Goal: Task Accomplishment & Management: Manage account settings

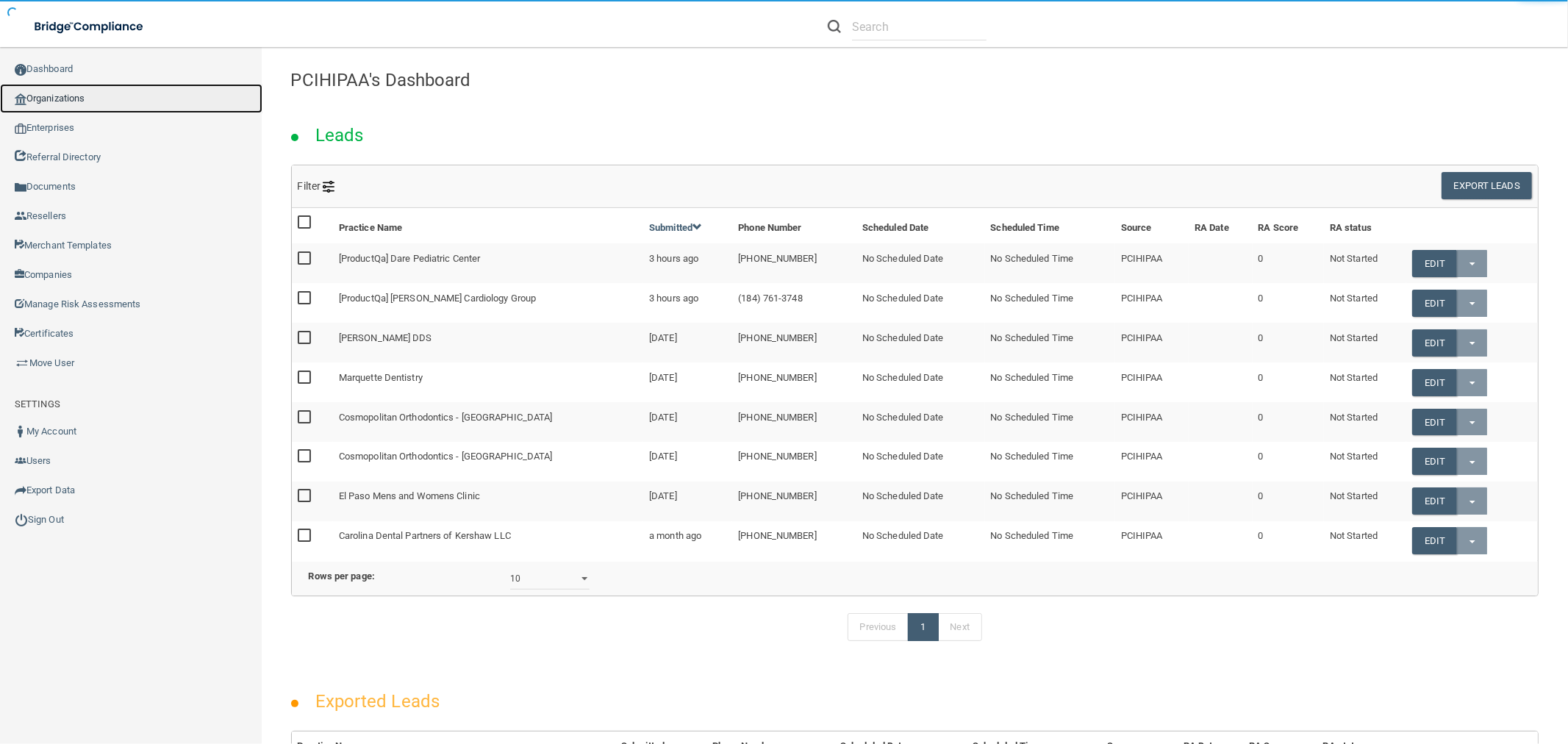
click at [114, 104] on link "Organizations" at bounding box center [131, 99] width 263 height 29
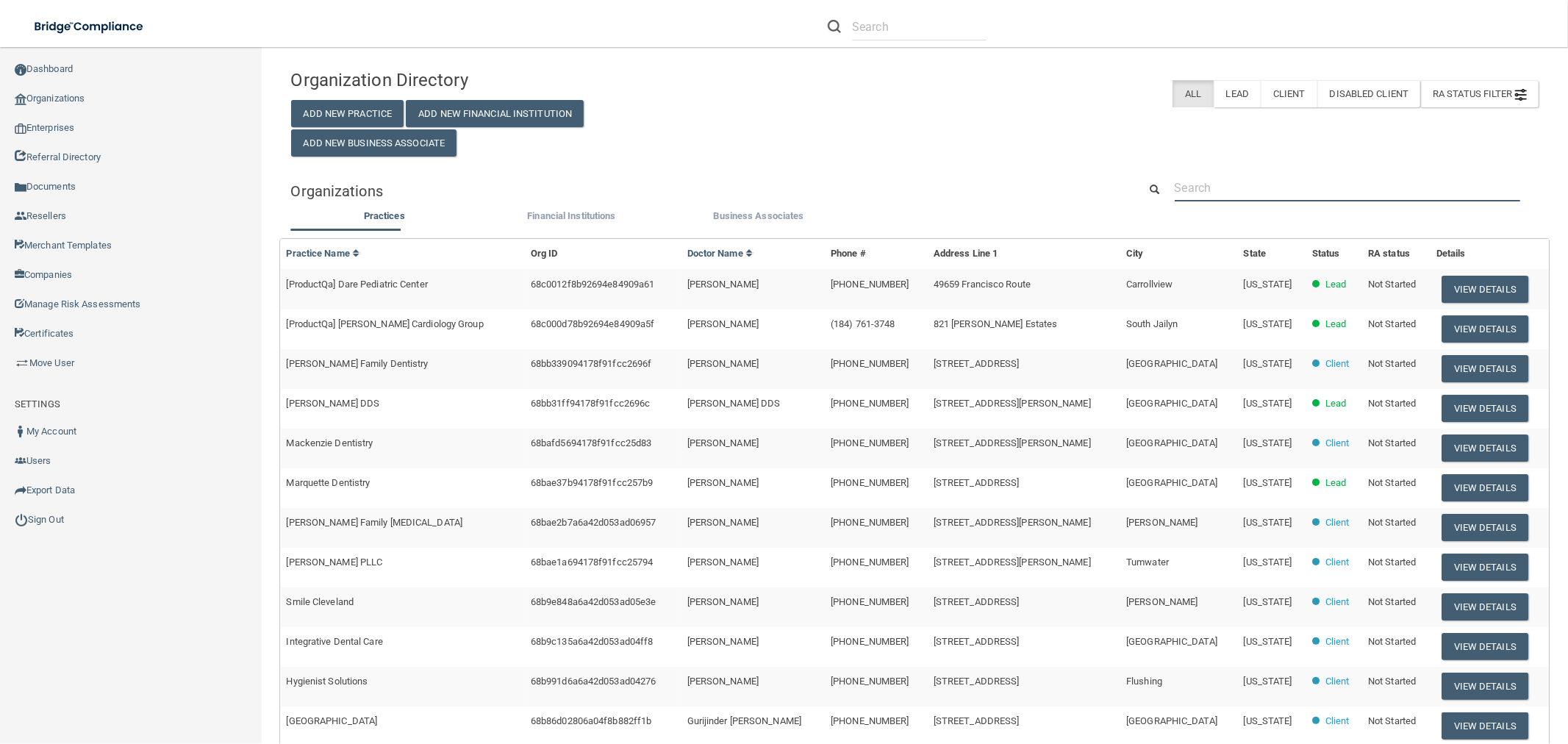
click at [1331, 188] on input "text" at bounding box center [1347, 187] width 346 height 27
paste input "United Dental Corporation"
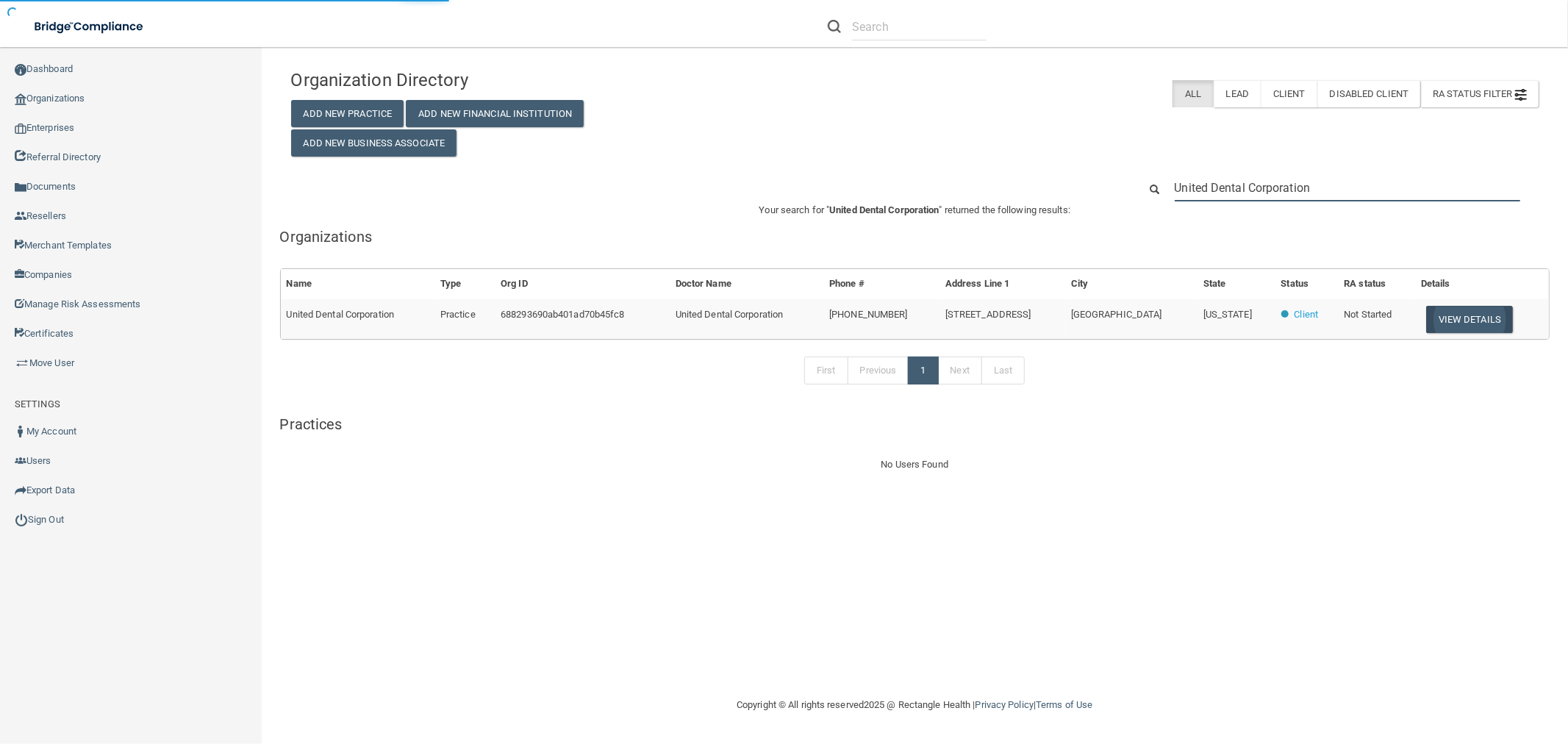
type input "United Dental Corporation"
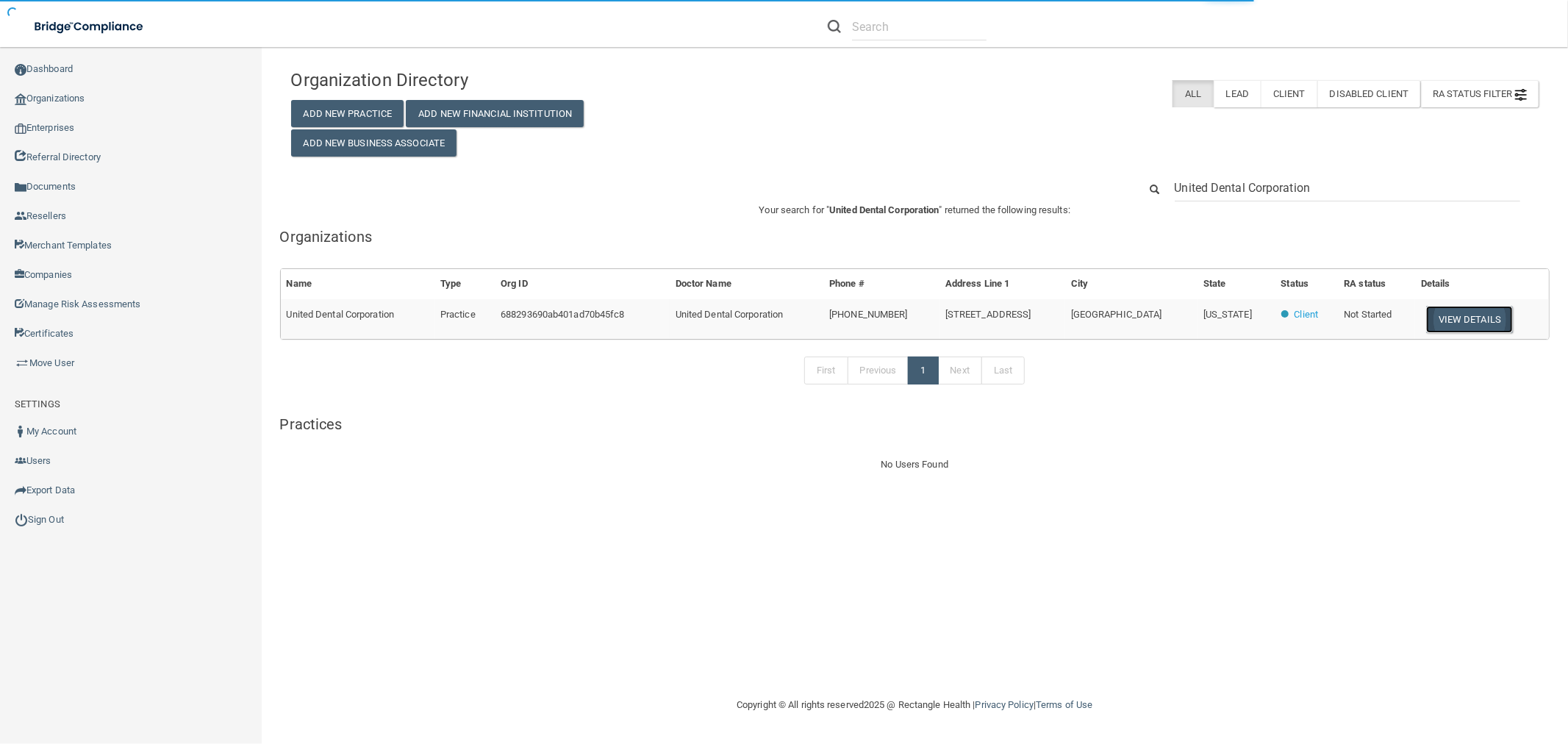
click at [1487, 310] on button "View Details" at bounding box center [1469, 319] width 87 height 27
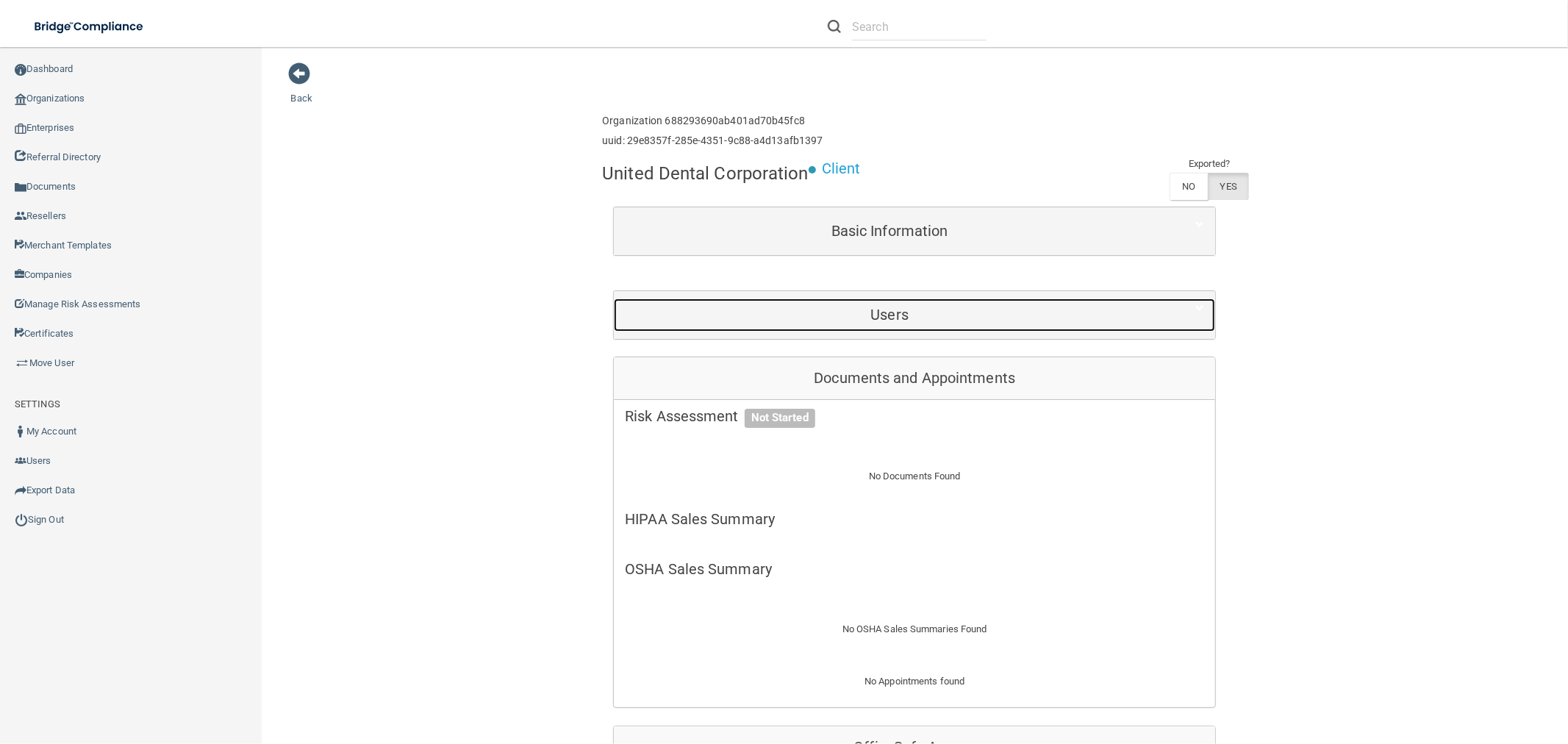
click at [900, 324] on div "Users" at bounding box center [889, 315] width 552 height 33
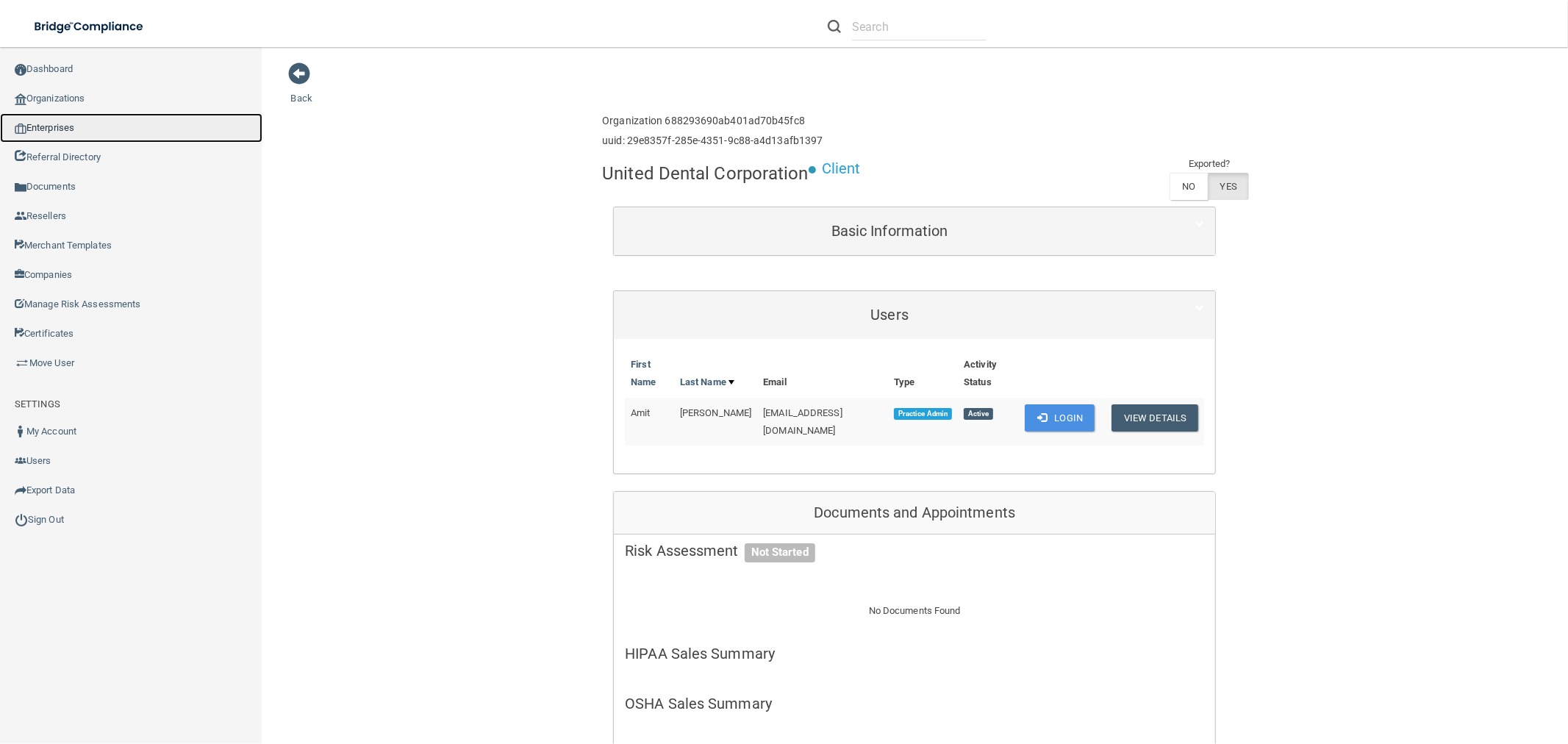
click at [61, 133] on link "Enterprises" at bounding box center [131, 128] width 263 height 29
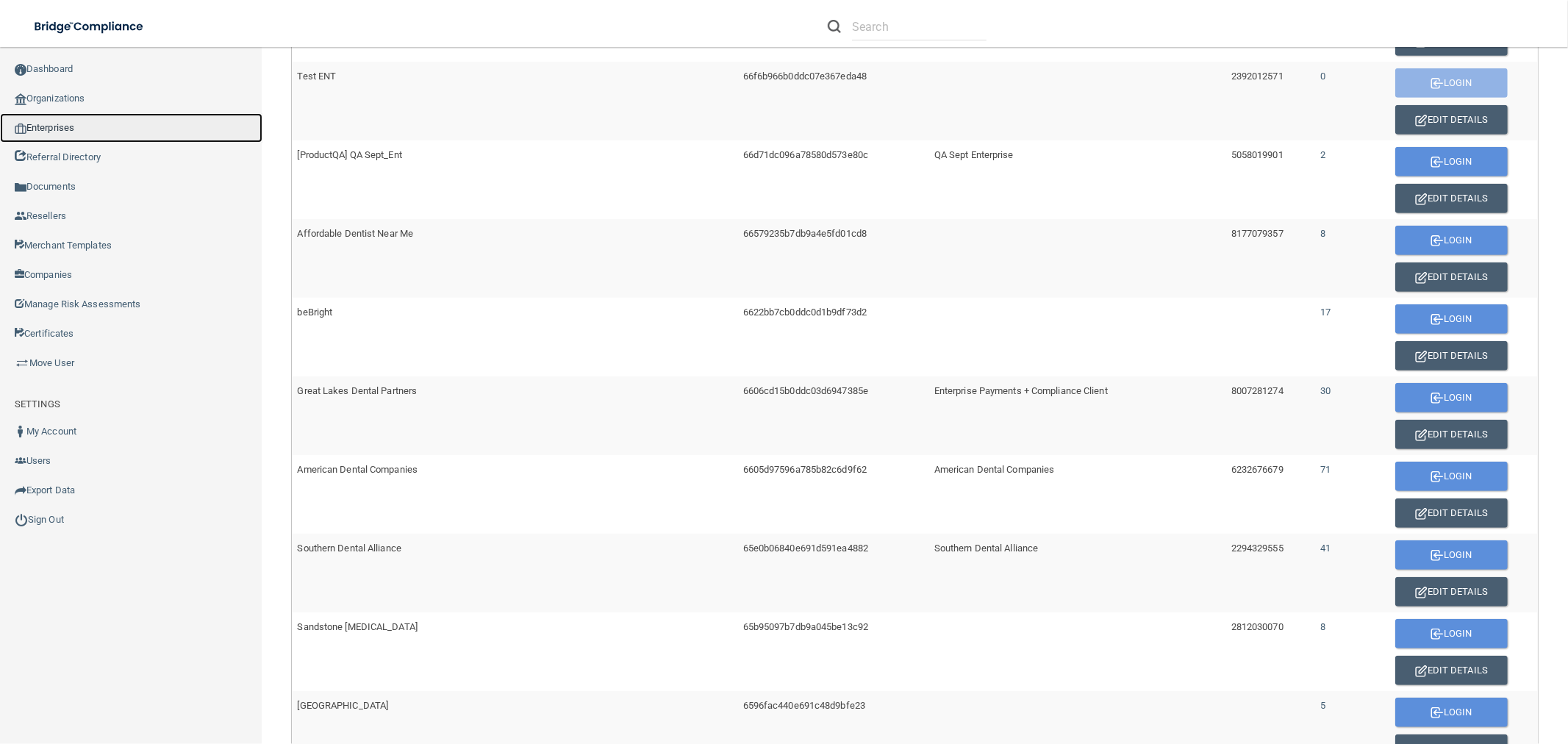
scroll to position [767, 0]
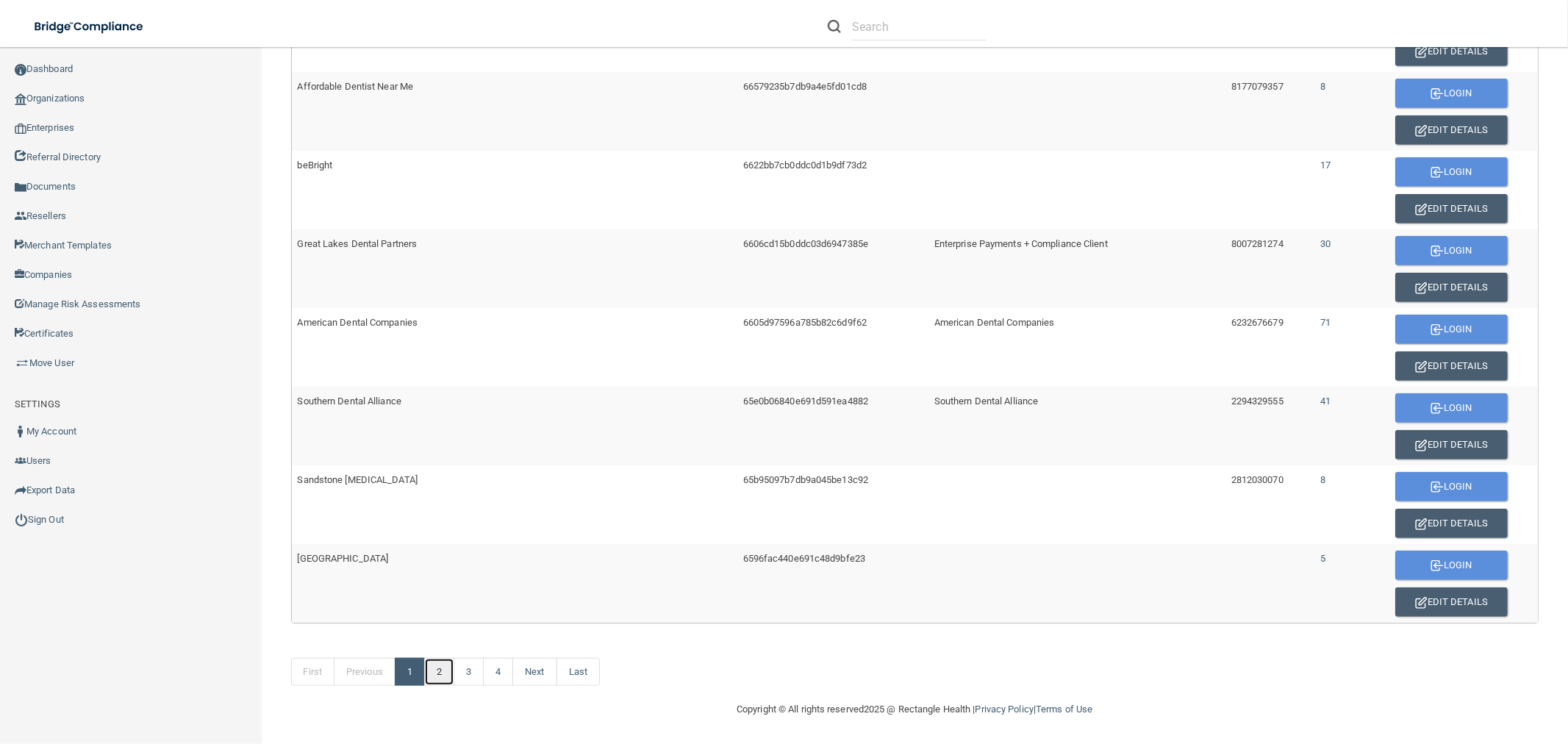
click at [436, 677] on link "2" at bounding box center [438, 672] width 30 height 28
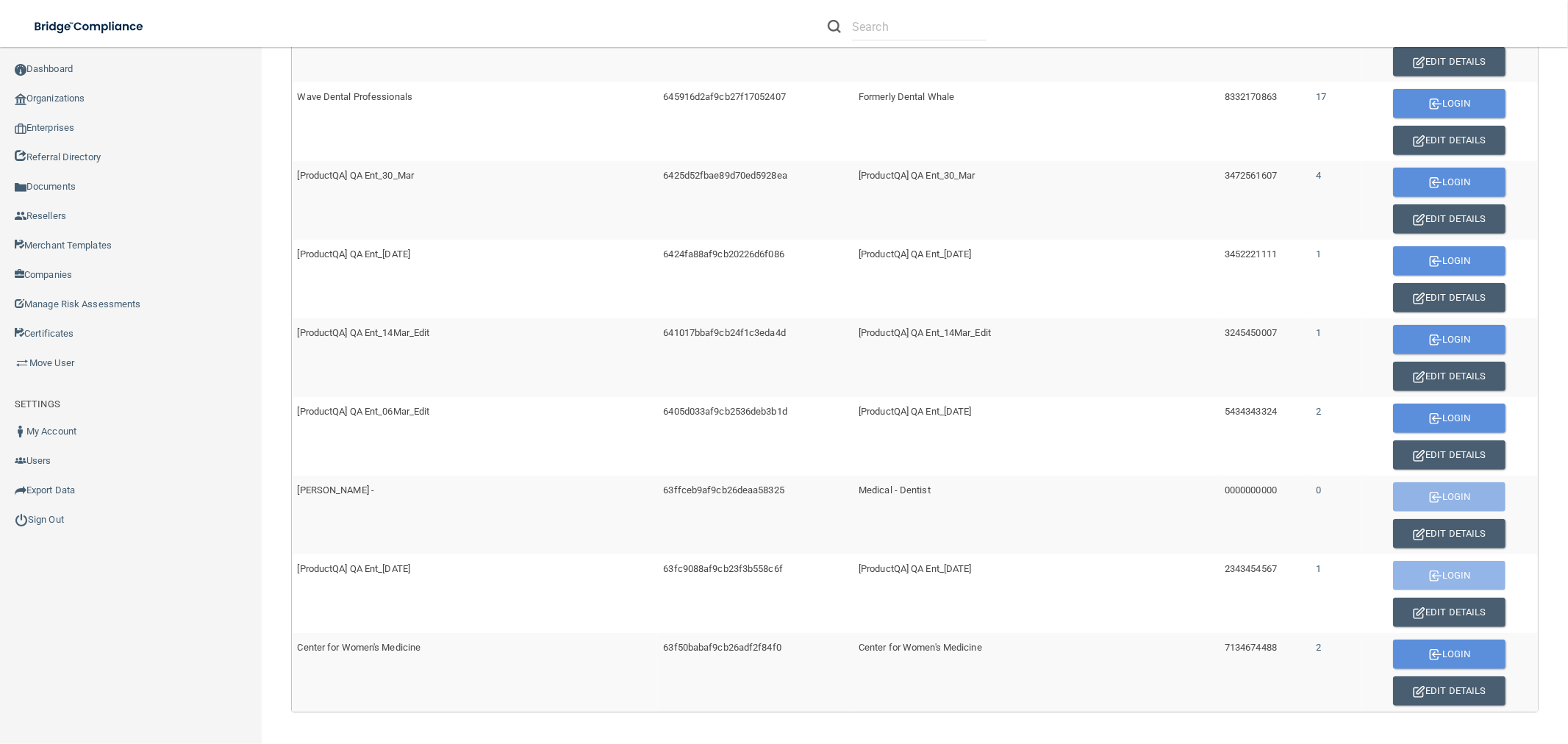
scroll to position [767, 0]
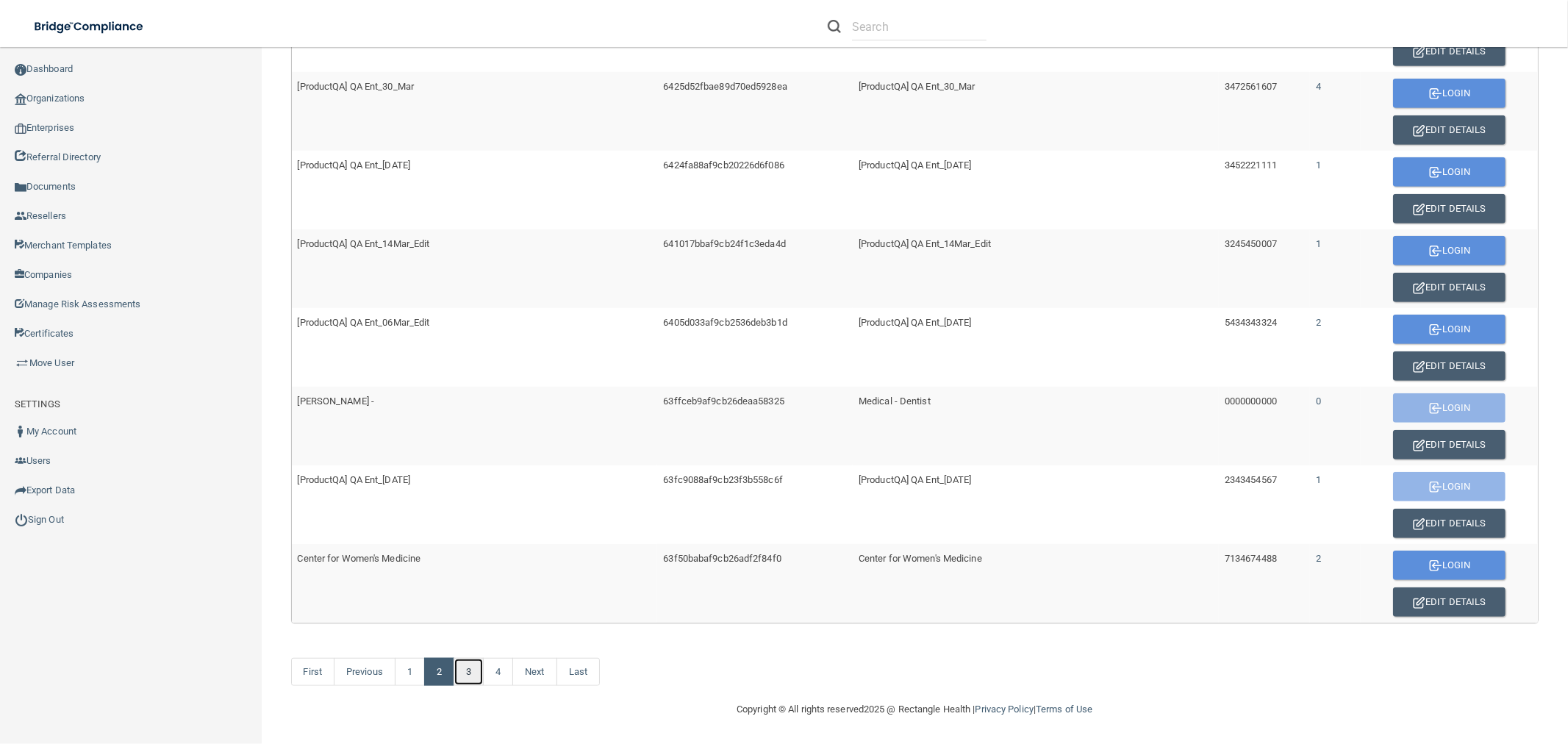
click at [473, 672] on link "3" at bounding box center [469, 672] width 30 height 28
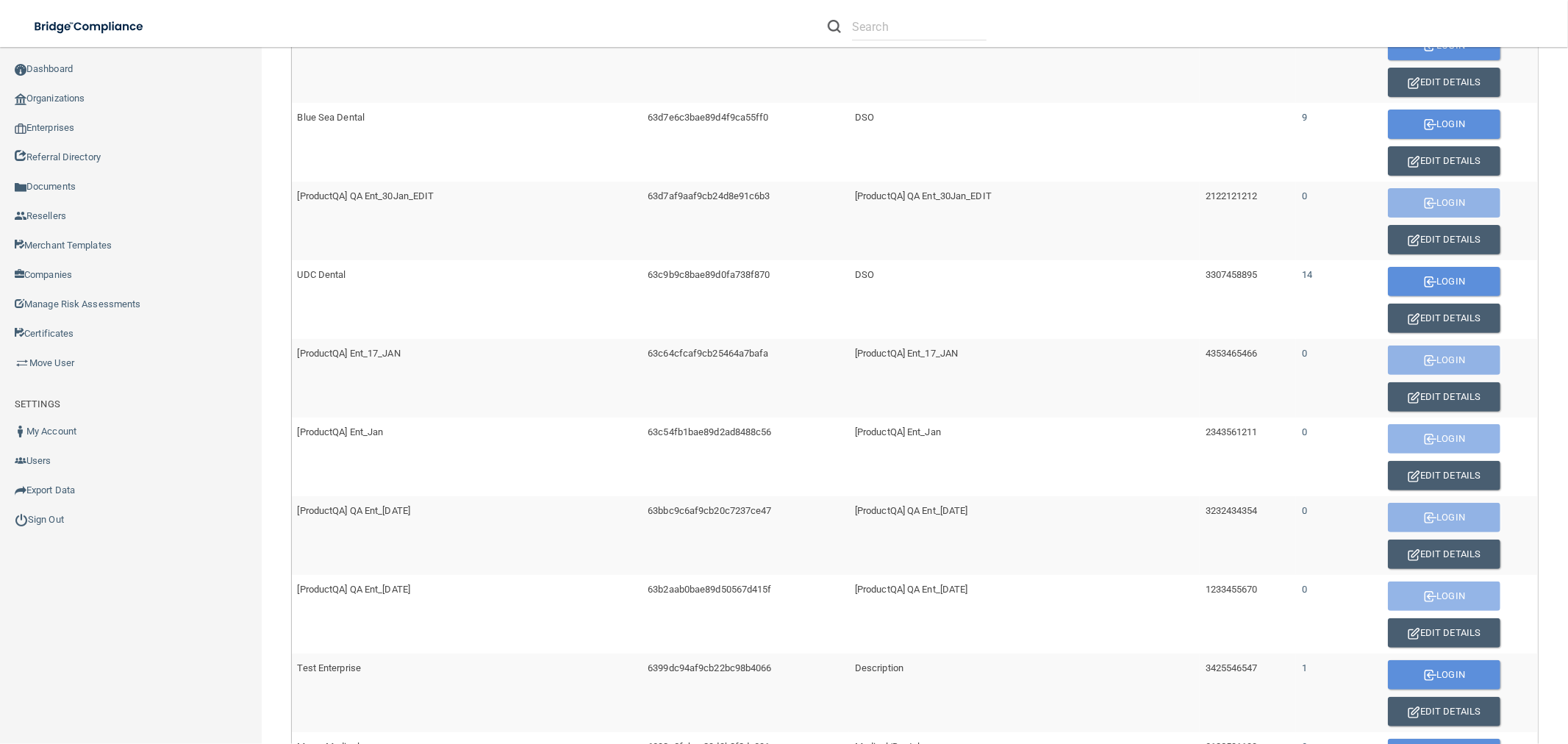
scroll to position [408, 0]
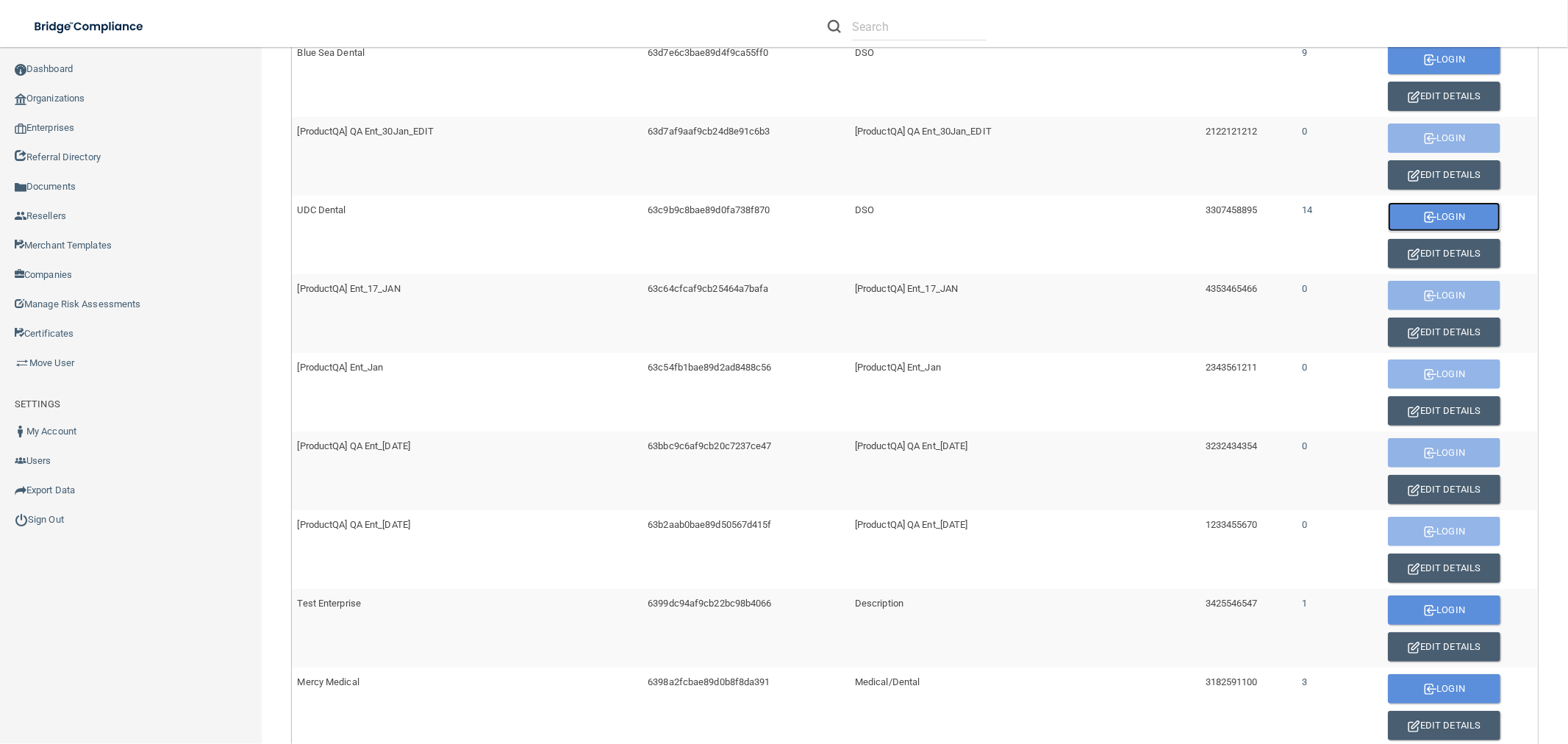
click at [1413, 216] on button "Login" at bounding box center [1443, 217] width 112 height 29
drag, startPoint x: 61, startPoint y: 97, endPoint x: 69, endPoint y: 97, distance: 8.0
click at [61, 97] on link "Organizations" at bounding box center [131, 99] width 263 height 29
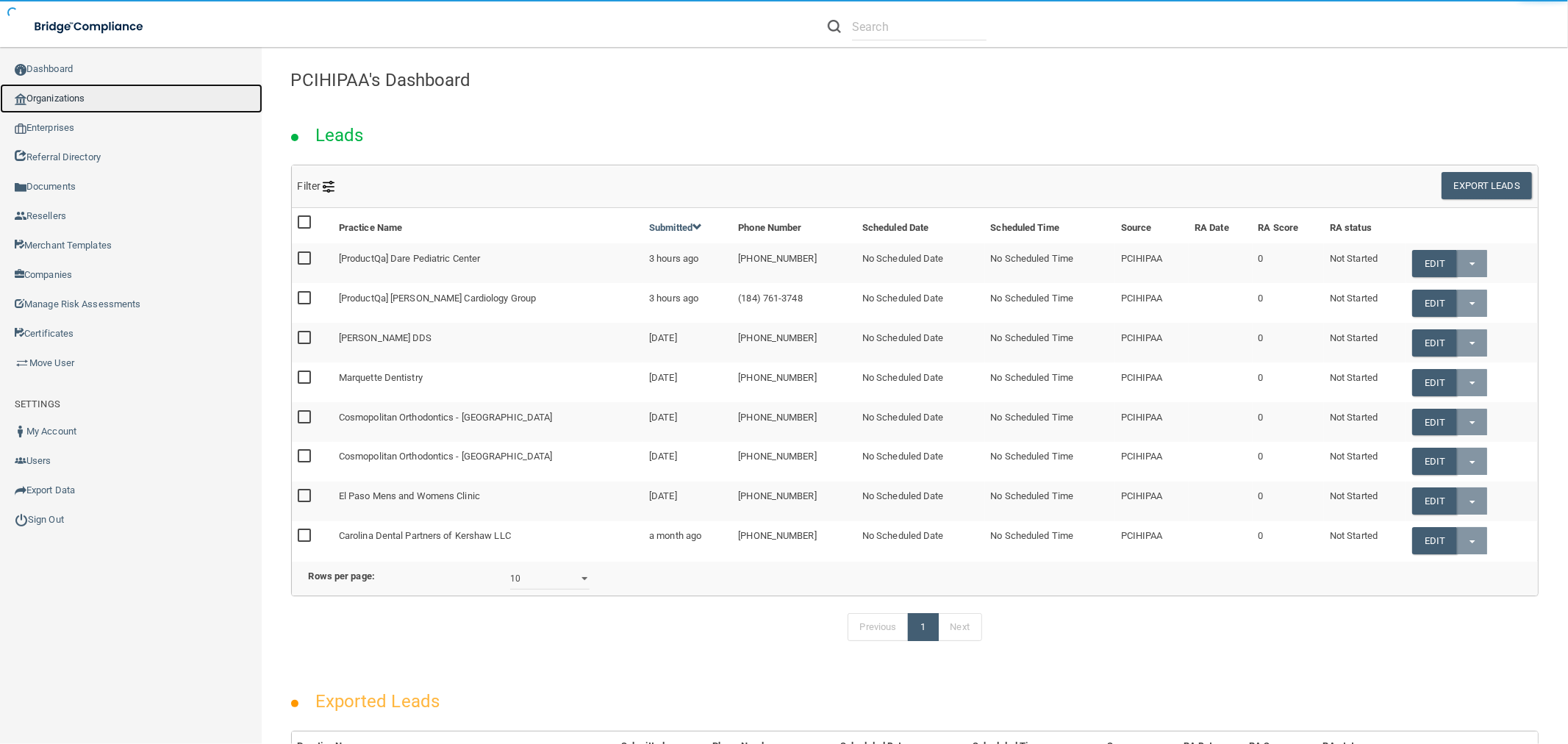
click at [82, 103] on link "Organizations" at bounding box center [131, 99] width 263 height 29
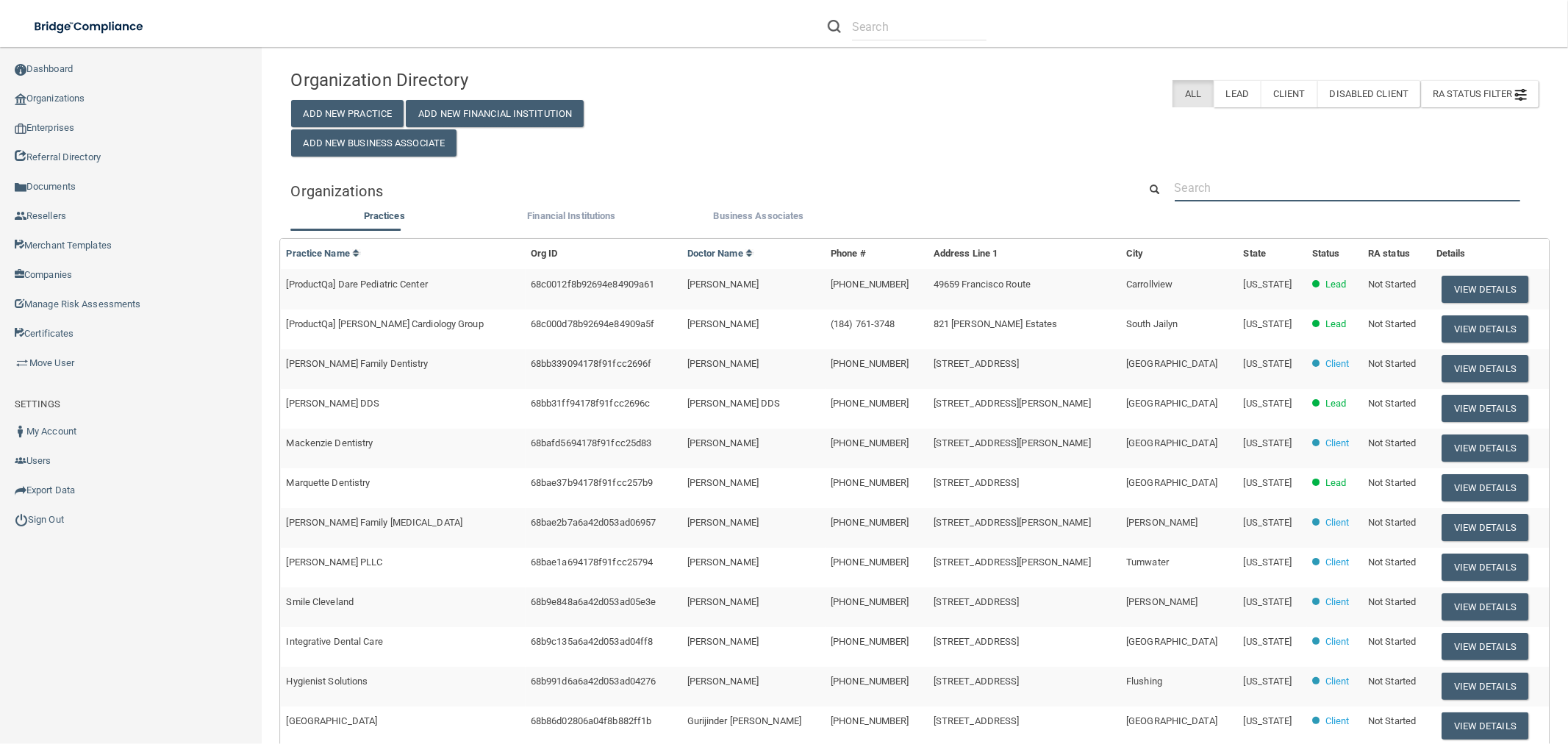
click at [1248, 186] on input "text" at bounding box center [1347, 187] width 346 height 27
paste input "(602) 840-2330"
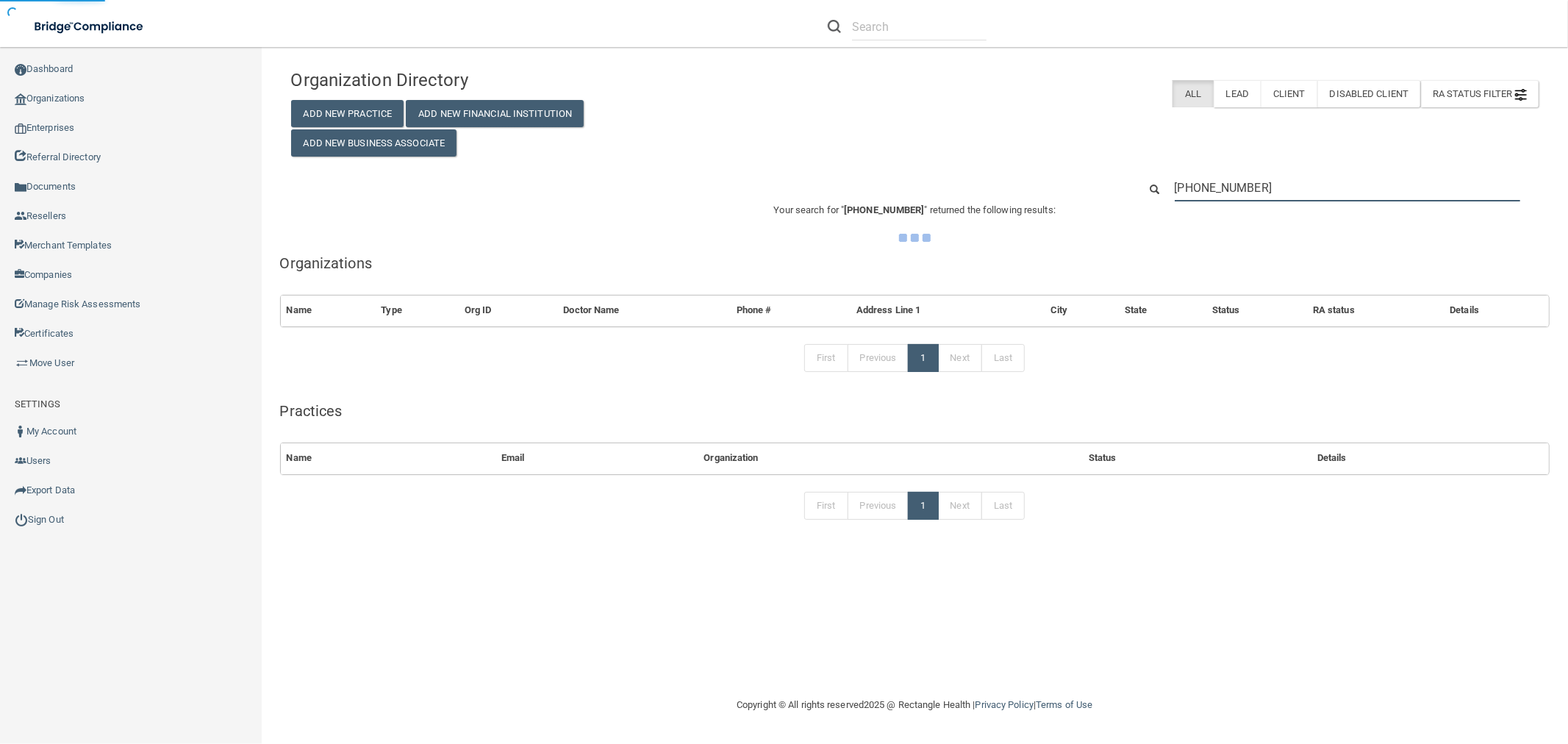
type input "(602) 840-2330"
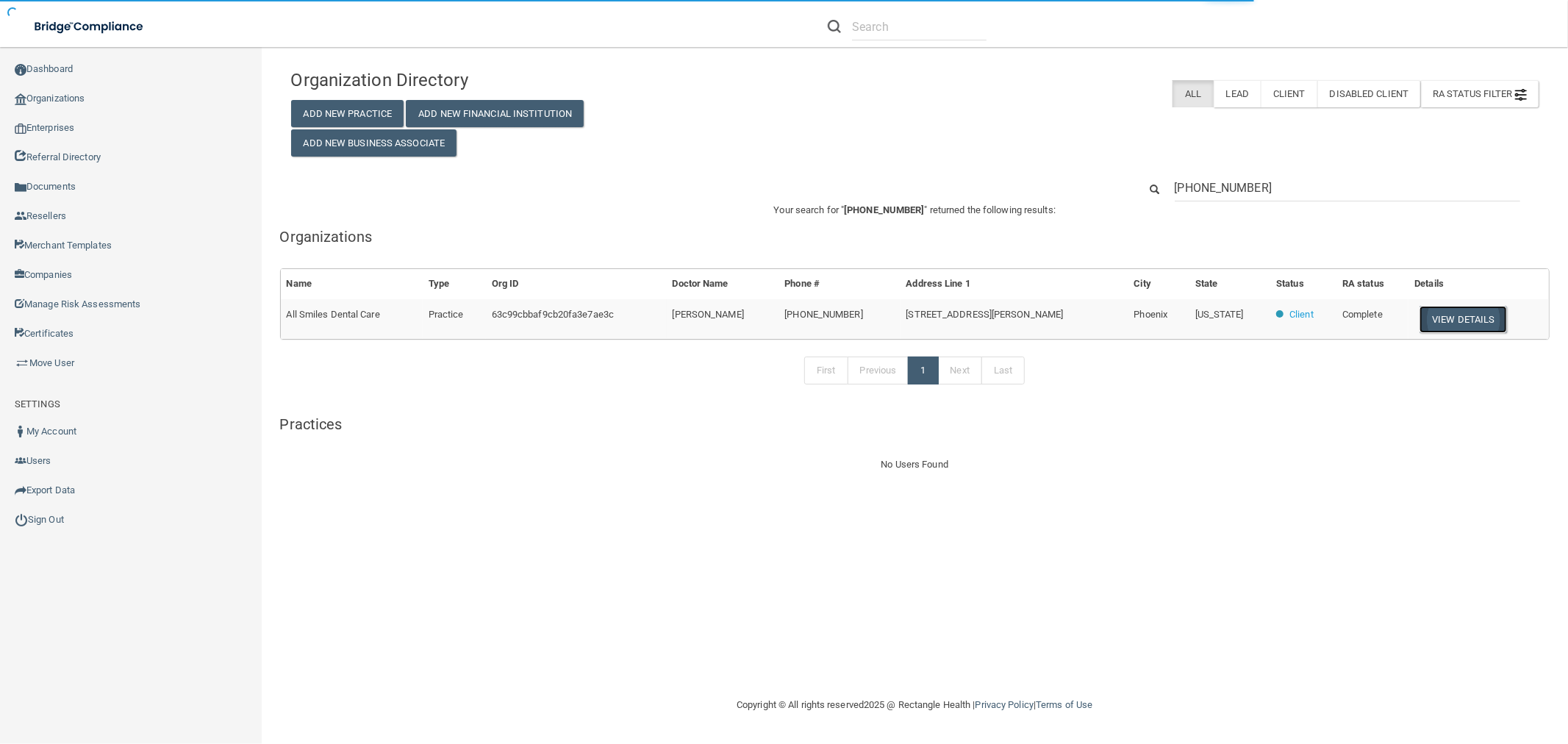
drag, startPoint x: 1467, startPoint y: 327, endPoint x: 1468, endPoint y: 318, distance: 9.1
click at [1467, 323] on button "View Details" at bounding box center [1463, 319] width 87 height 27
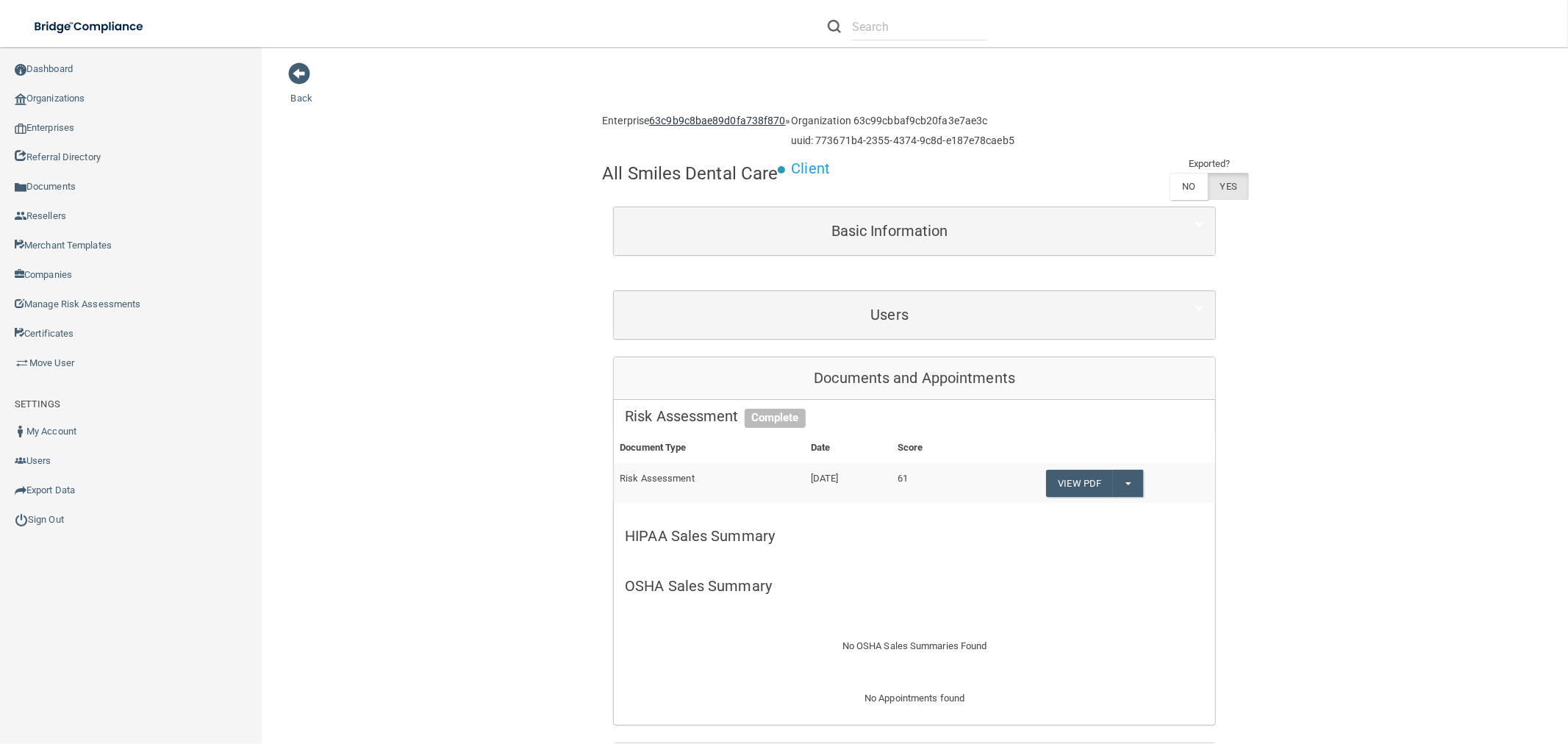
click at [761, 122] on link "63c9b9c8bae89d0fa738f870" at bounding box center [717, 120] width 136 height 12
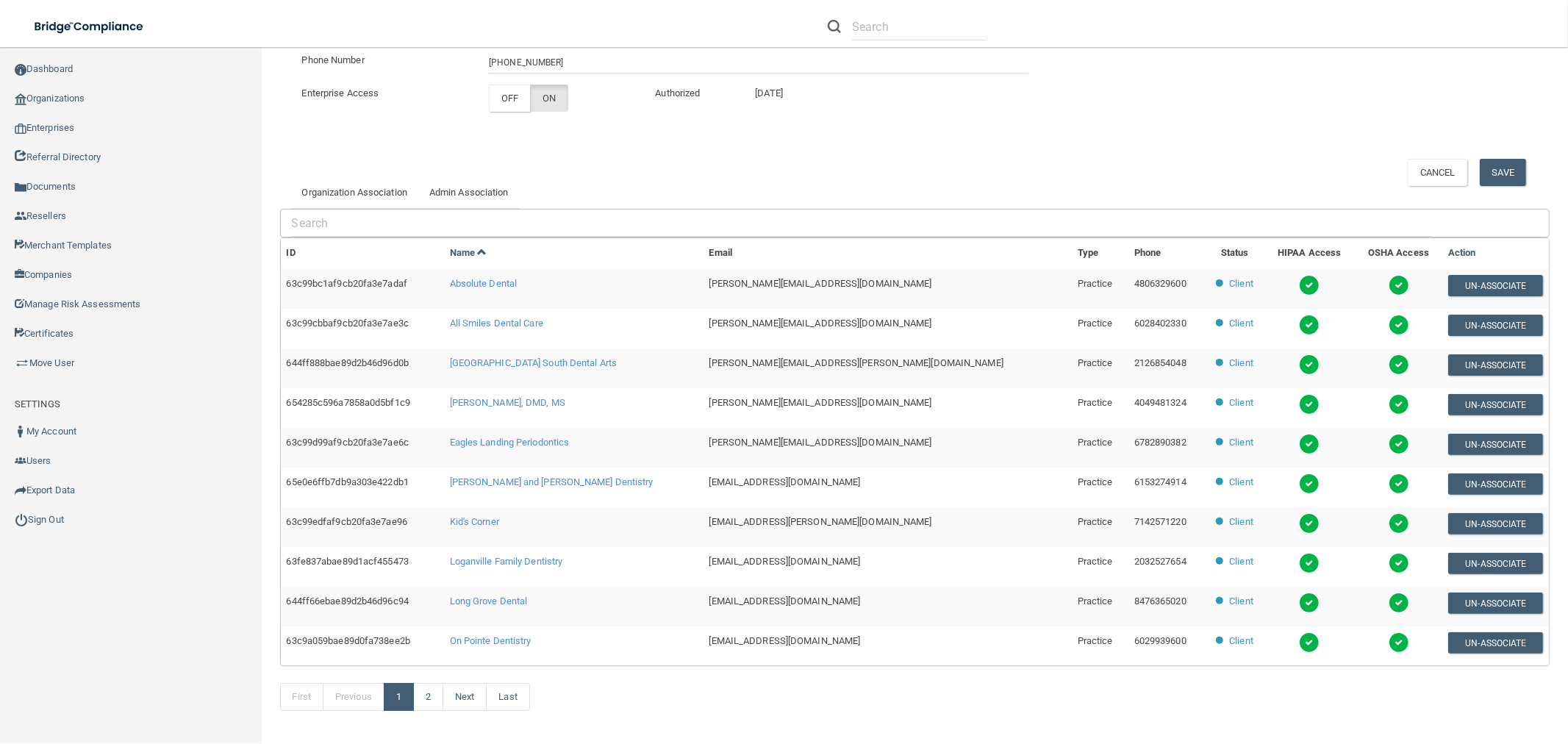
scroll to position [290, 0]
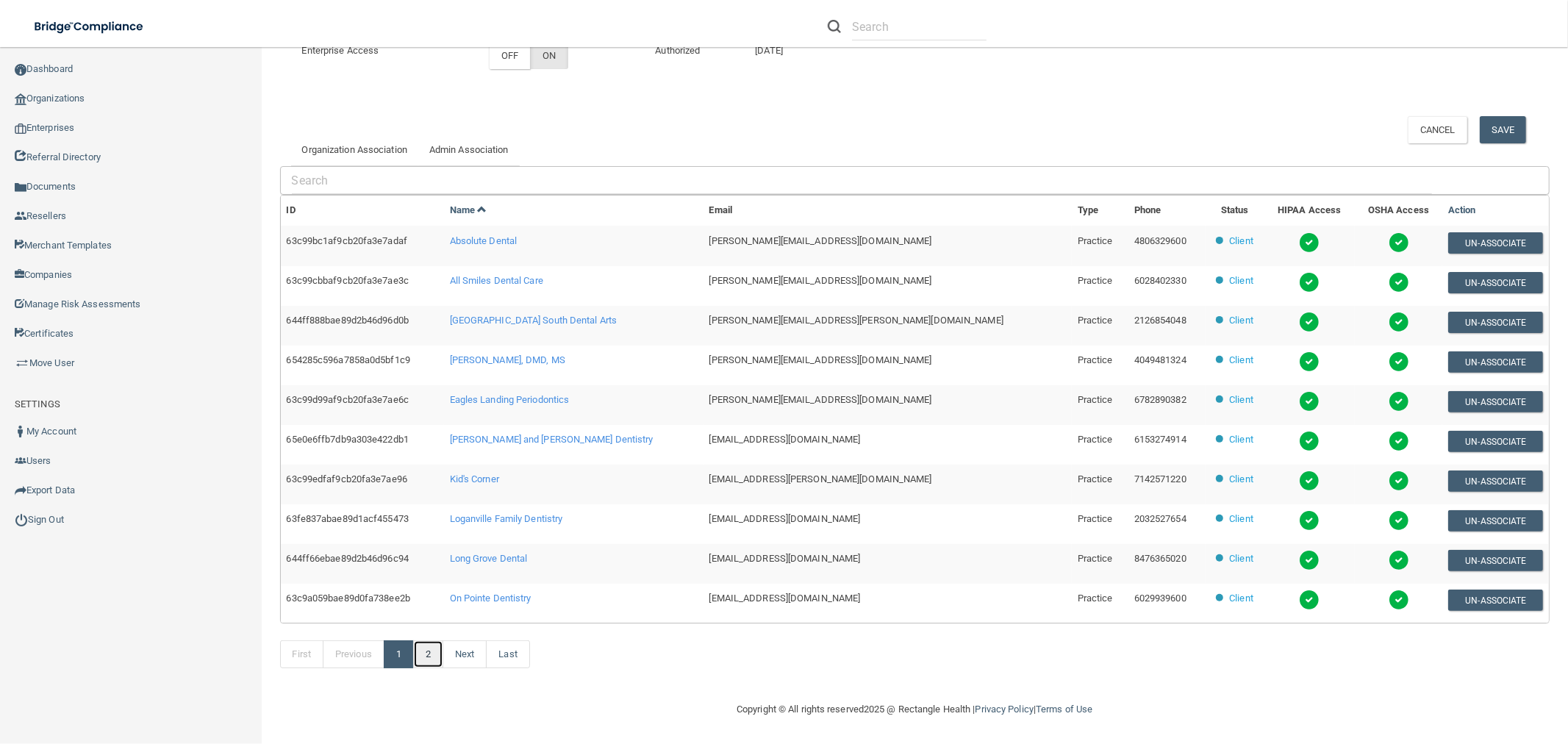
click at [424, 659] on link "2" at bounding box center [428, 654] width 30 height 28
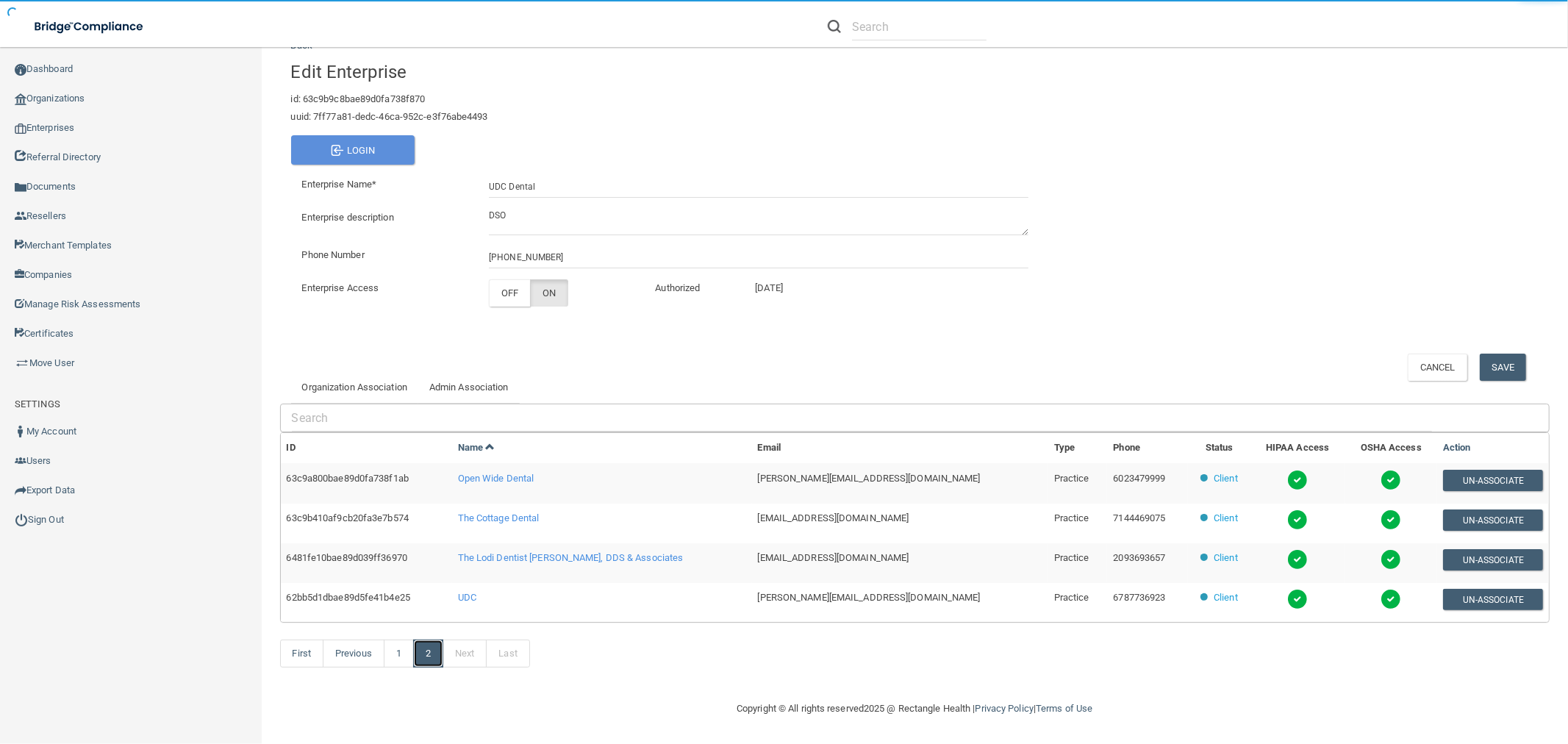
scroll to position [8, 0]
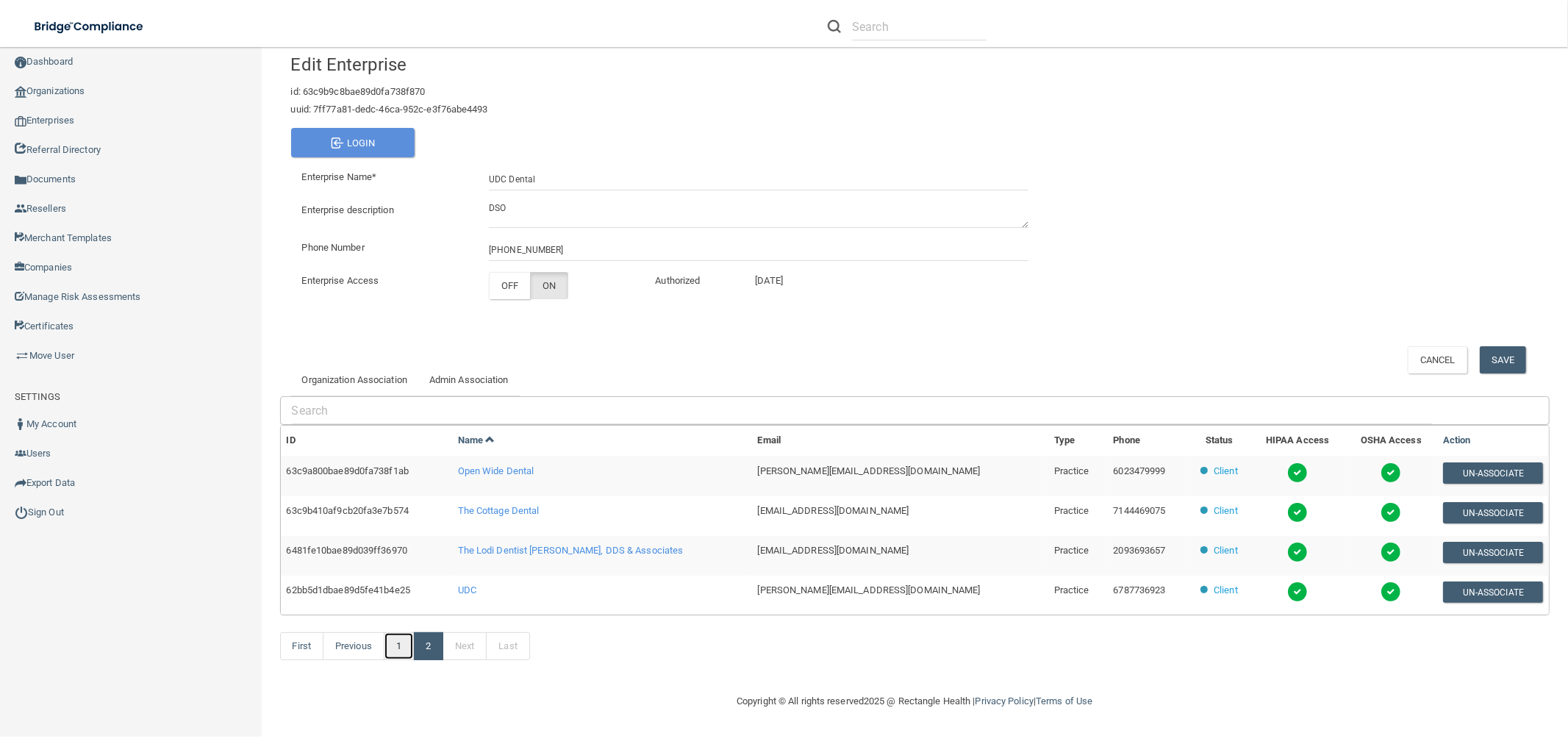
click at [400, 650] on link "1" at bounding box center [398, 645] width 30 height 28
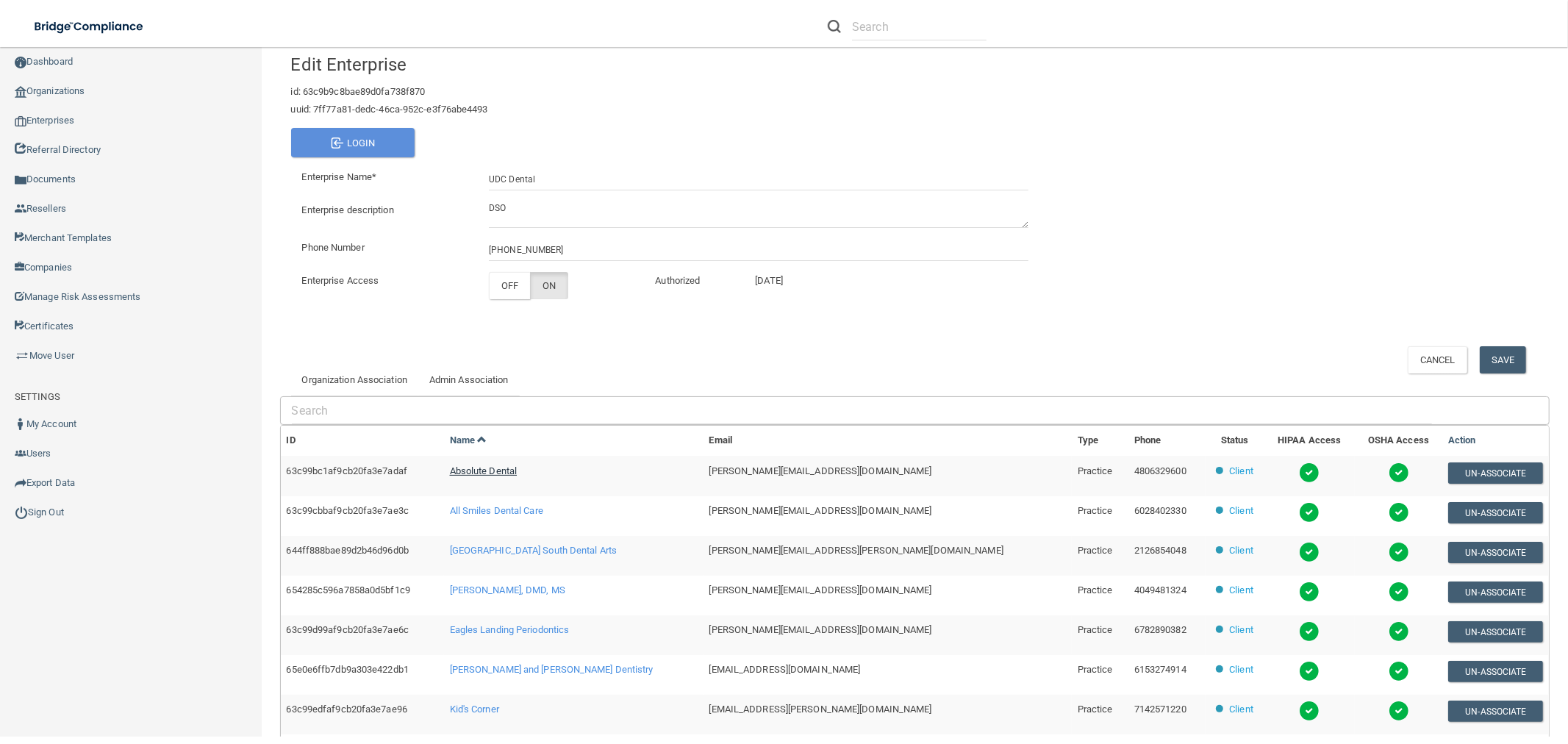
click at [517, 466] on span "Absolute Dental" at bounding box center [483, 471] width 67 height 11
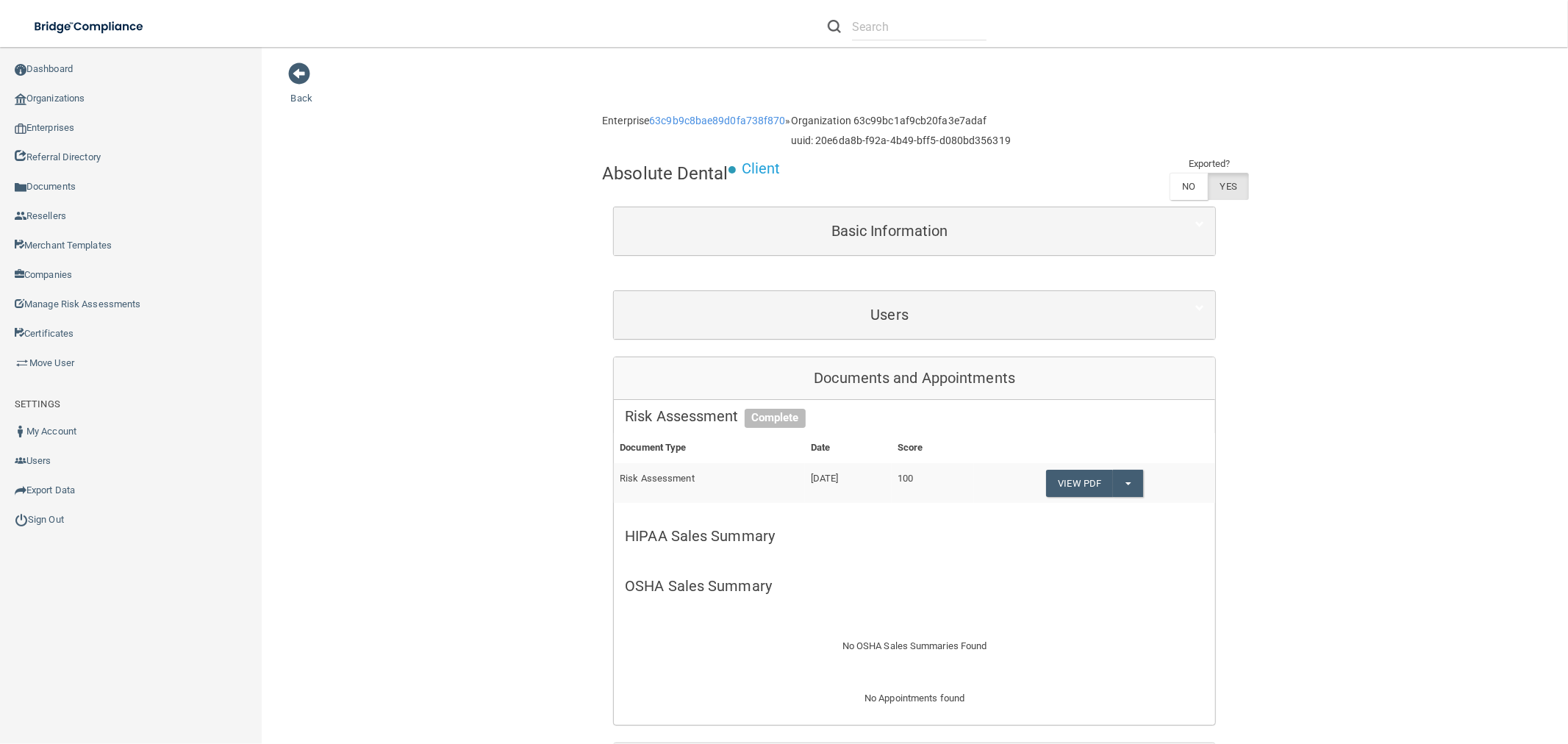
click at [724, 107] on div "Enterprise 63c9b9c8bae89d0fa738f870 »" at bounding box center [696, 121] width 188 height 28
click at [714, 113] on div "Enterprise 63c9b9c8bae89d0fa738f870 »" at bounding box center [696, 121] width 188 height 28
click at [750, 123] on link "63c9b9c8bae89d0fa738f870" at bounding box center [717, 120] width 136 height 12
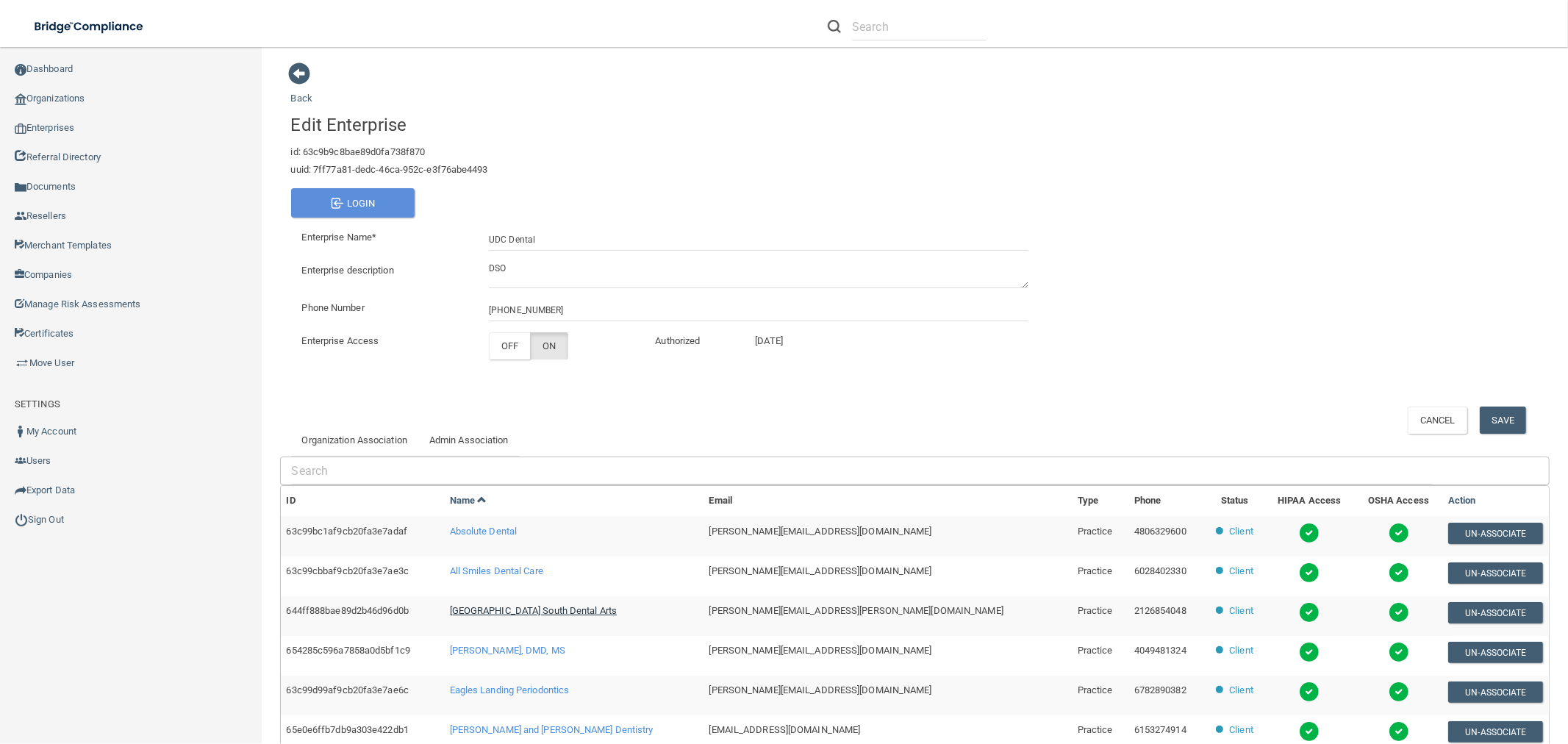
click at [527, 605] on span "[GEOGRAPHIC_DATA] South Dental Arts" at bounding box center [534, 610] width 168 height 11
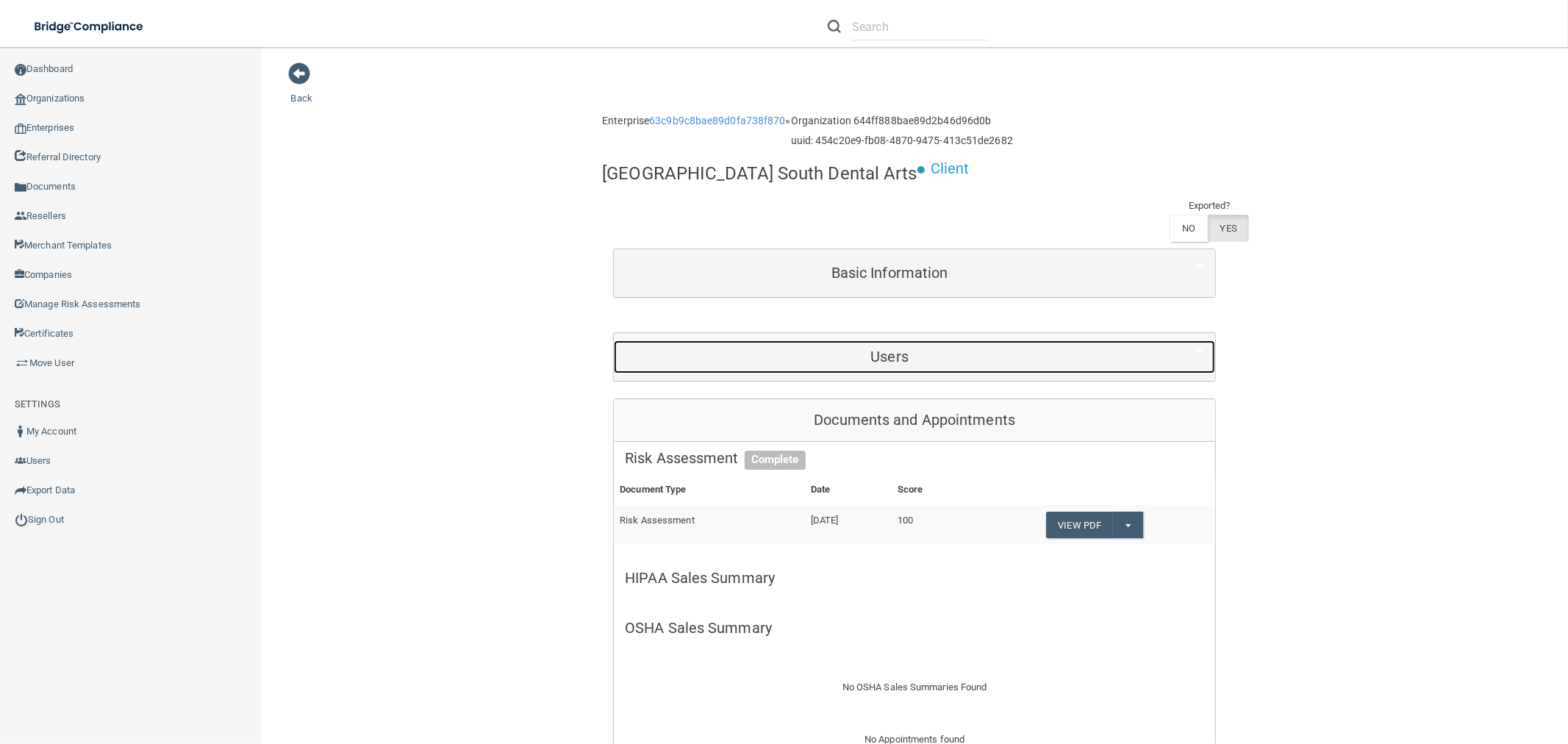
click at [899, 349] on h5 "Users" at bounding box center [889, 356] width 529 height 17
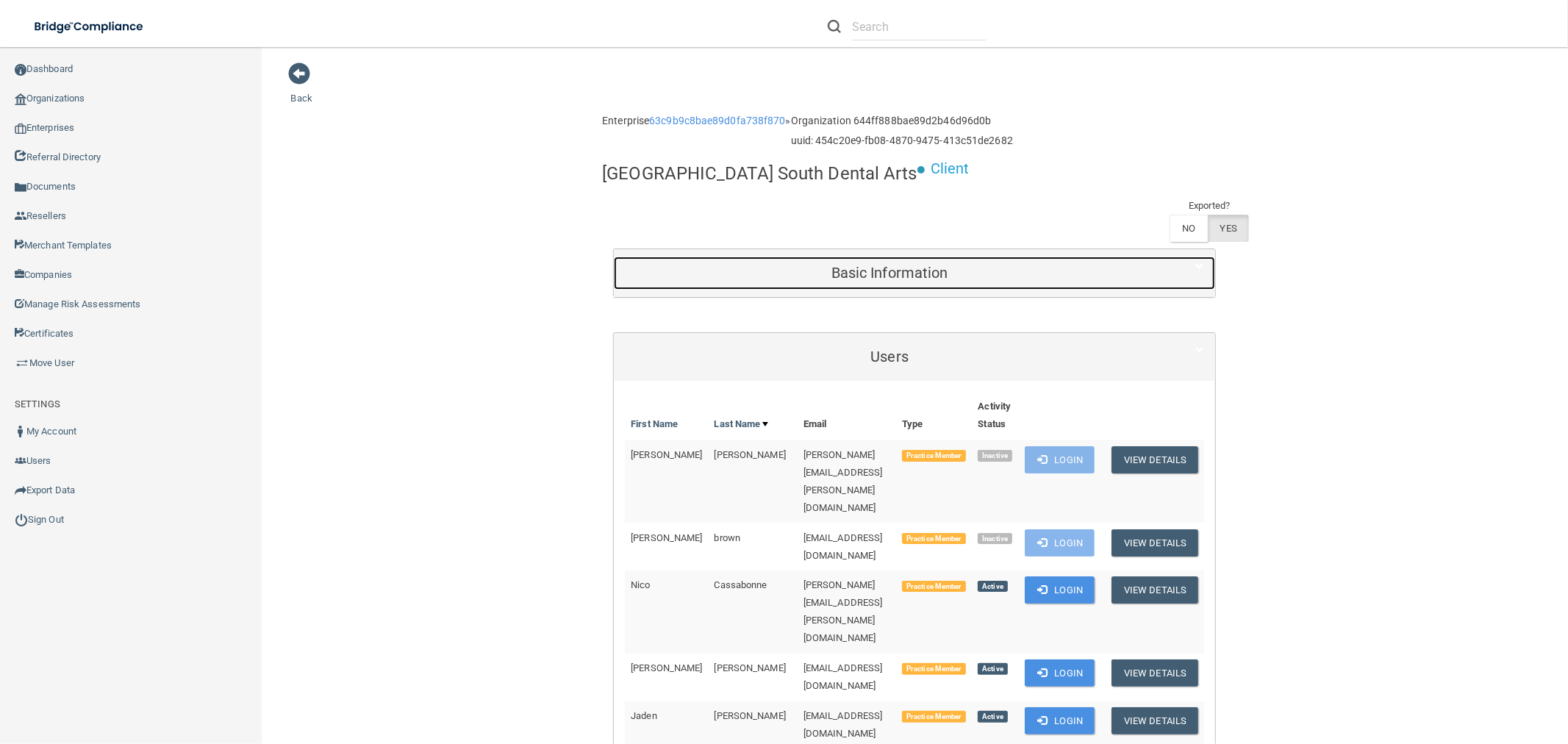
click at [885, 265] on h5 "Basic Information" at bounding box center [889, 272] width 529 height 17
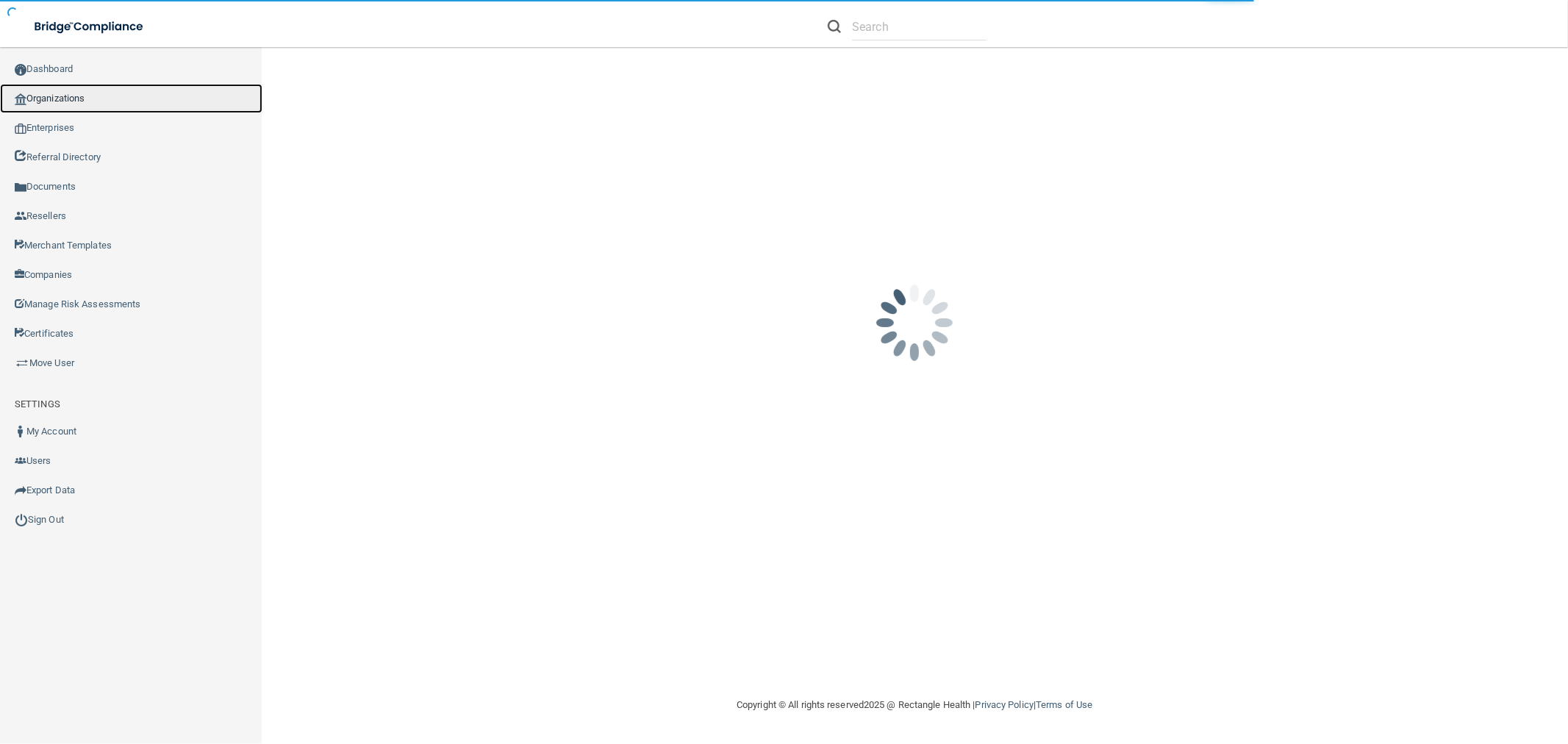
click at [63, 94] on link "Organizations" at bounding box center [131, 99] width 263 height 29
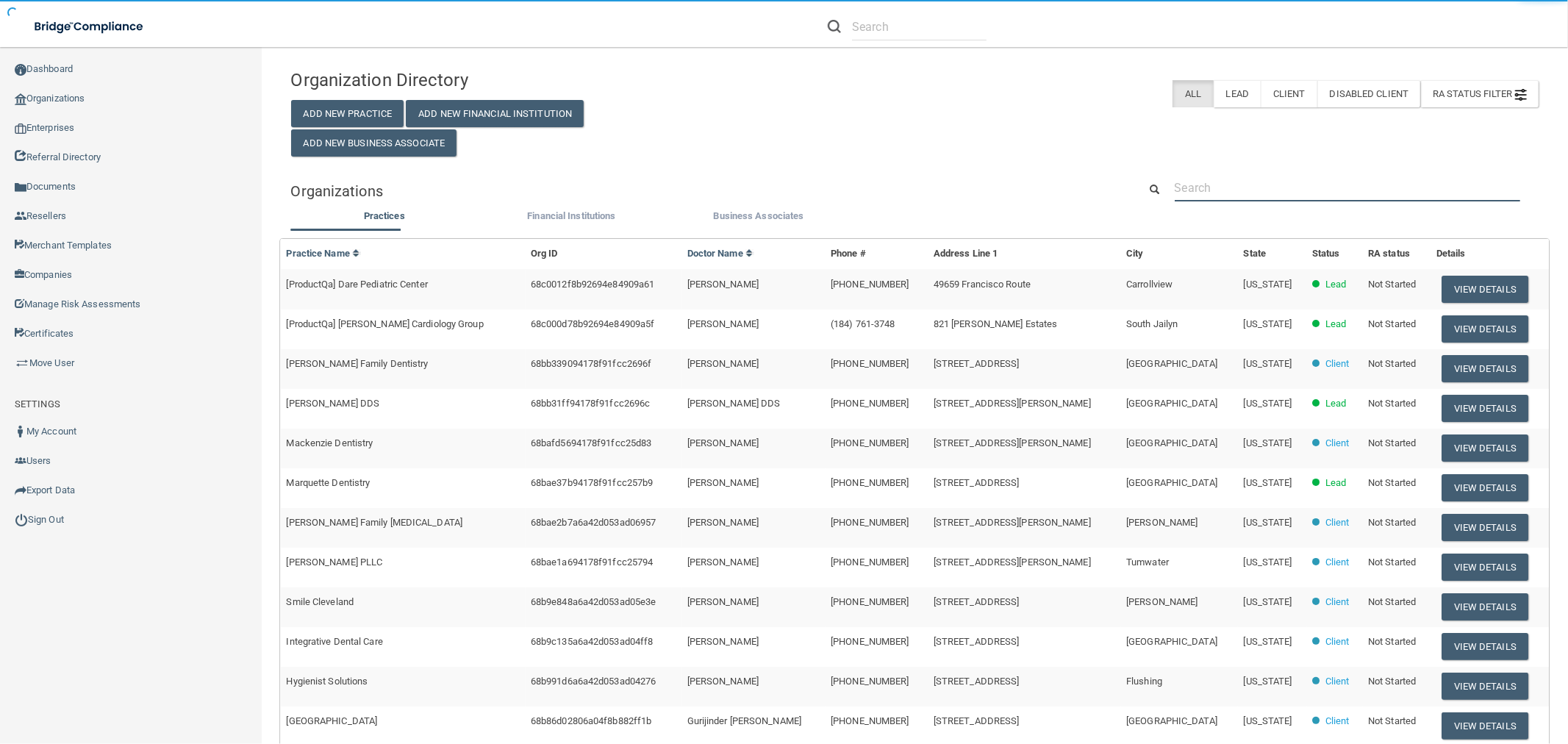
click at [1274, 199] on input "text" at bounding box center [1347, 187] width 346 height 27
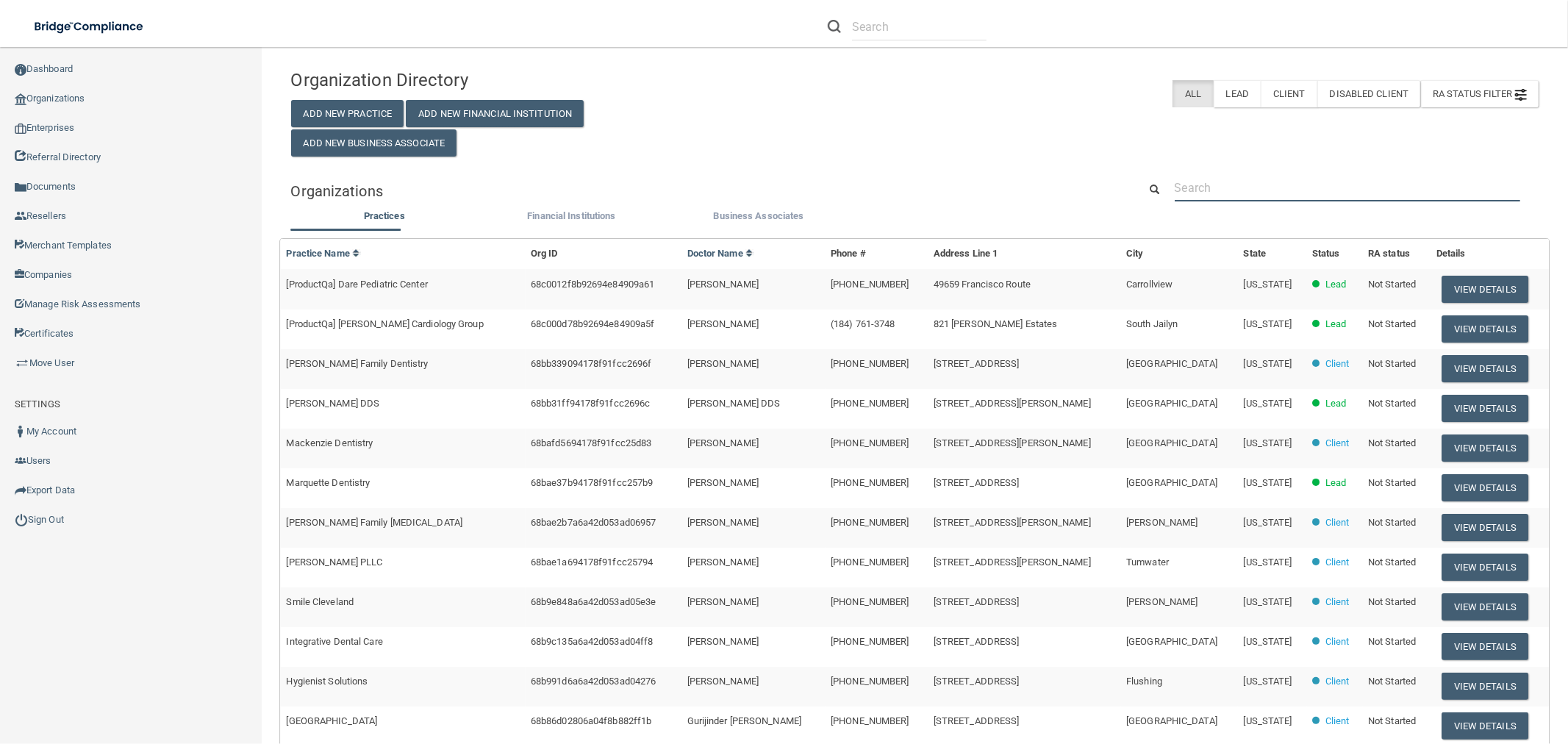
paste input "(617) 818-8178"
type input "(617) 818-8178"
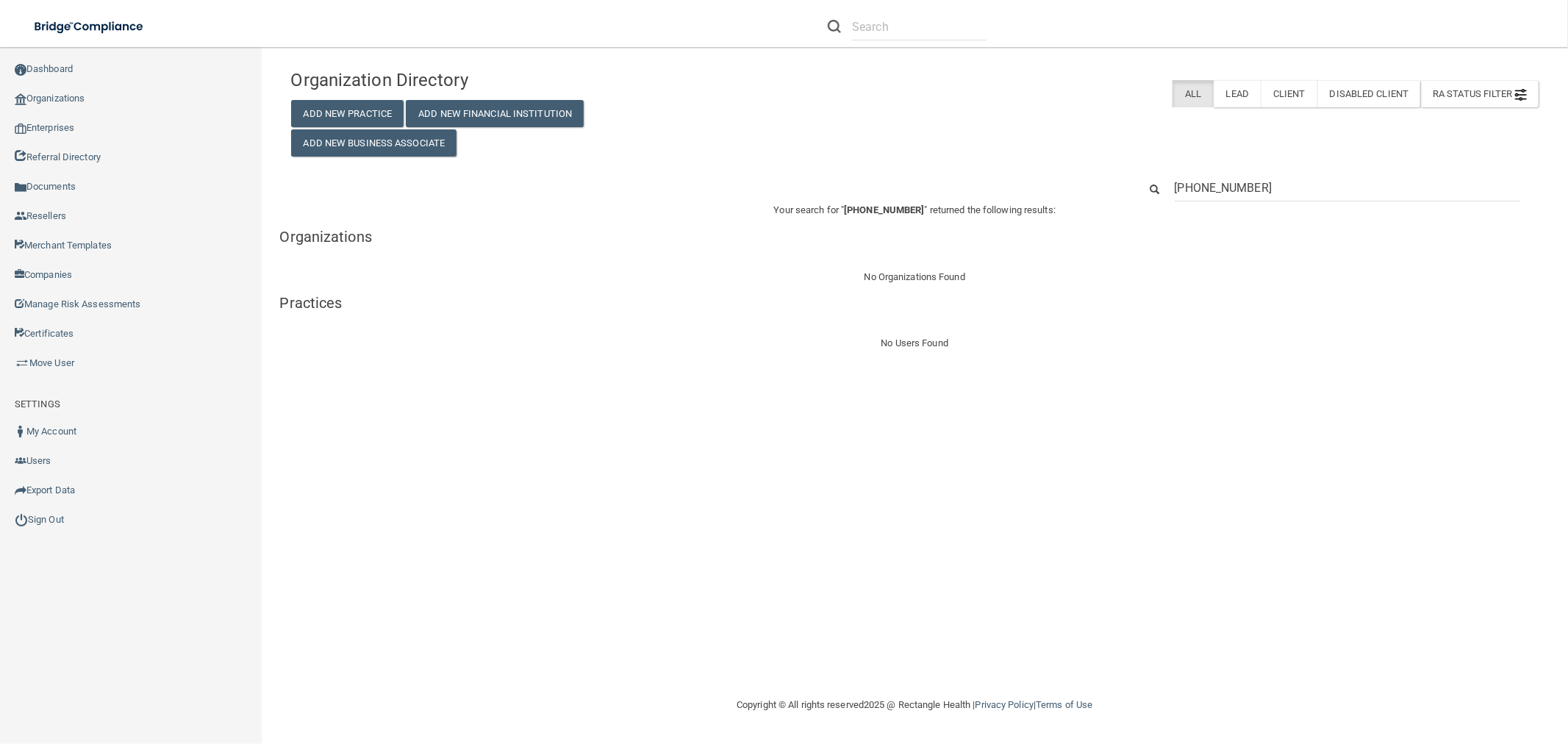
click at [1197, 204] on p "Your search for " (617) 818-8178 " returned the following results:" at bounding box center [915, 210] width 1270 height 18
click at [1197, 193] on input "(617) 818-8178" at bounding box center [1347, 187] width 346 height 27
paste input "Haines City Dental"
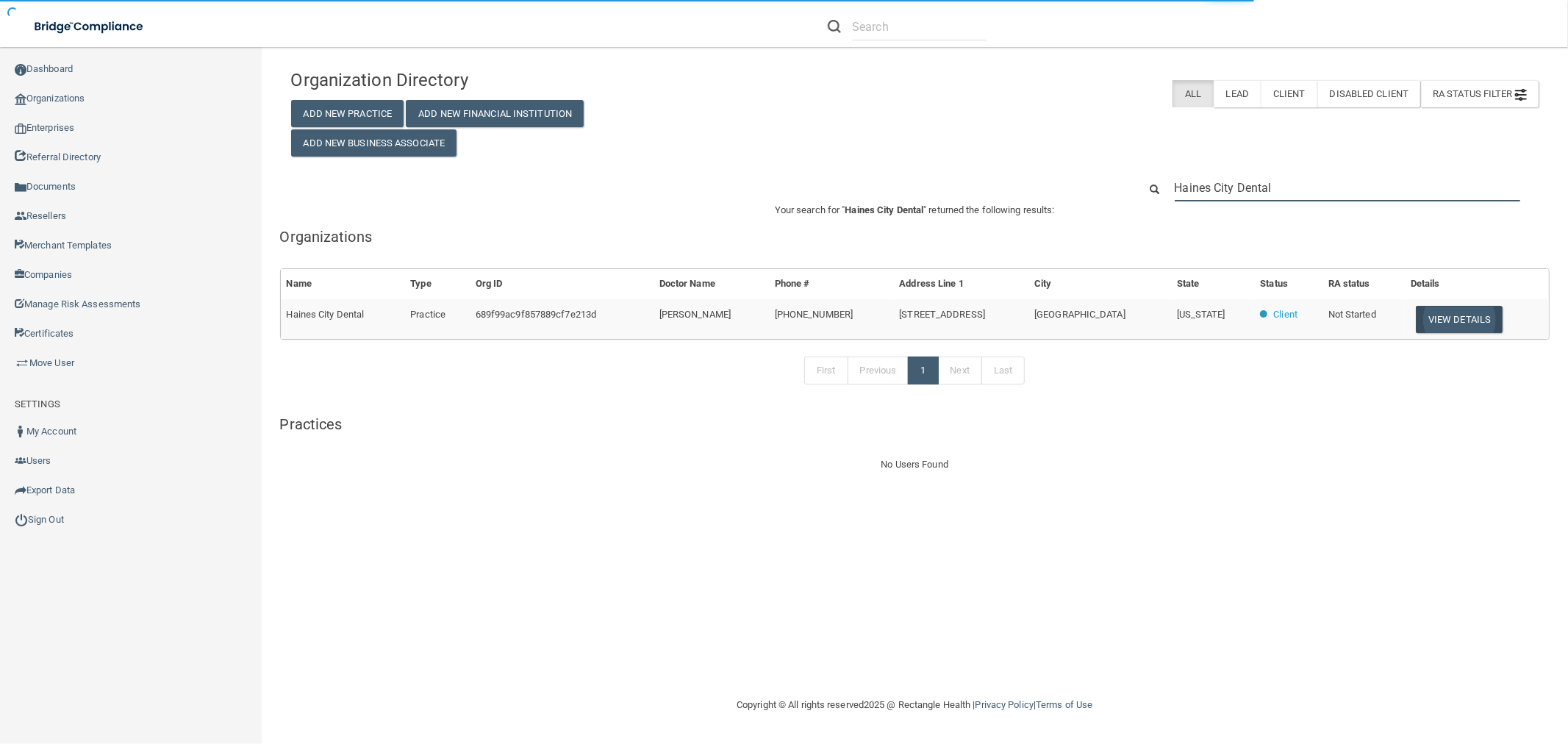
type input "Haines City Dental"
click at [1447, 314] on button "View Details" at bounding box center [1459, 319] width 87 height 27
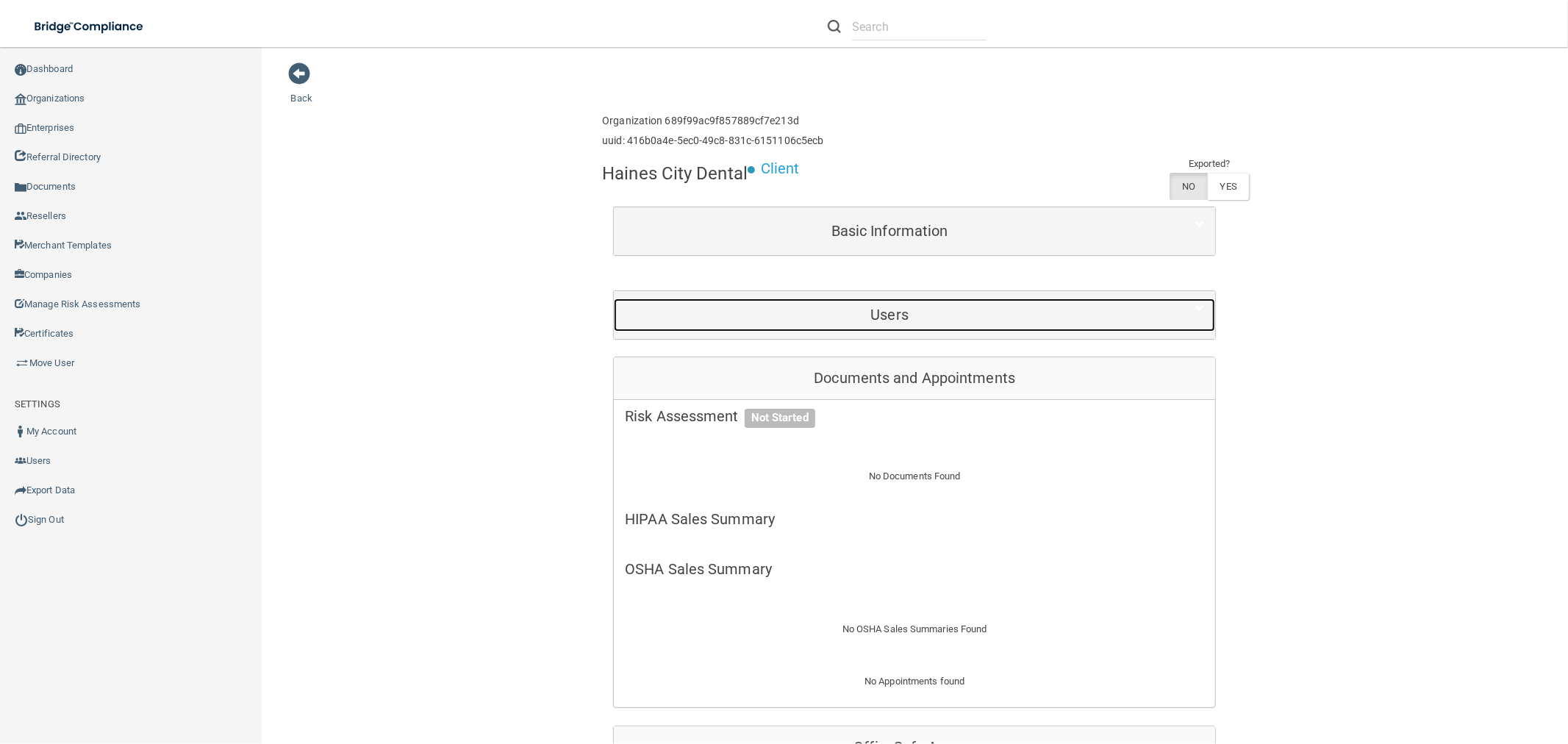
click at [905, 299] on div "Users" at bounding box center [889, 315] width 552 height 33
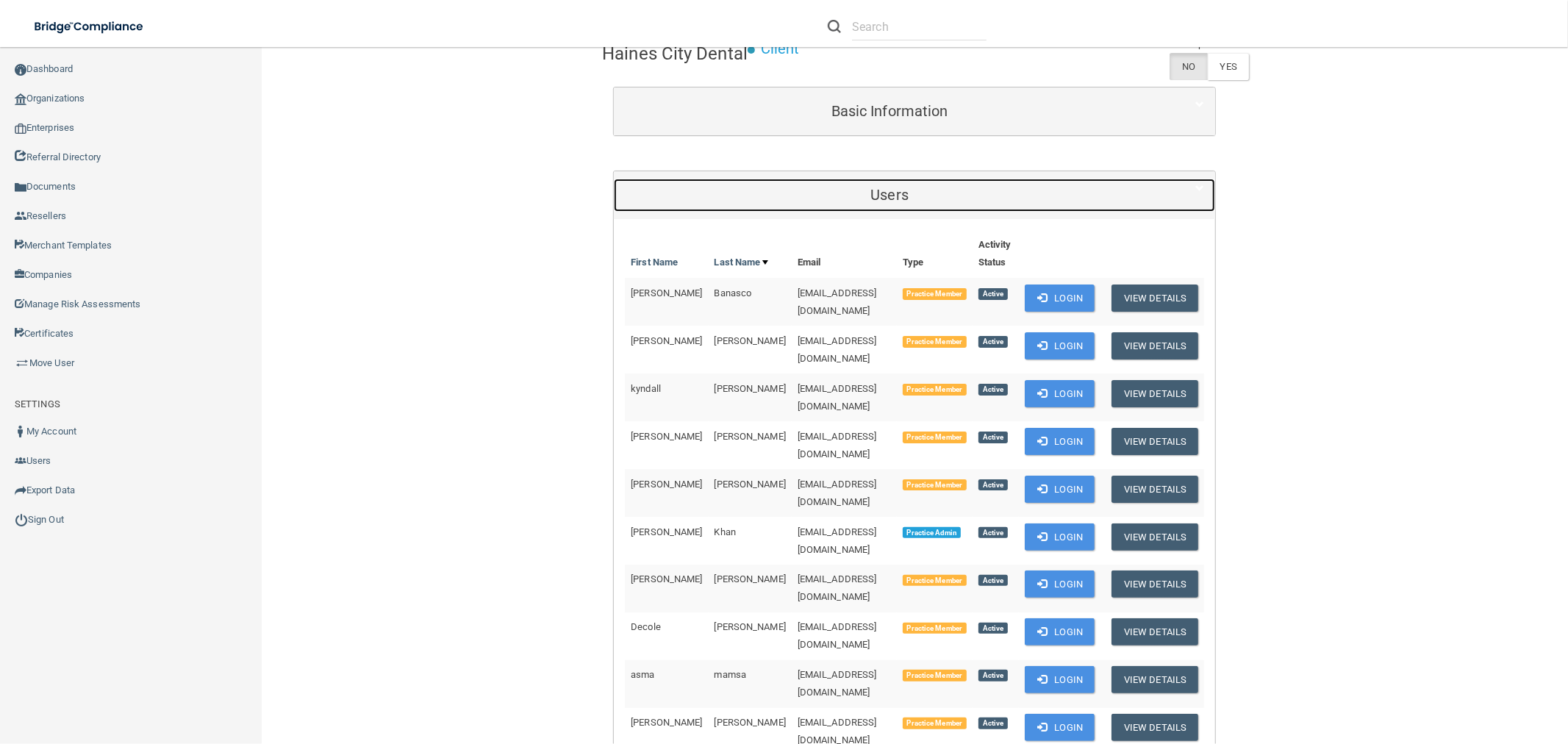
scroll to position [163, 0]
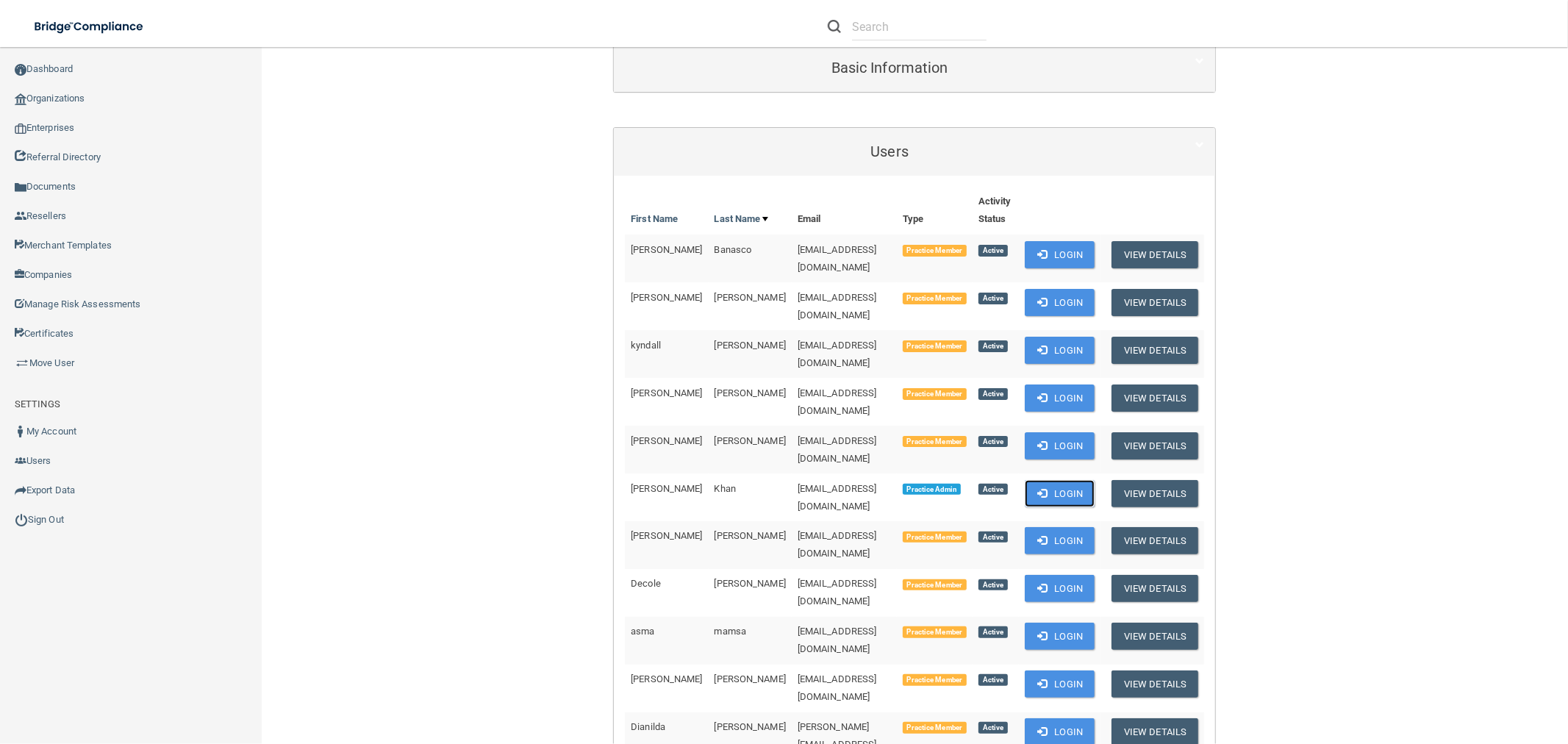
click at [1070, 480] on button "Login" at bounding box center [1059, 494] width 70 height 27
click at [71, 82] on link "Dashboard" at bounding box center [131, 69] width 263 height 29
click at [69, 87] on link "Organizations" at bounding box center [131, 99] width 263 height 29
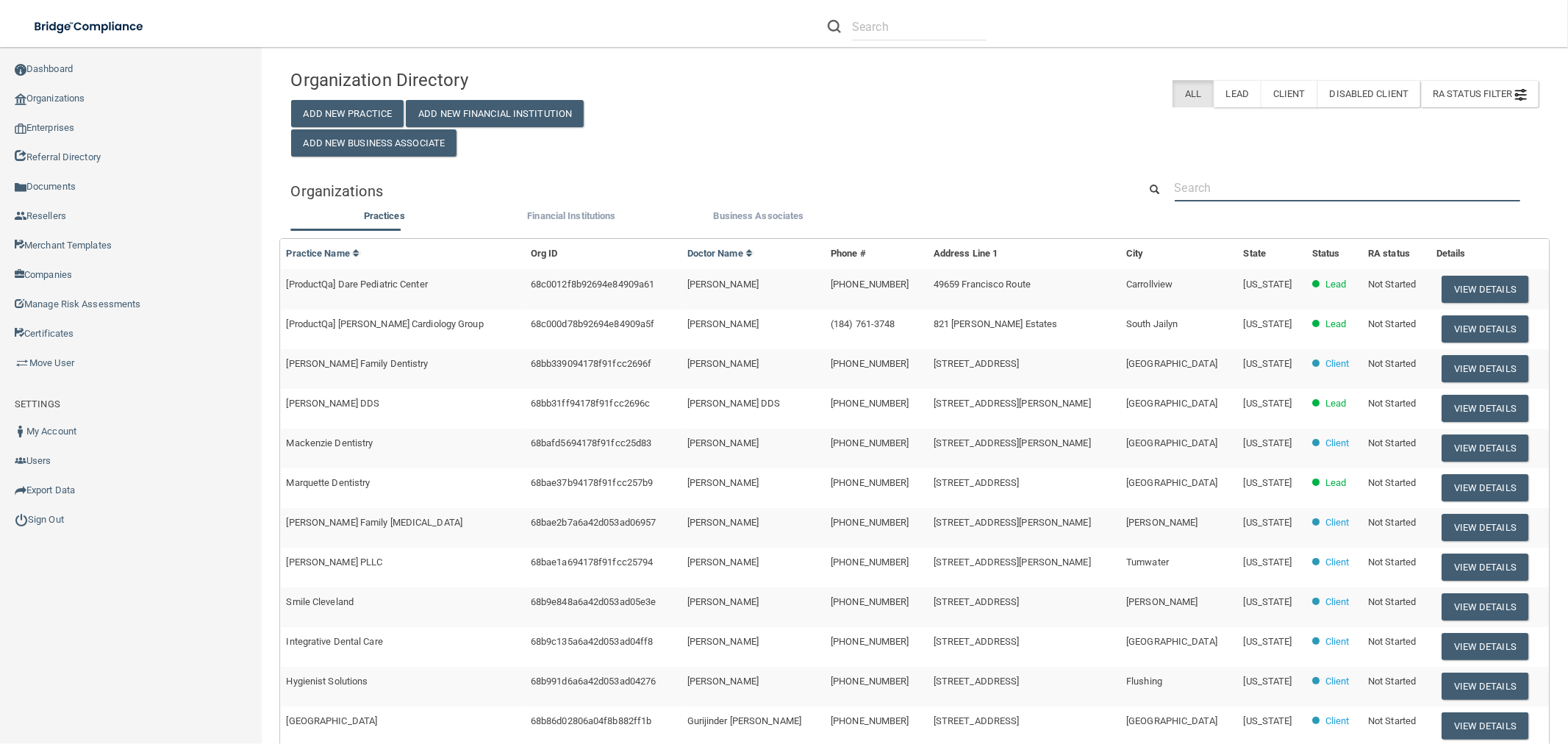
click at [1282, 179] on input "text" at bounding box center [1347, 187] width 346 height 27
paste input "650) 583-7575"
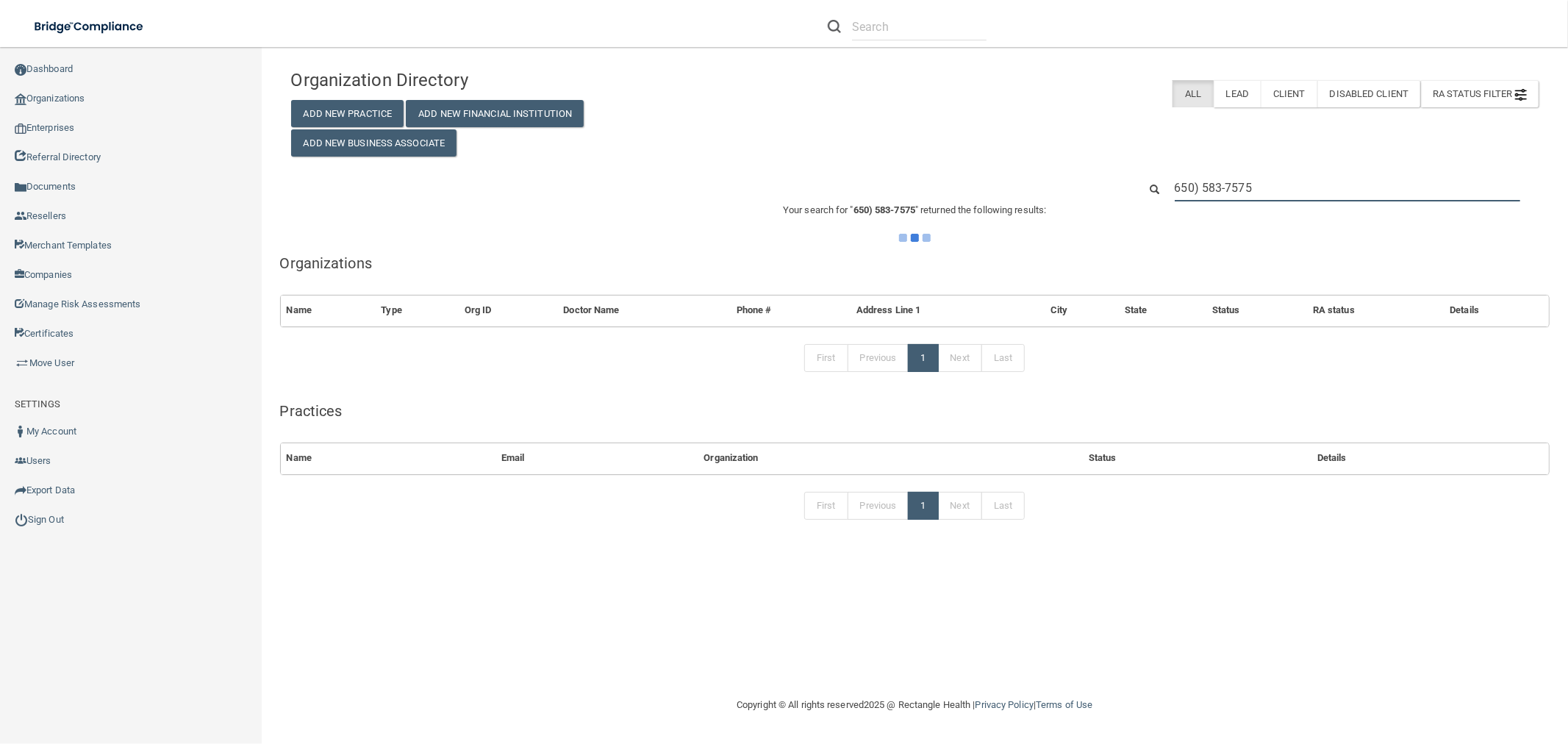
type input "650) 583-7575"
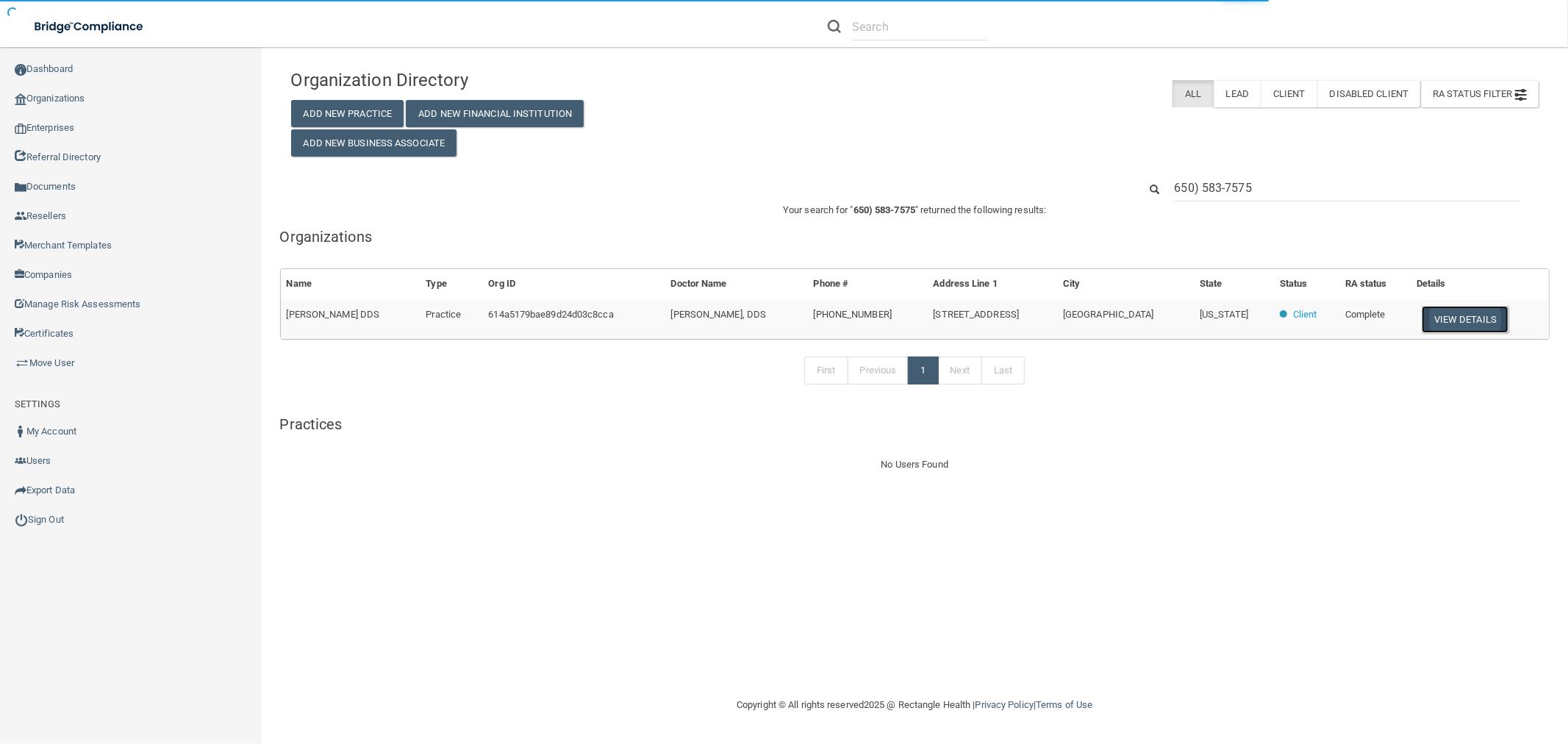
click at [1463, 310] on button "View Details" at bounding box center [1465, 319] width 87 height 27
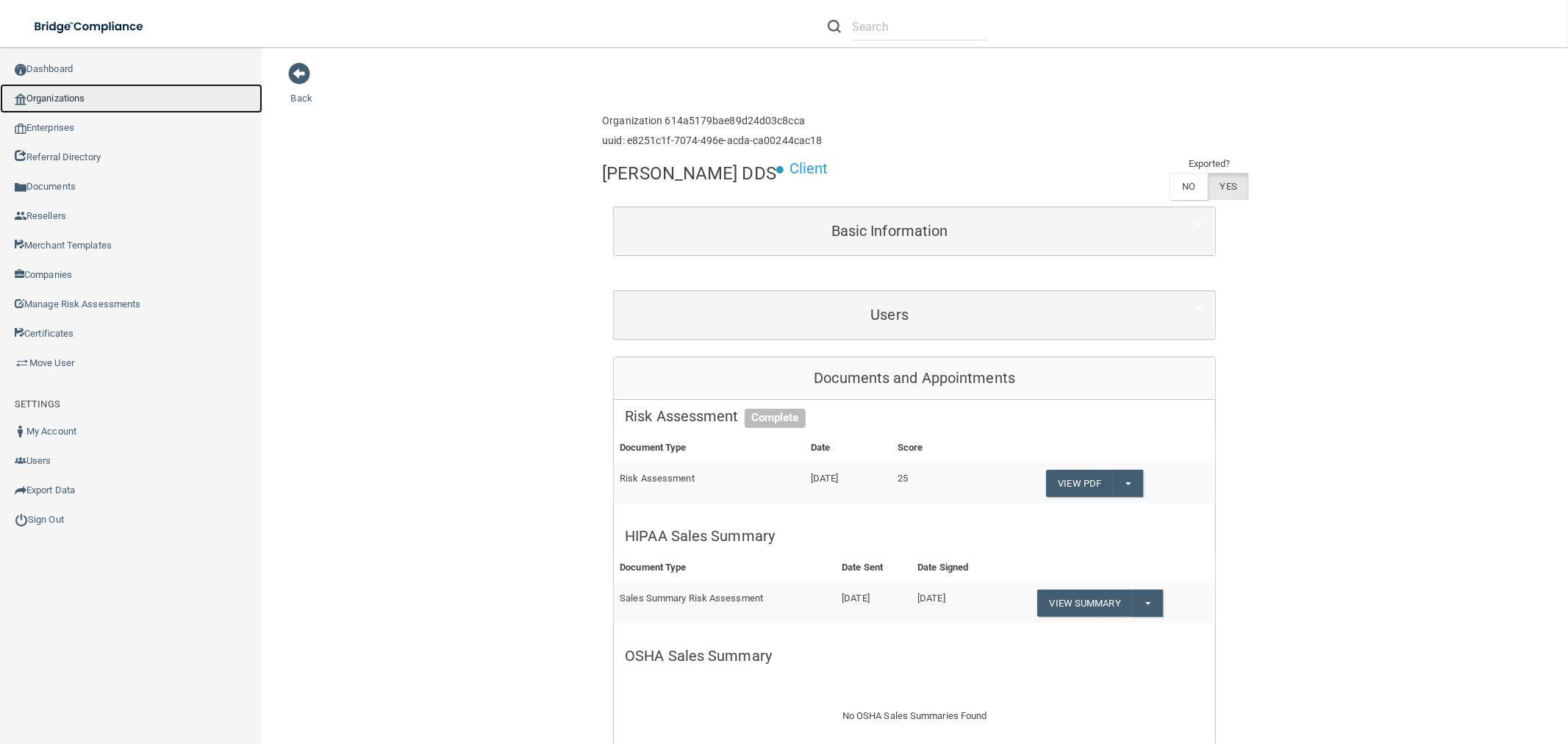
click at [137, 100] on link "Organizations" at bounding box center [131, 99] width 263 height 29
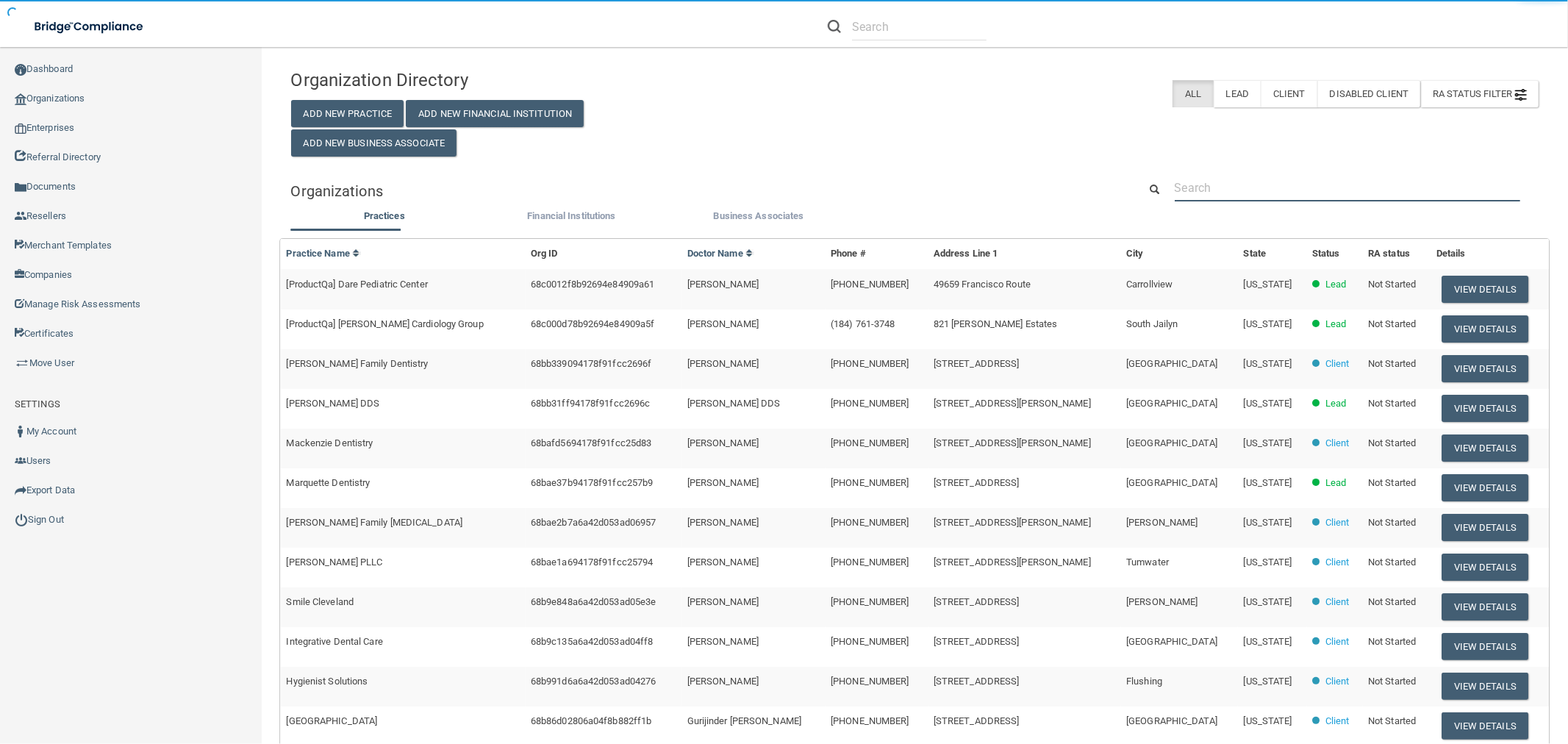
click at [1297, 186] on input "text" at bounding box center [1347, 187] width 346 height 27
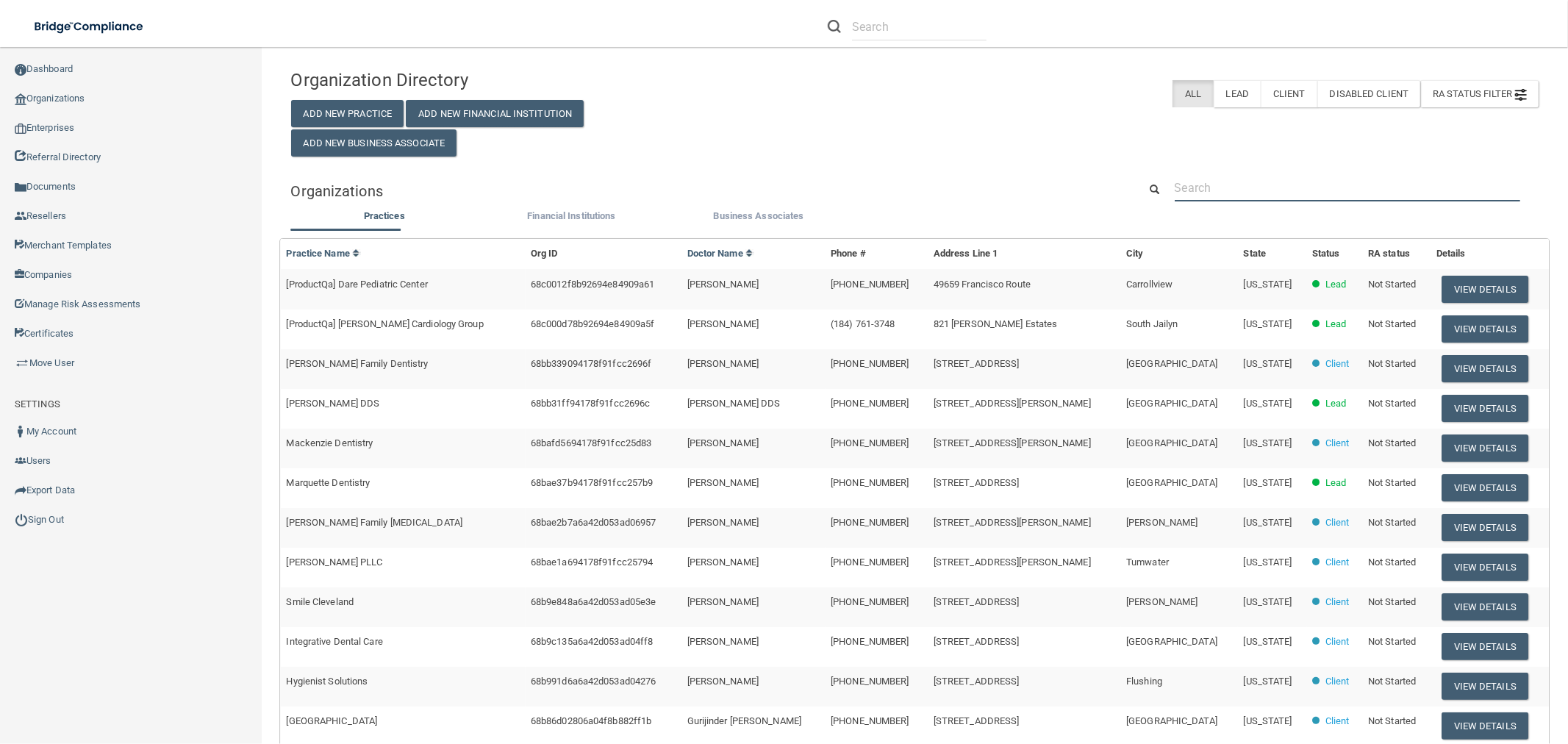
type input "clacy"
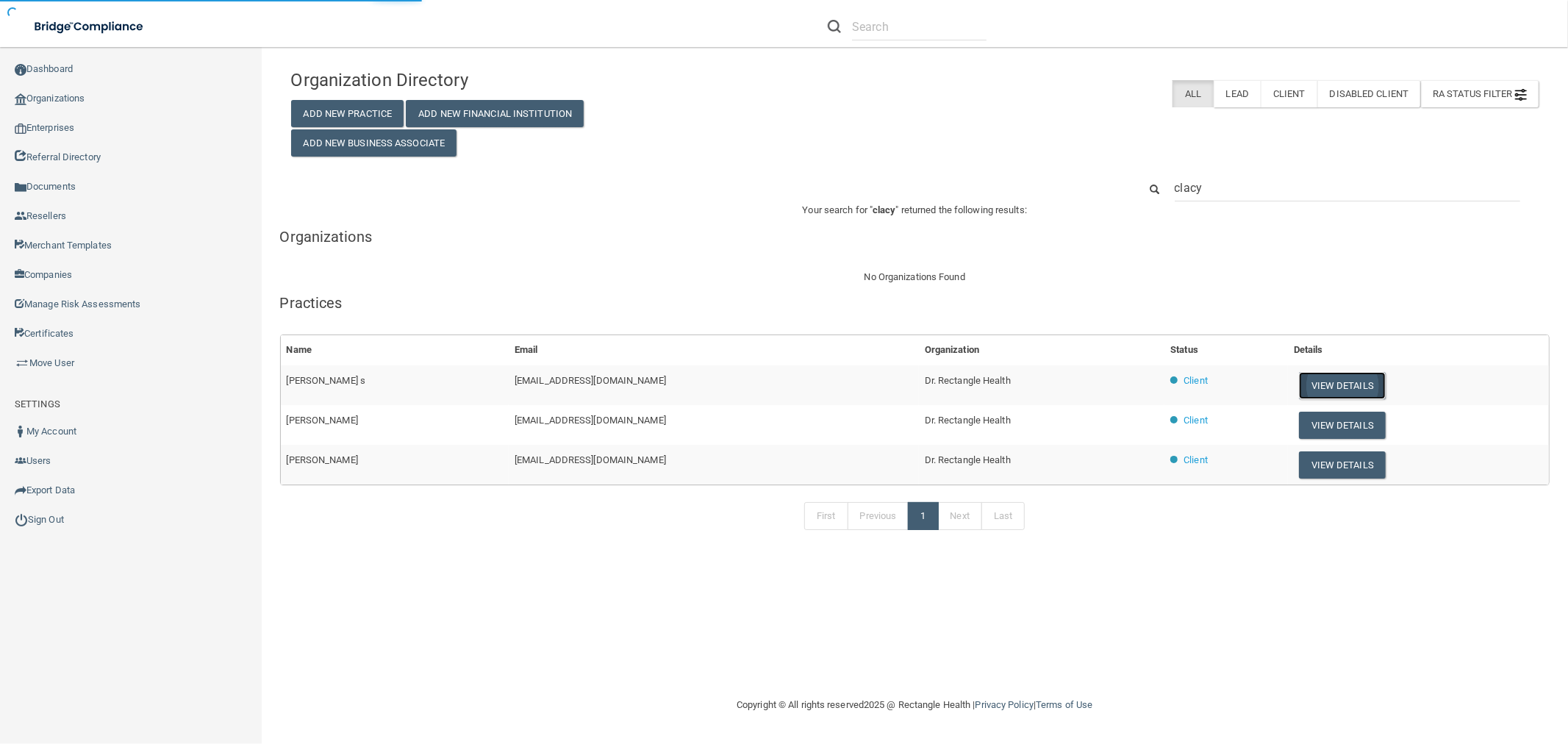
click at [1299, 380] on button "View Details" at bounding box center [1341, 386] width 87 height 27
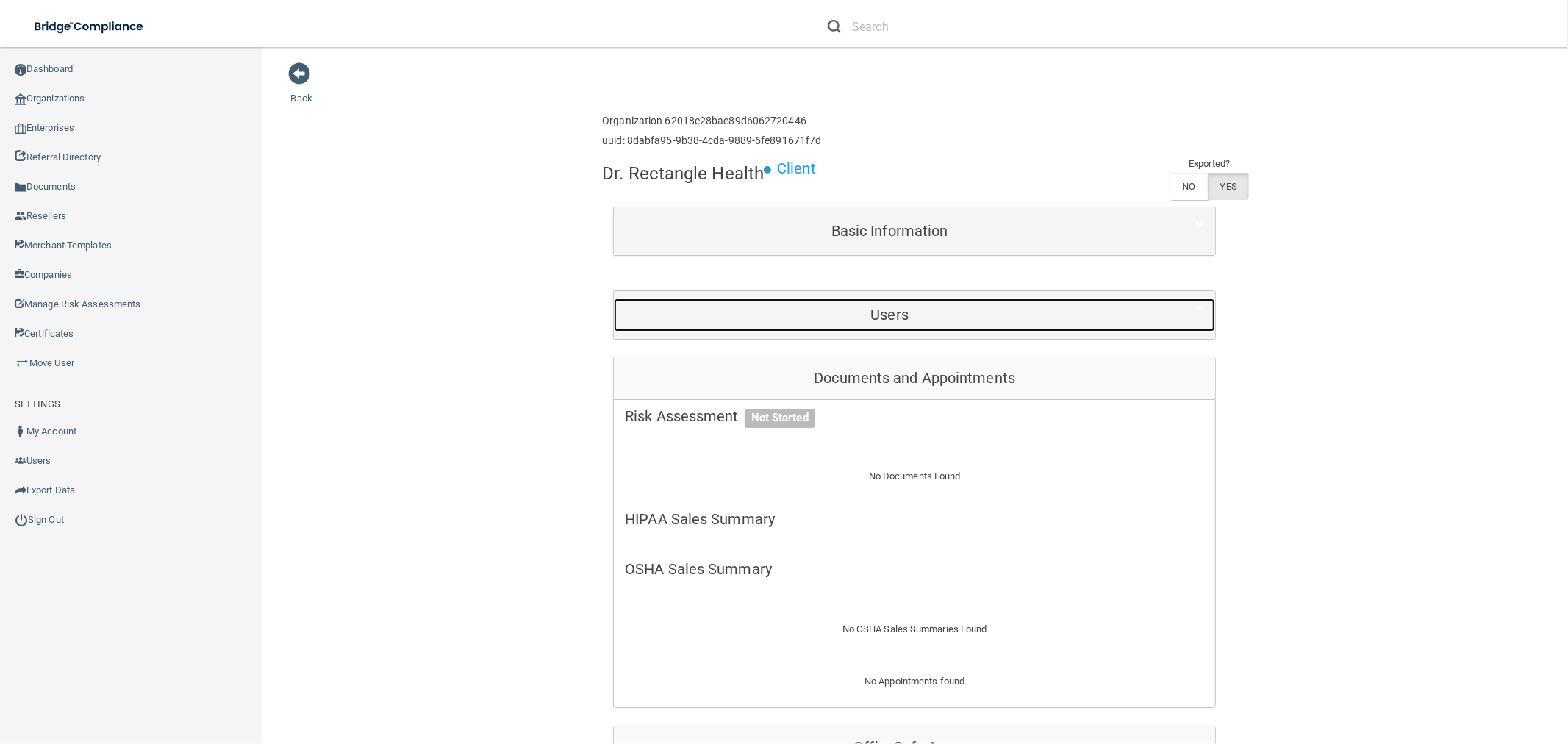
click at [906, 313] on h5 "Users" at bounding box center [889, 314] width 529 height 17
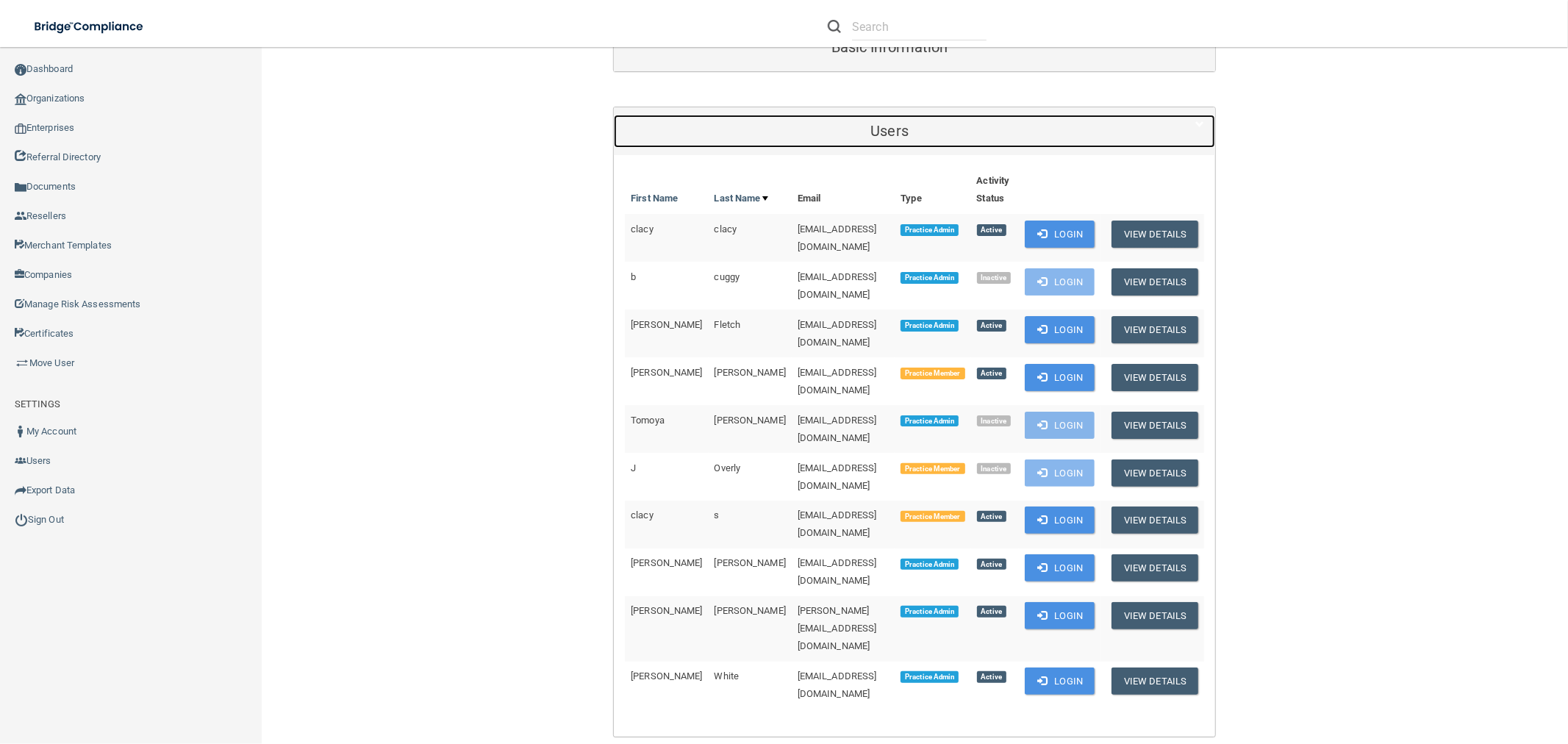
scroll to position [408, 0]
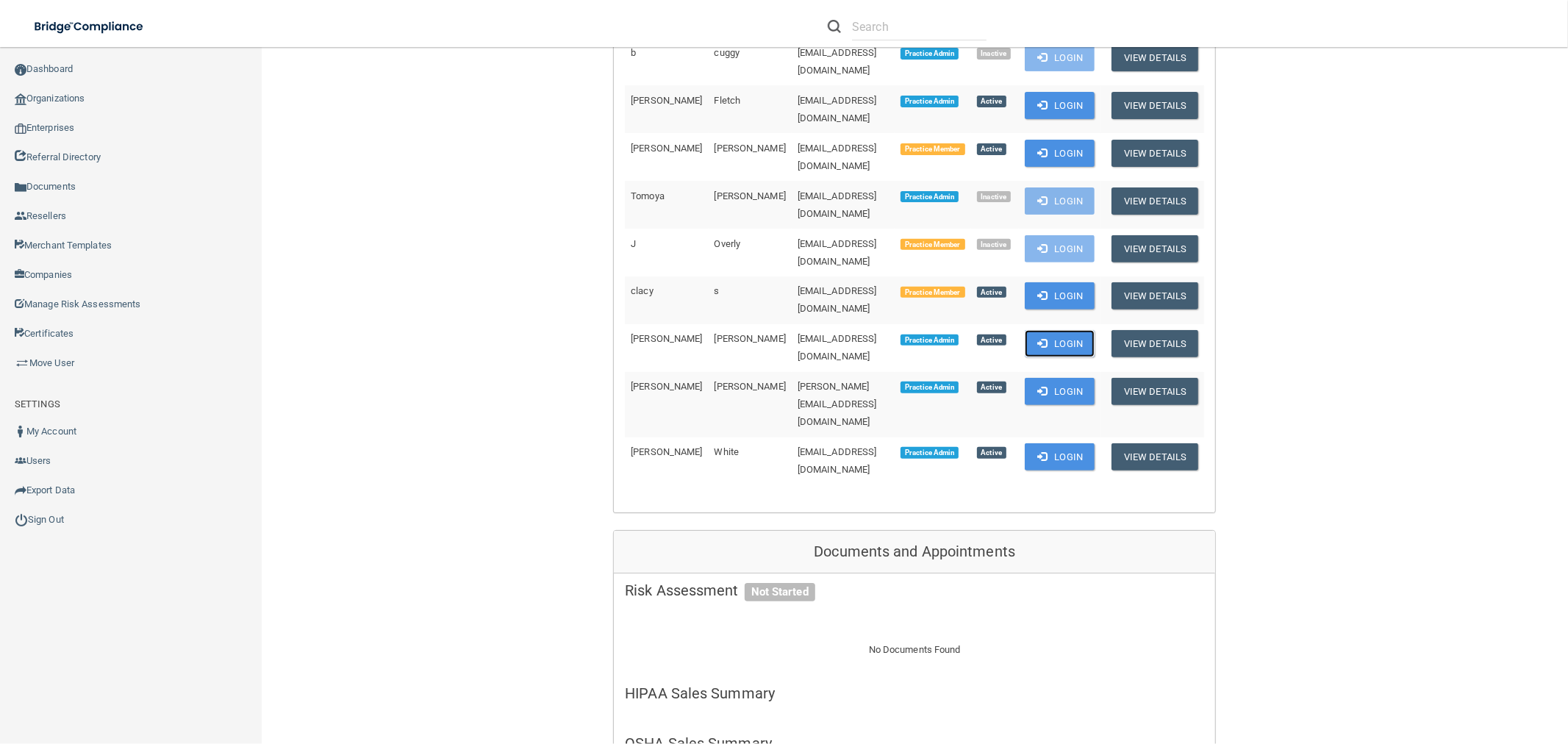
click at [1049, 330] on button "Login" at bounding box center [1059, 344] width 70 height 27
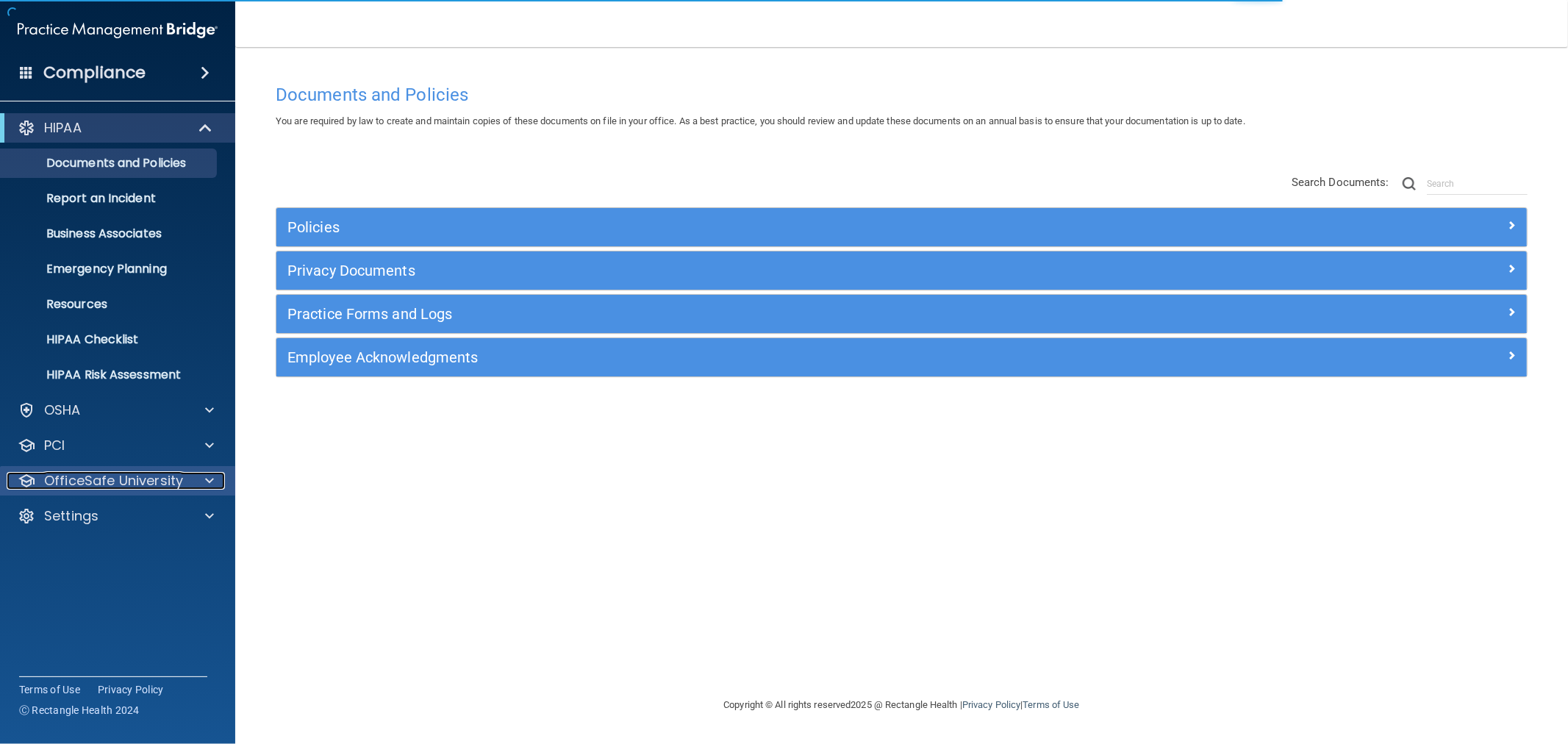
drag, startPoint x: 128, startPoint y: 486, endPoint x: 134, endPoint y: 479, distance: 9.2
click at [128, 485] on p "OfficeSafe University" at bounding box center [113, 480] width 139 height 18
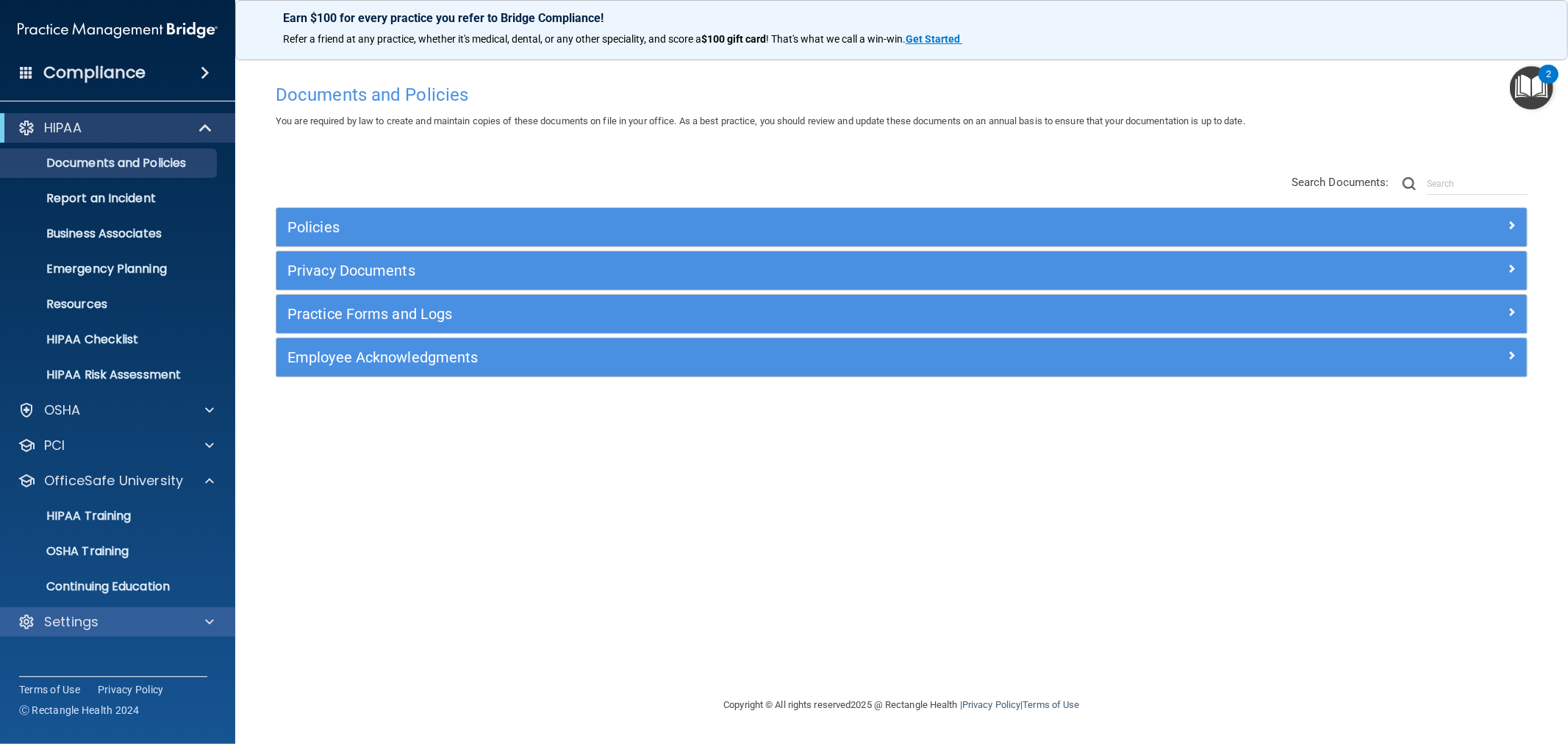
click at [76, 630] on div "Settings" at bounding box center [118, 622] width 236 height 29
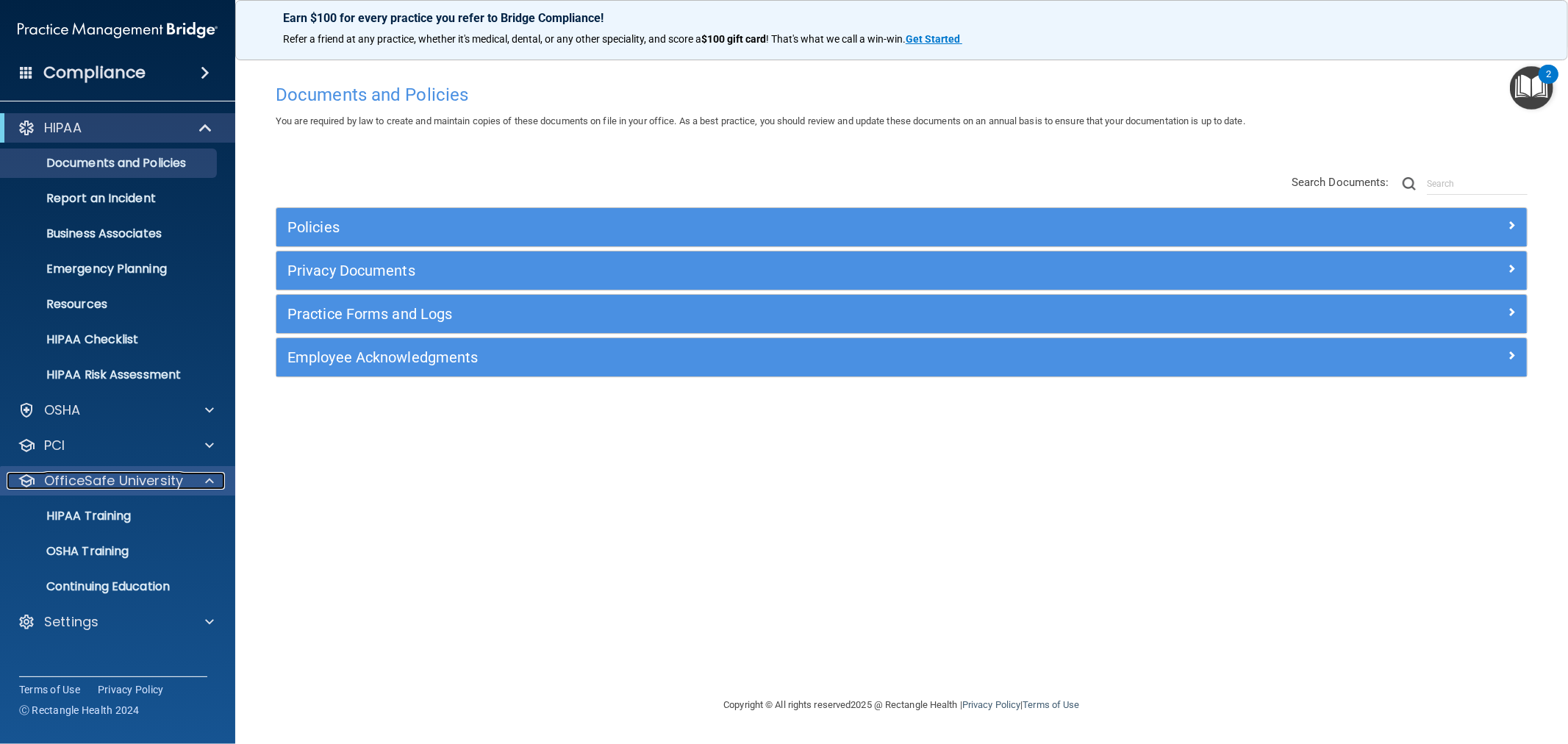
click at [193, 480] on div at bounding box center [207, 480] width 37 height 18
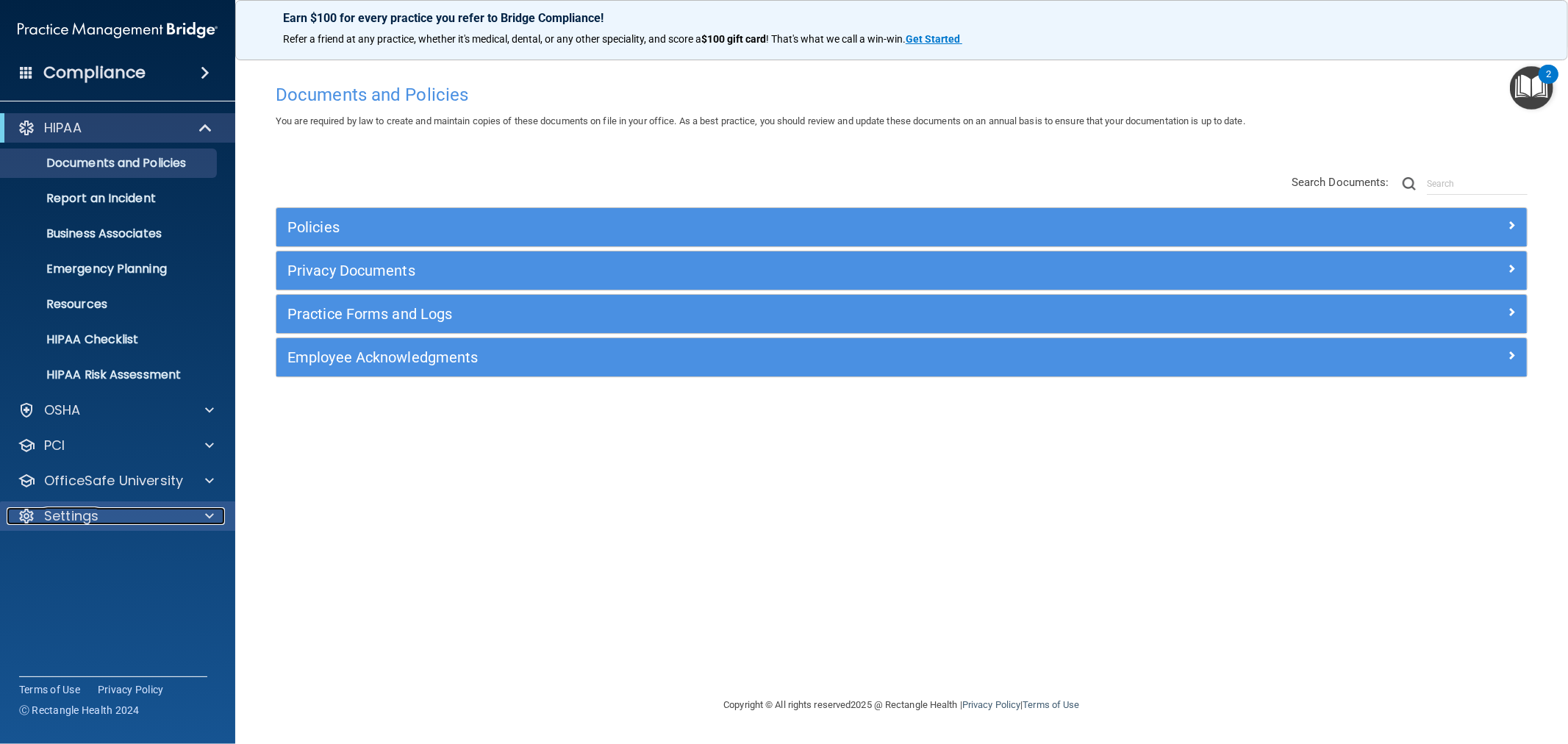
click at [188, 509] on div at bounding box center [207, 516] width 37 height 18
click at [88, 587] on p "My Users" at bounding box center [110, 586] width 201 height 15
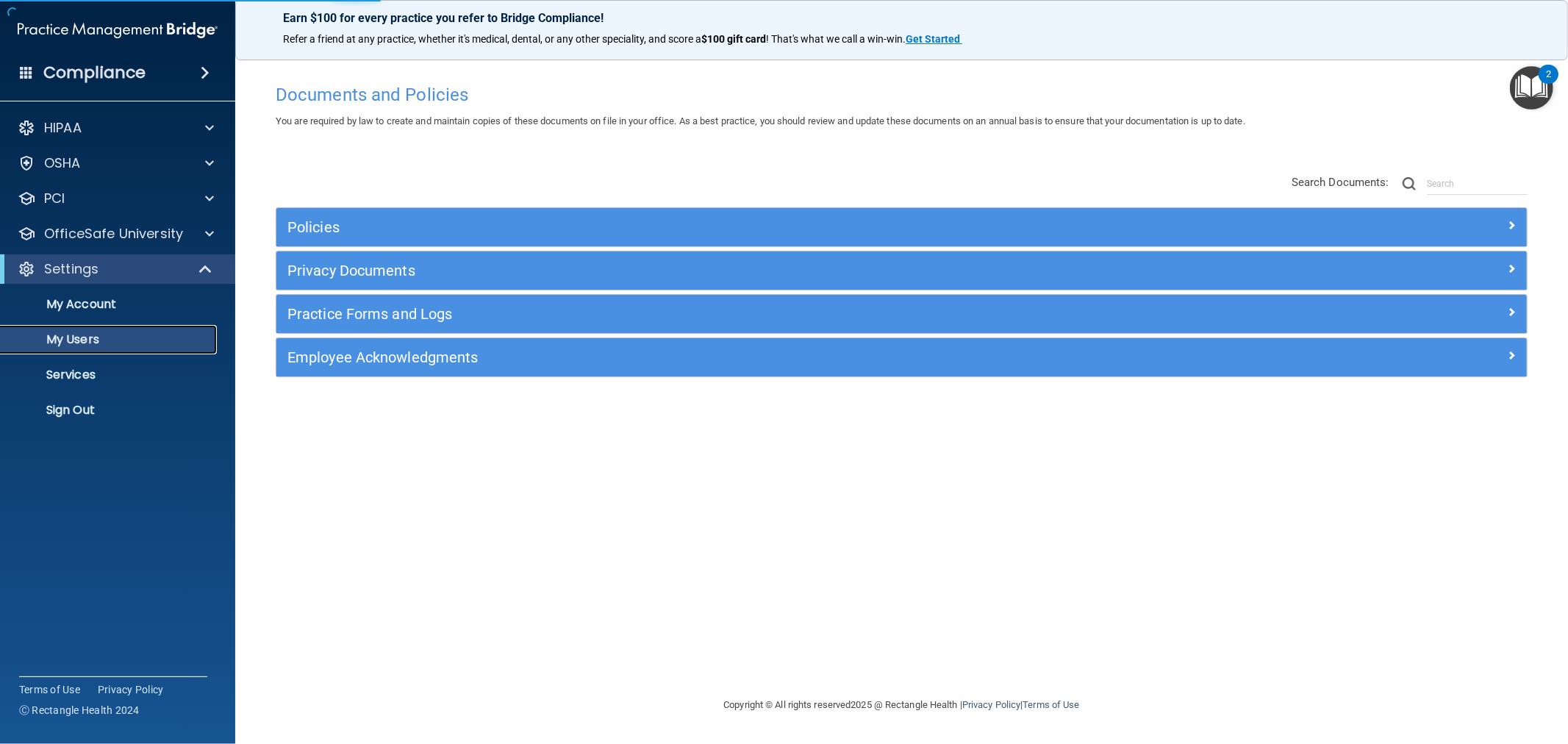
select select "20"
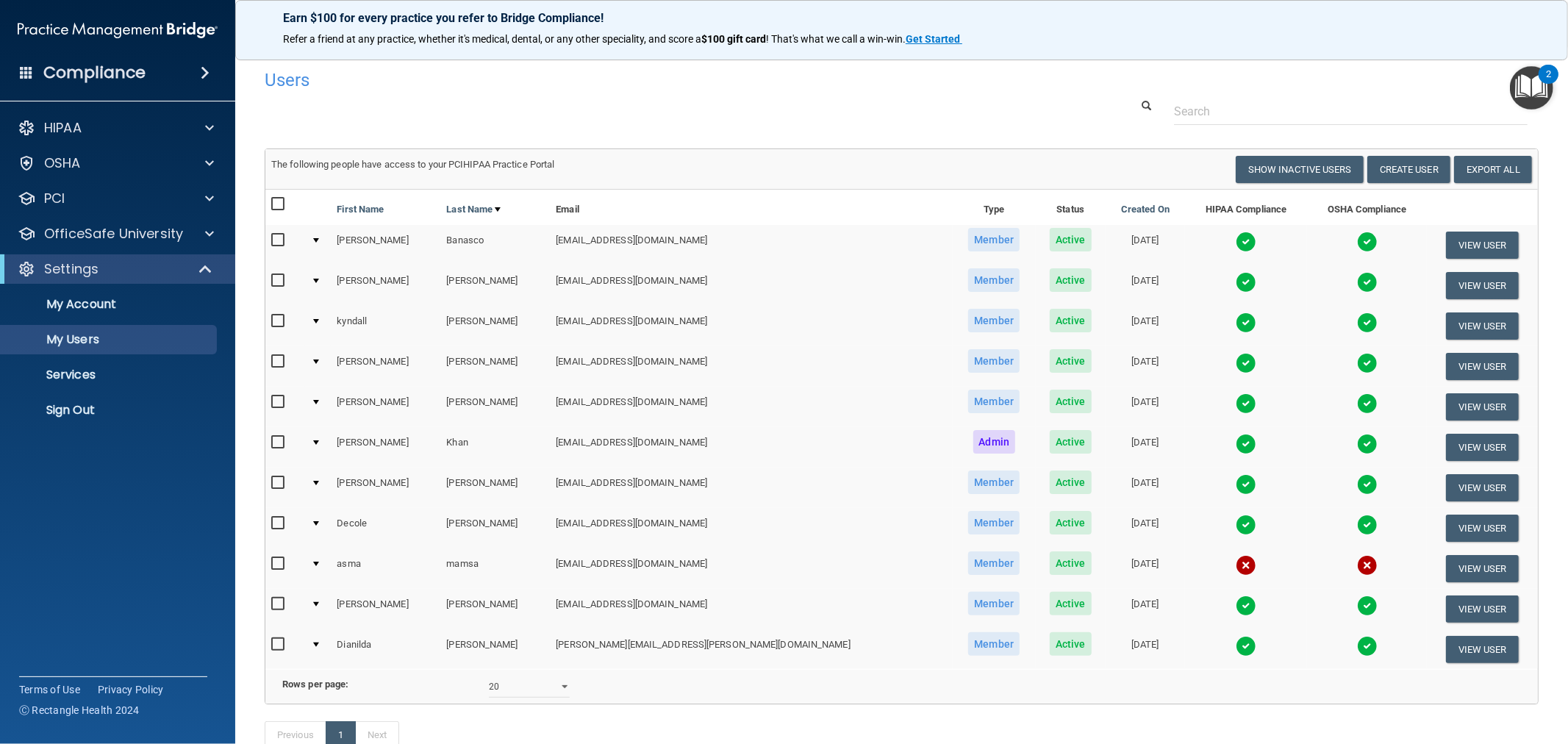
click at [1236, 566] on img at bounding box center [1246, 564] width 21 height 21
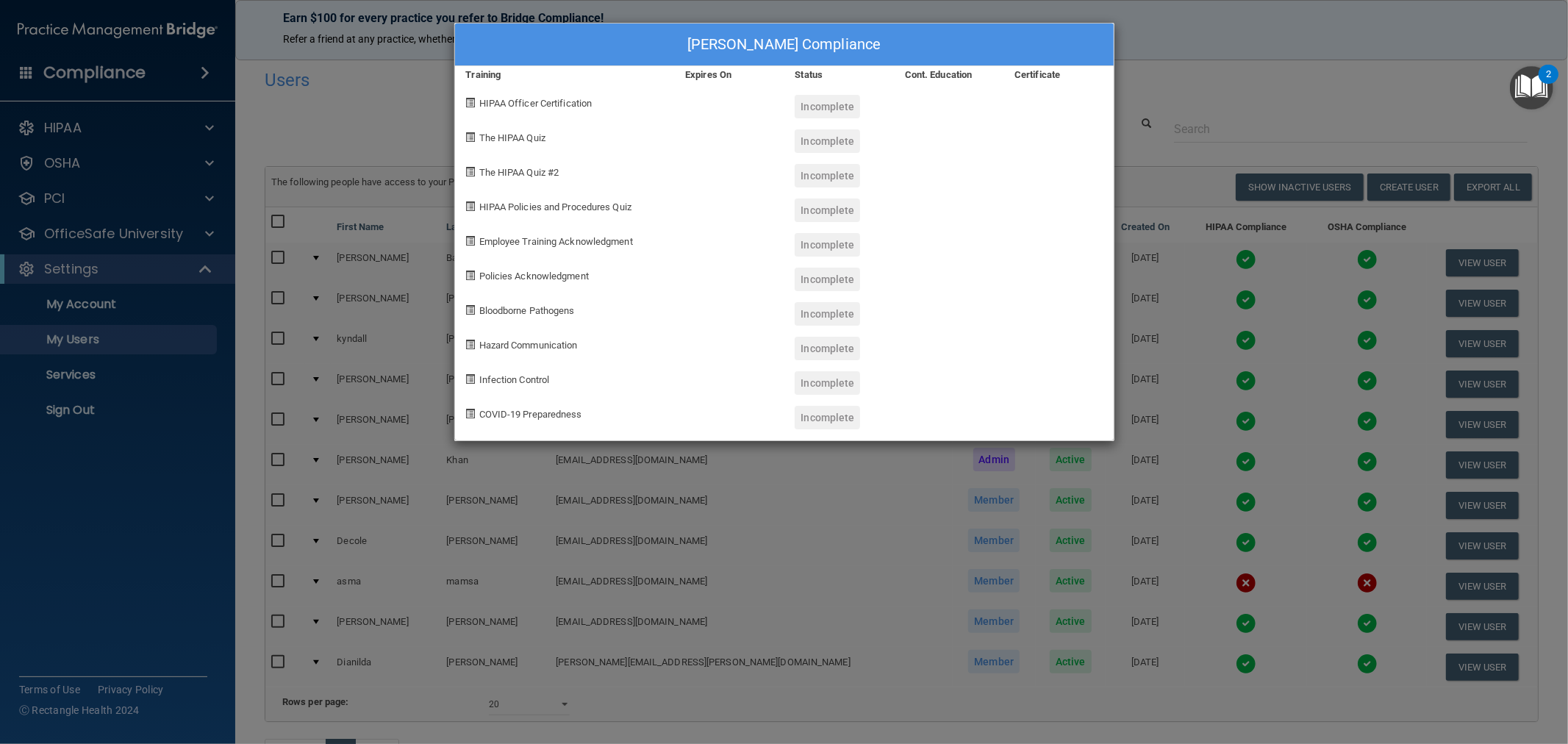
click at [1226, 575] on div "asma mamsa's Compliance Training Expires On Status Cont. Education Certificate …" at bounding box center [784, 372] width 1568 height 744
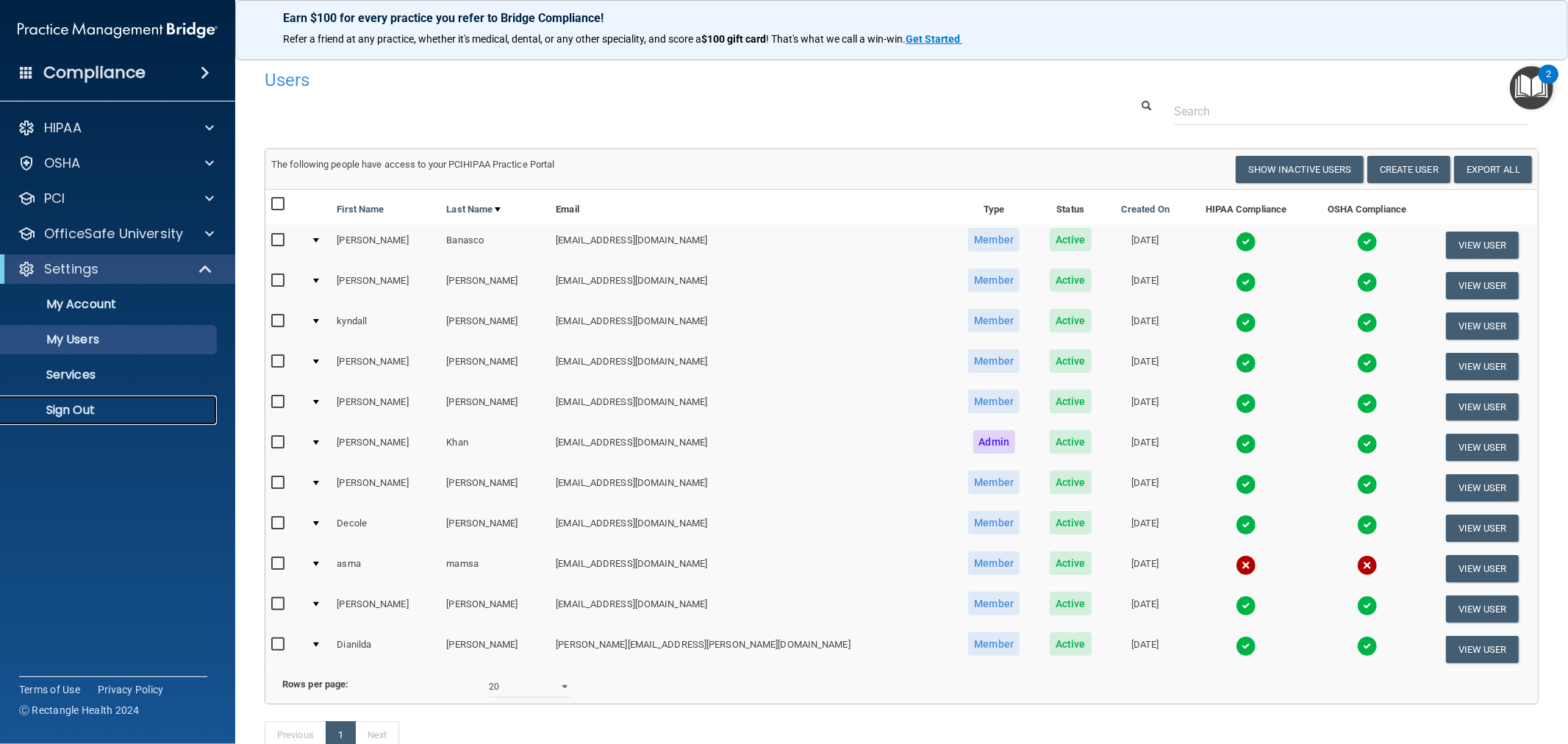
click at [77, 403] on p "Sign Out" at bounding box center [110, 410] width 201 height 15
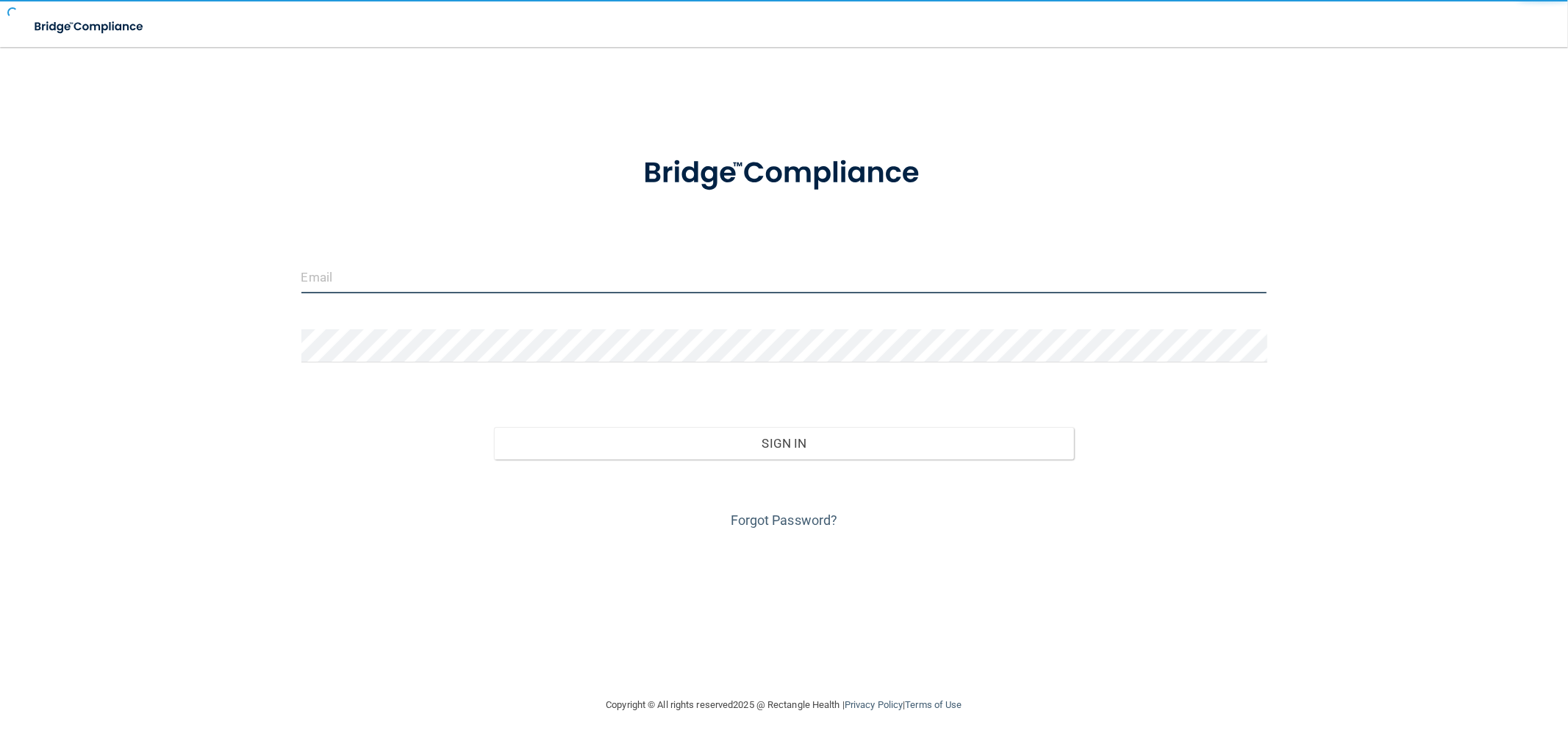
type input "[EMAIL_ADDRESS][DOMAIN_NAME]"
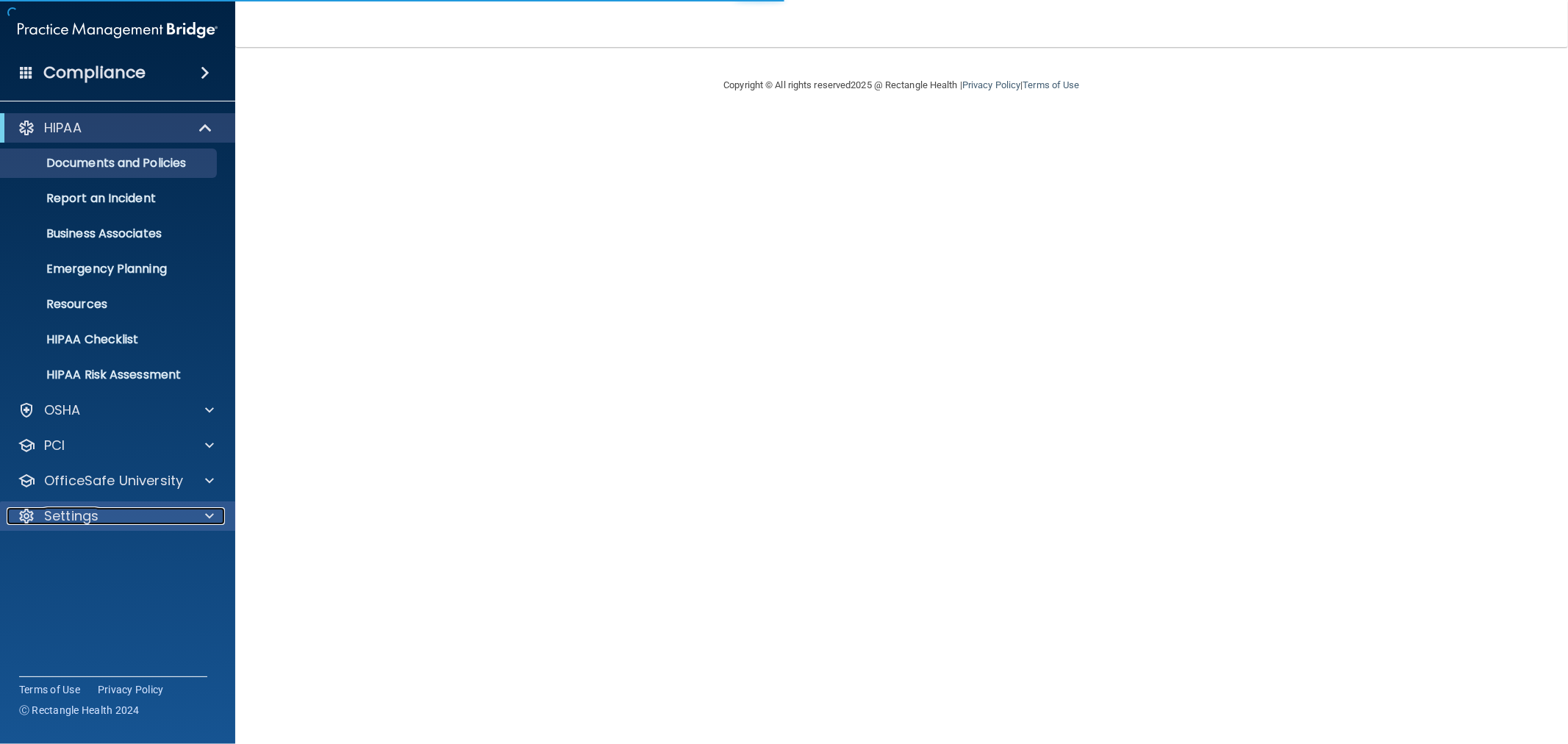
click at [97, 519] on p "Settings" at bounding box center [71, 516] width 55 height 18
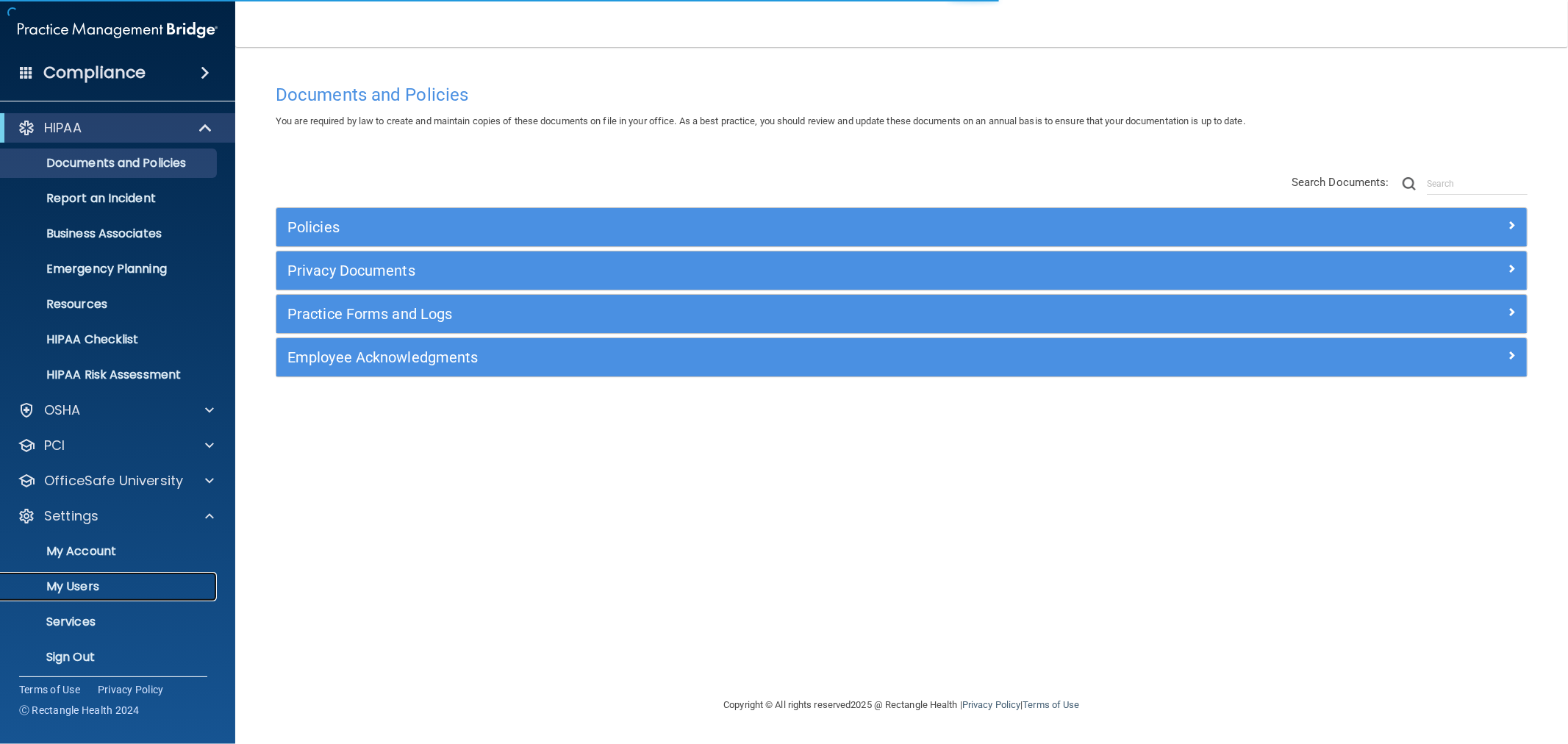
click at [82, 584] on p "My Users" at bounding box center [110, 586] width 201 height 15
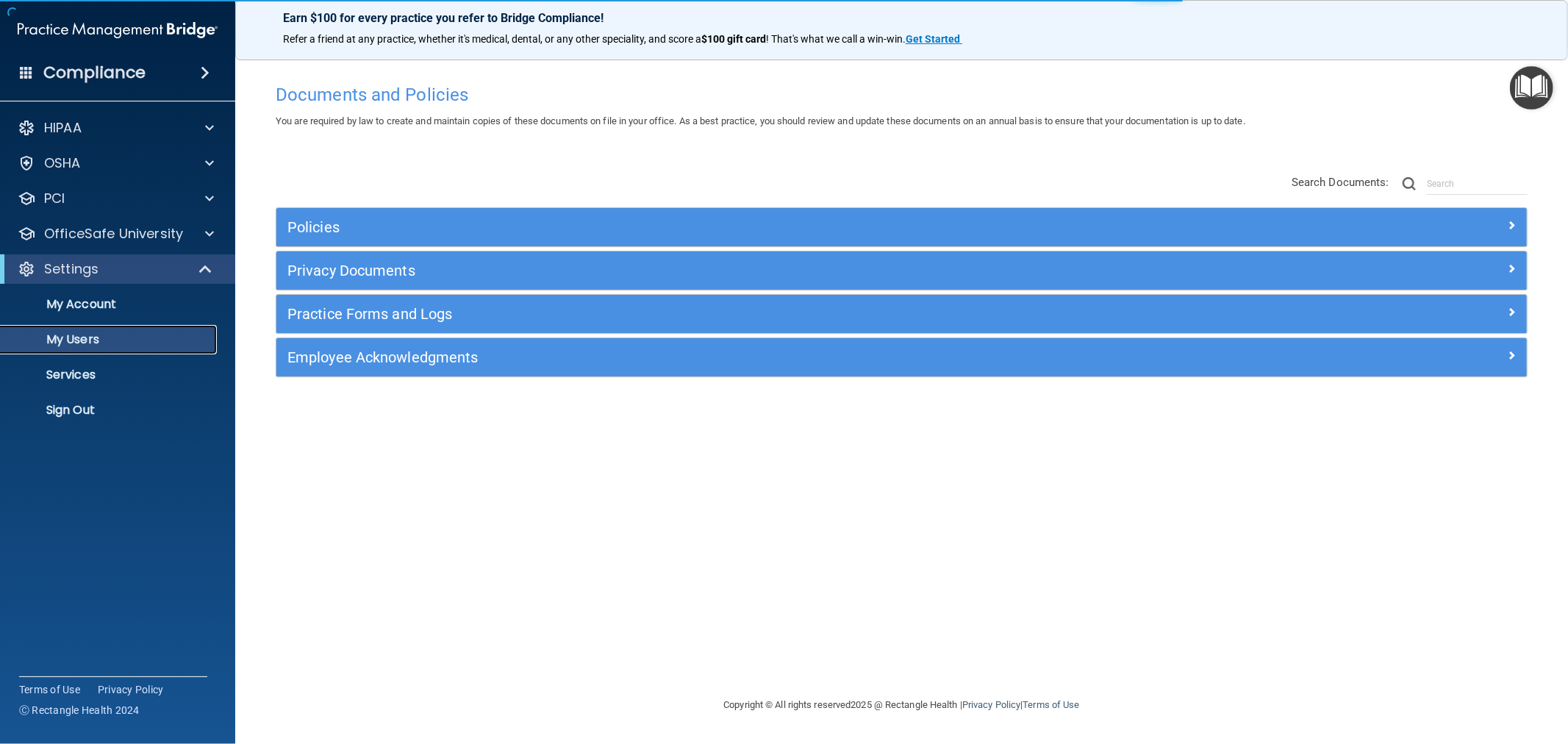
select select "20"
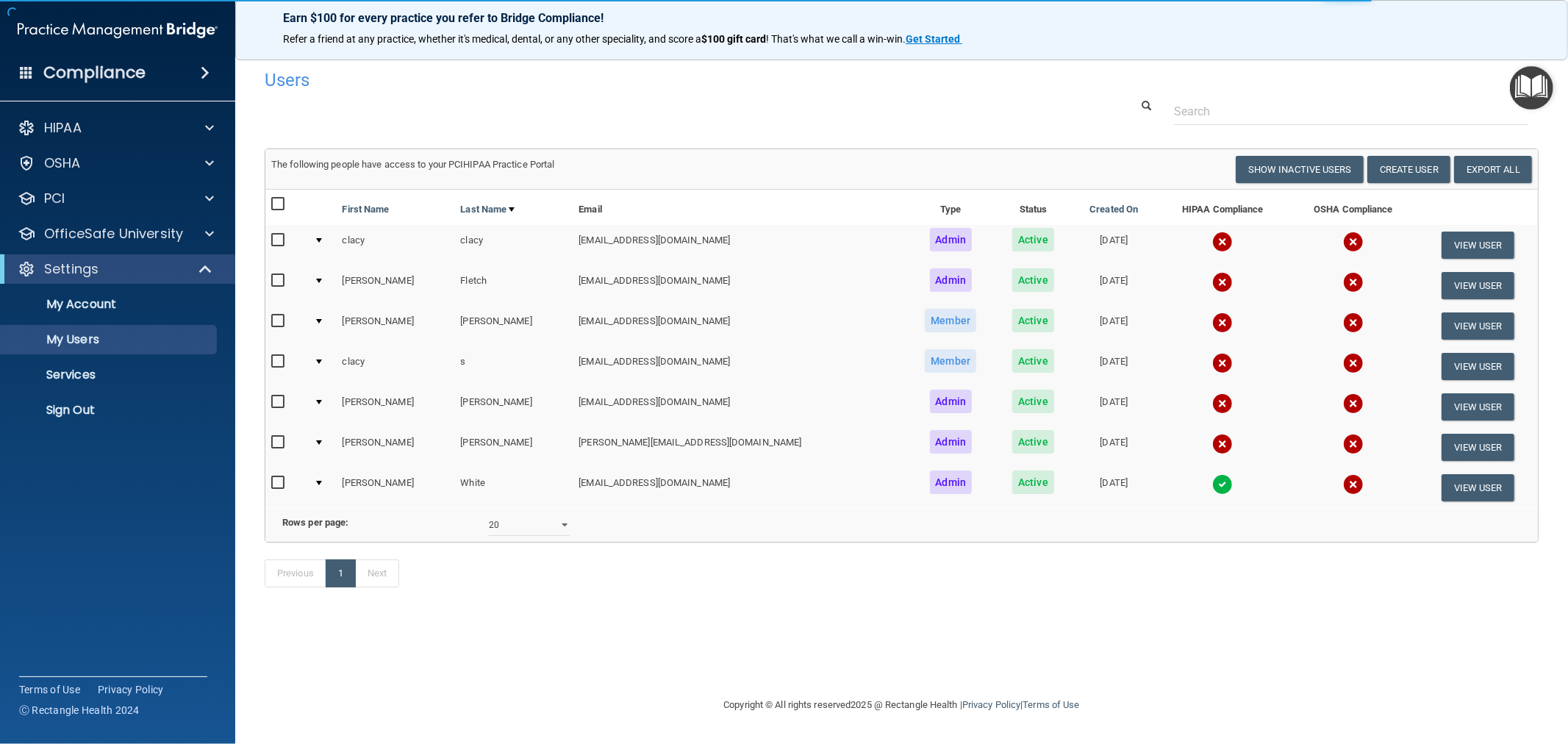
click at [1212, 483] on img at bounding box center [1221, 484] width 21 height 21
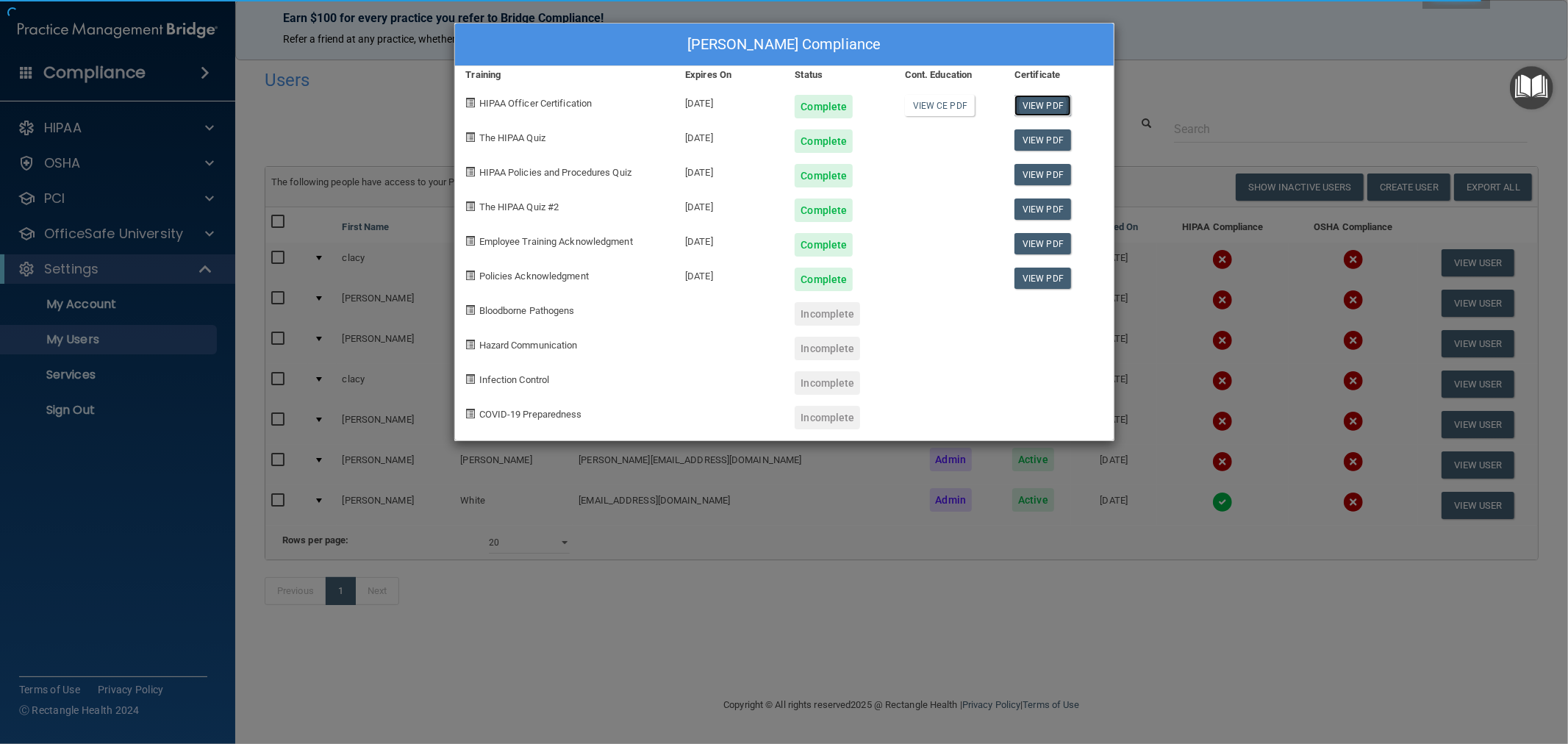
click at [1043, 111] on link "View PDF" at bounding box center [1043, 105] width 57 height 21
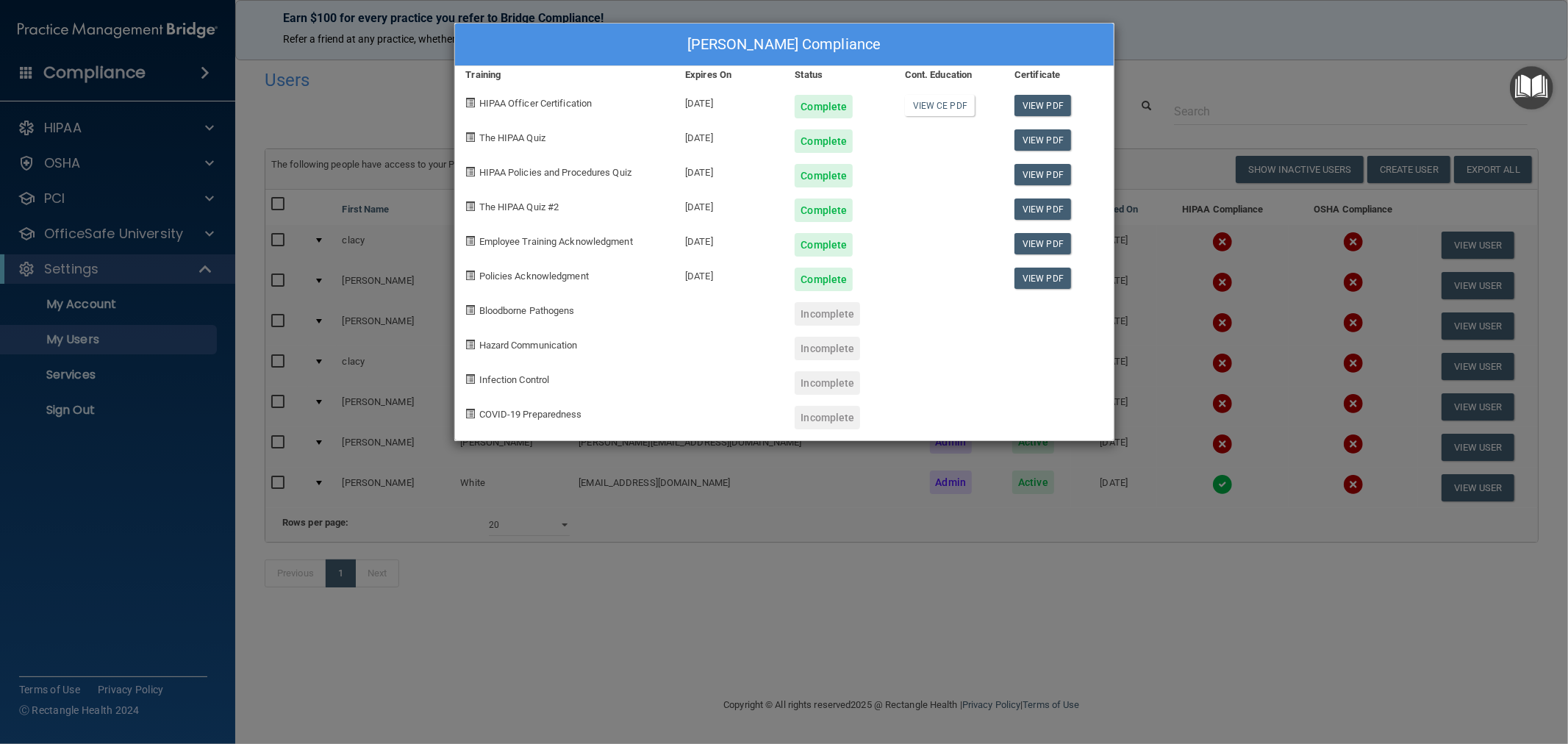
drag, startPoint x: 85, startPoint y: 478, endPoint x: 86, endPoint y: 424, distance: 54.0
click at [86, 475] on div "[PERSON_NAME] Compliance Training Expires On Status Cont. Education Certificate…" at bounding box center [784, 372] width 1568 height 744
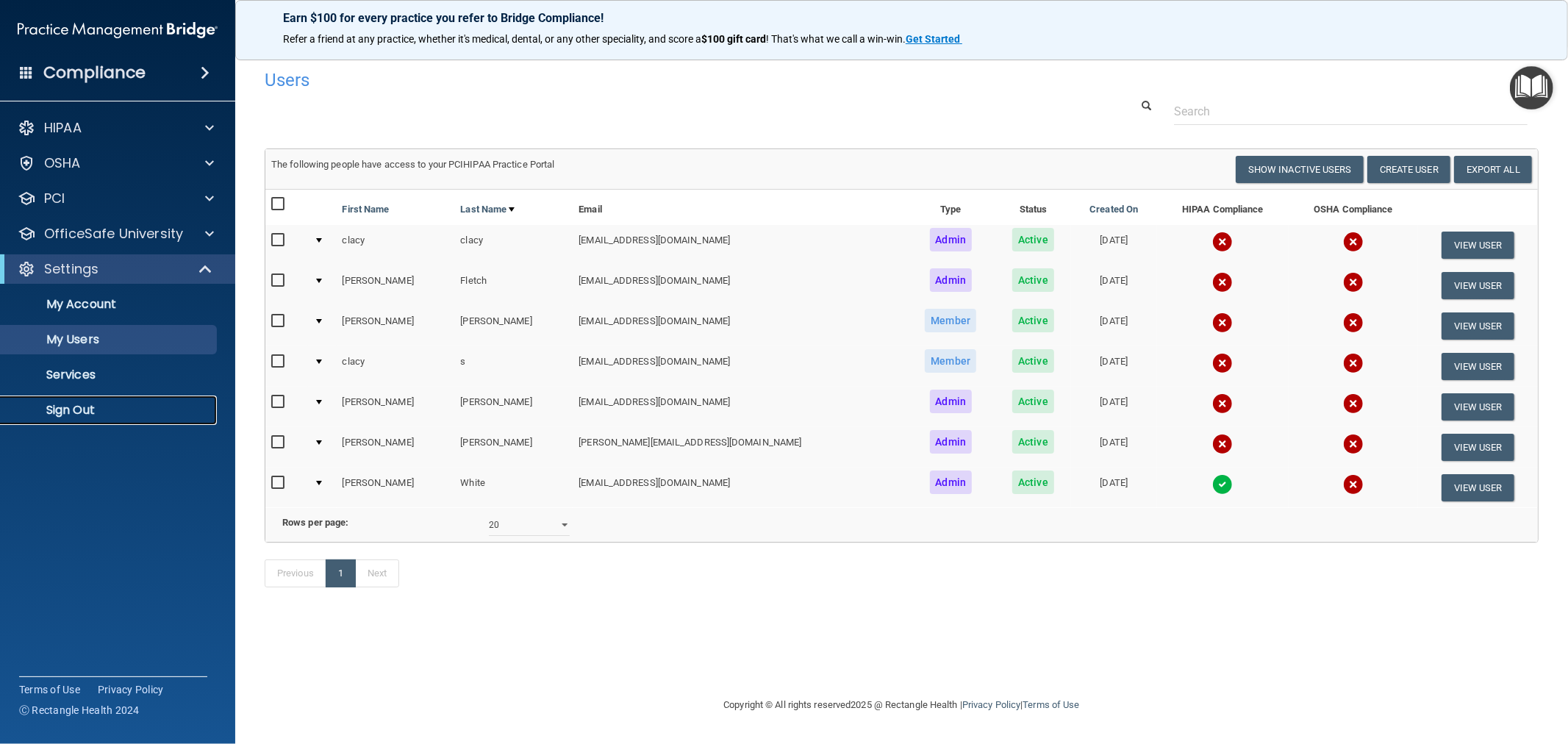
click at [85, 412] on p "Sign Out" at bounding box center [110, 410] width 201 height 15
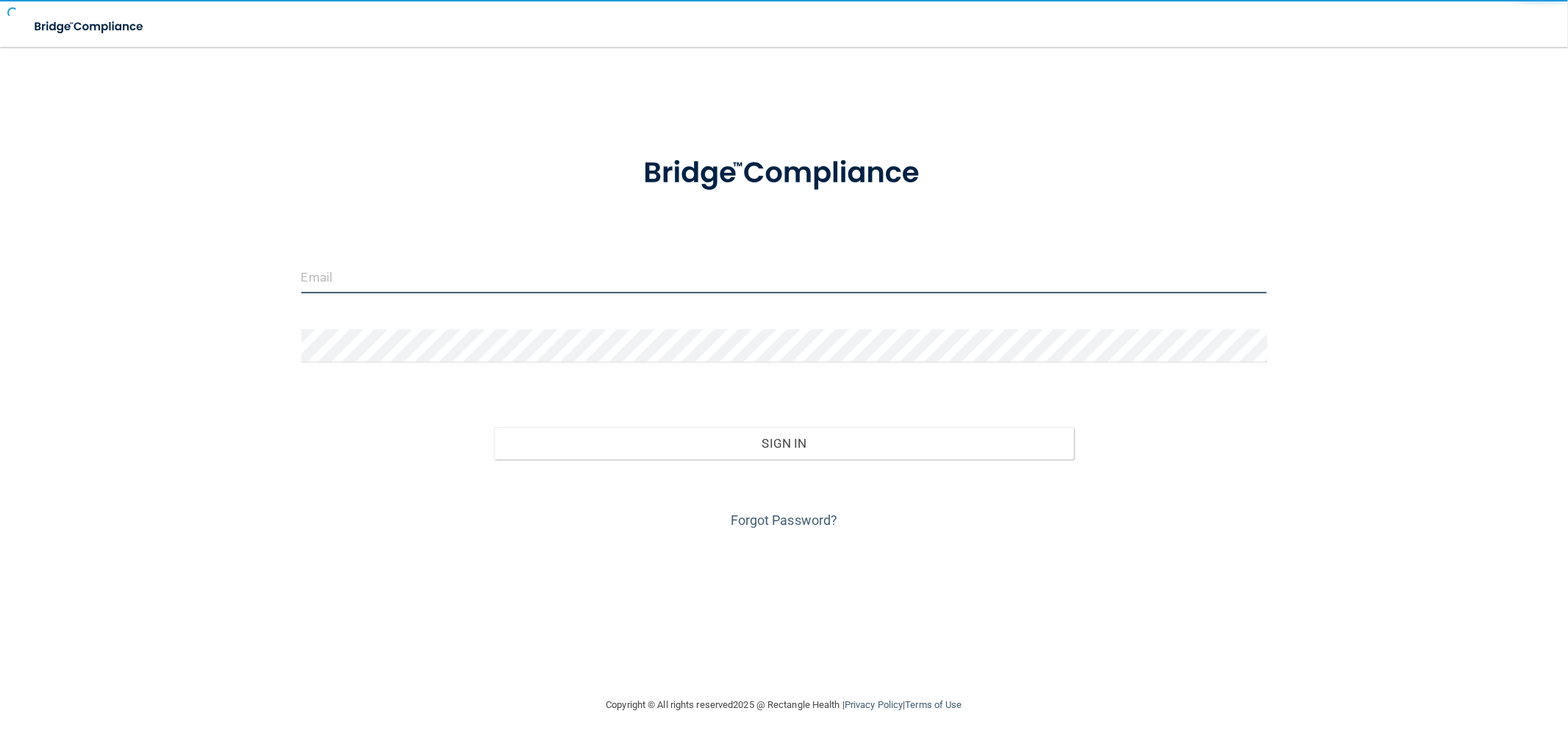
type input "[EMAIL_ADDRESS][DOMAIN_NAME]"
